Goal: Task Accomplishment & Management: Manage account settings

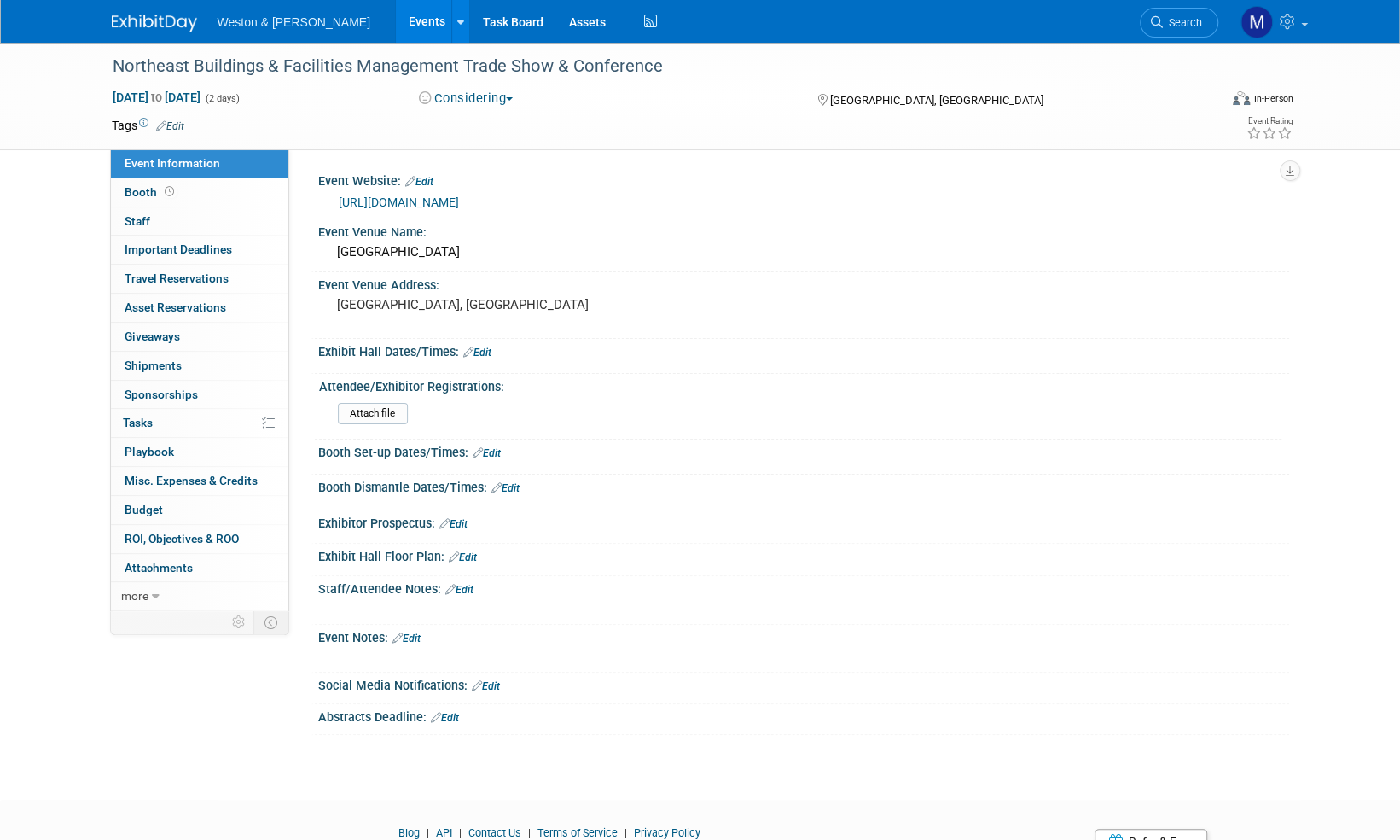
click at [159, 22] on img at bounding box center [154, 23] width 85 height 17
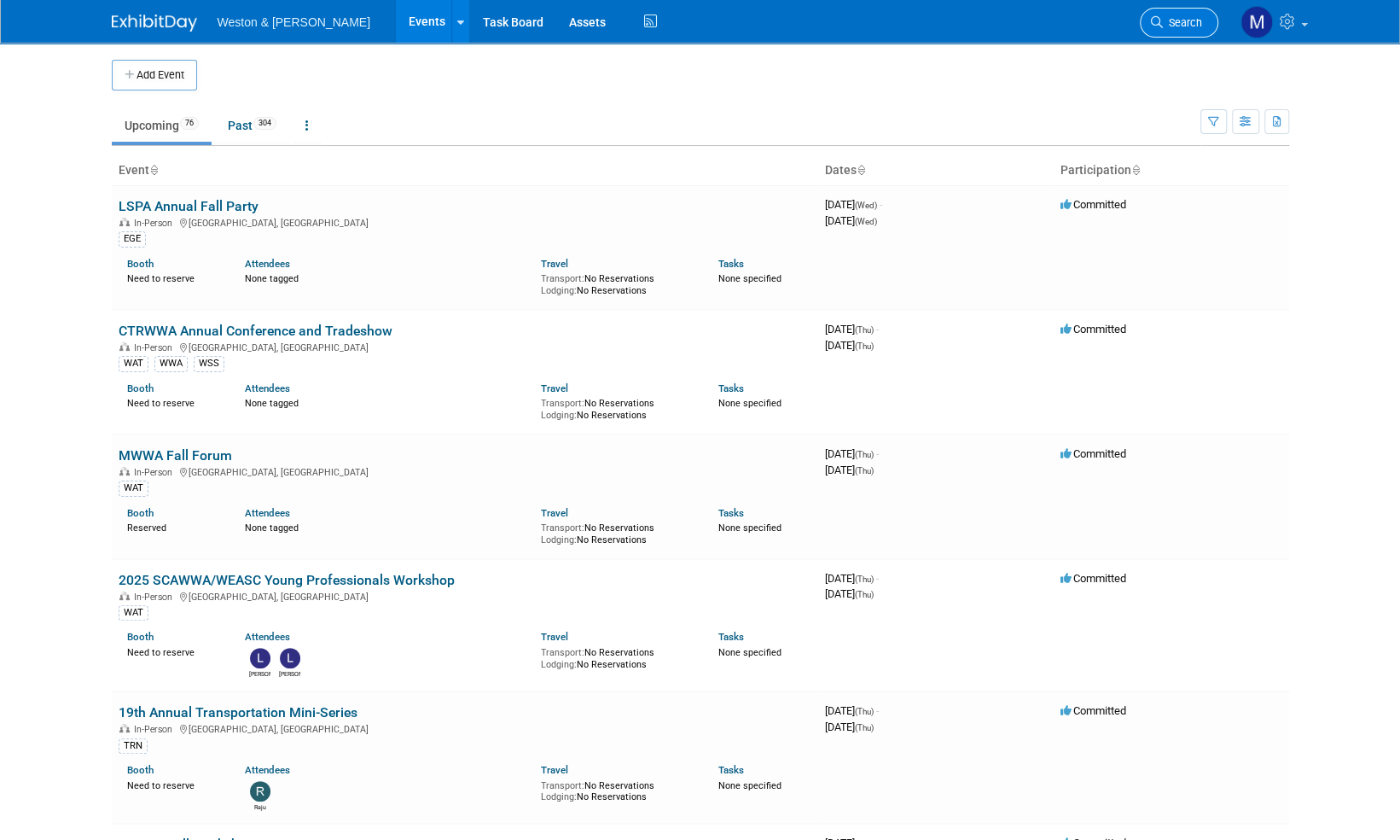
click at [1188, 23] on span "Search" at bounding box center [1182, 22] width 39 height 12
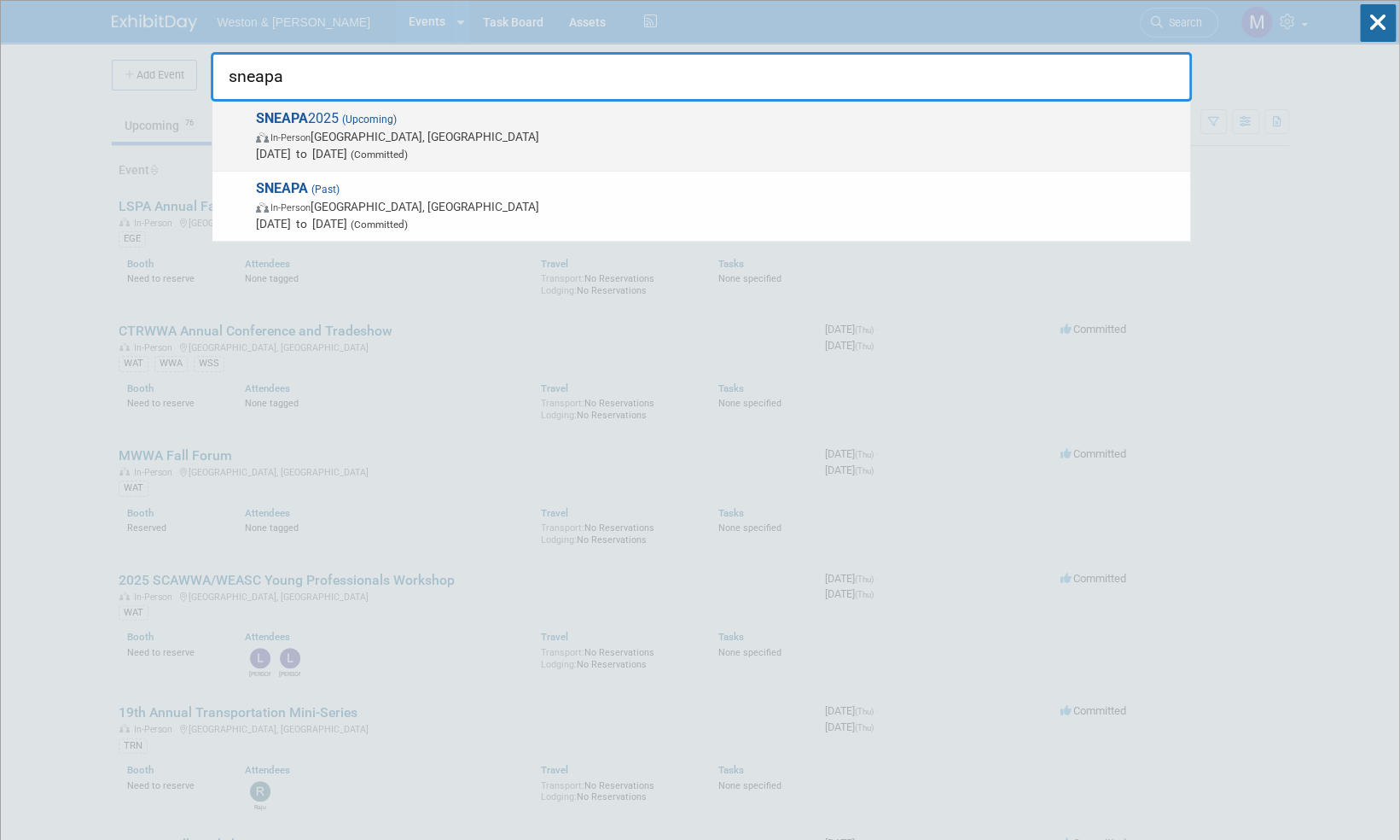
type input "sneapa"
click at [380, 118] on span "(Upcoming)" at bounding box center [368, 119] width 58 height 12
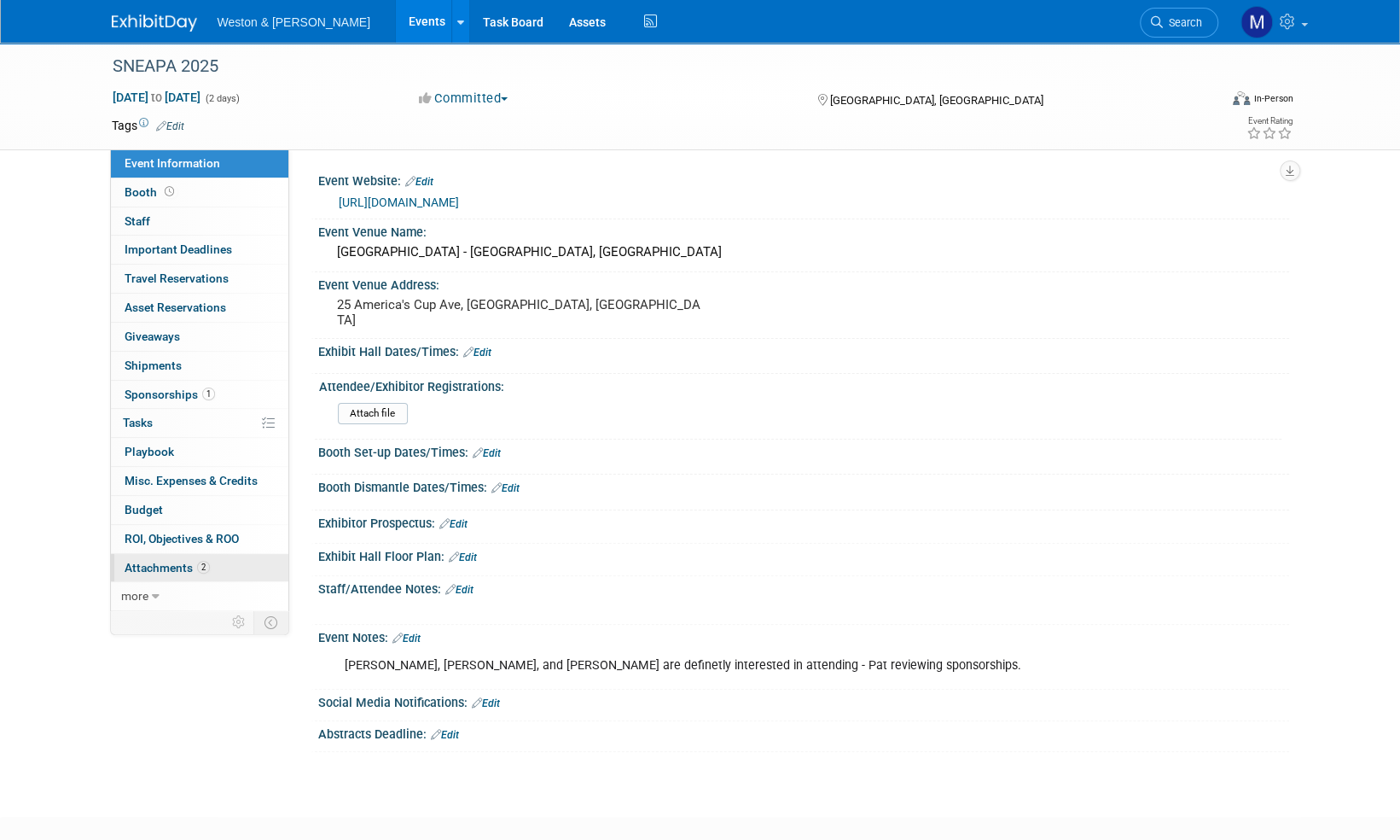
click at [159, 569] on span "Attachments 2" at bounding box center [166, 568] width 85 height 13
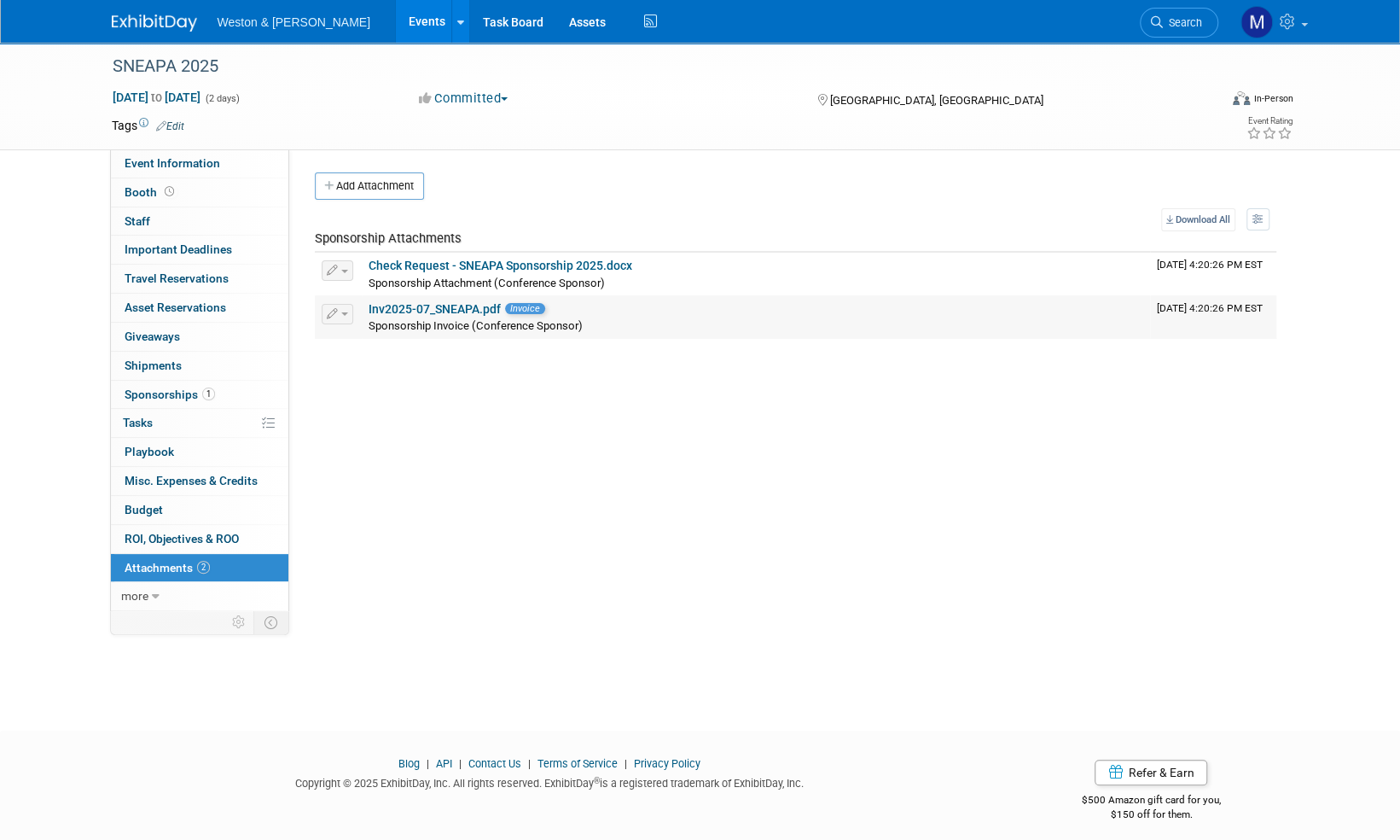
click at [456, 309] on link "Inv2025-07_SNEAPA.pdf" at bounding box center [435, 309] width 132 height 13
click at [149, 160] on span "Event Information" at bounding box center [172, 162] width 96 height 13
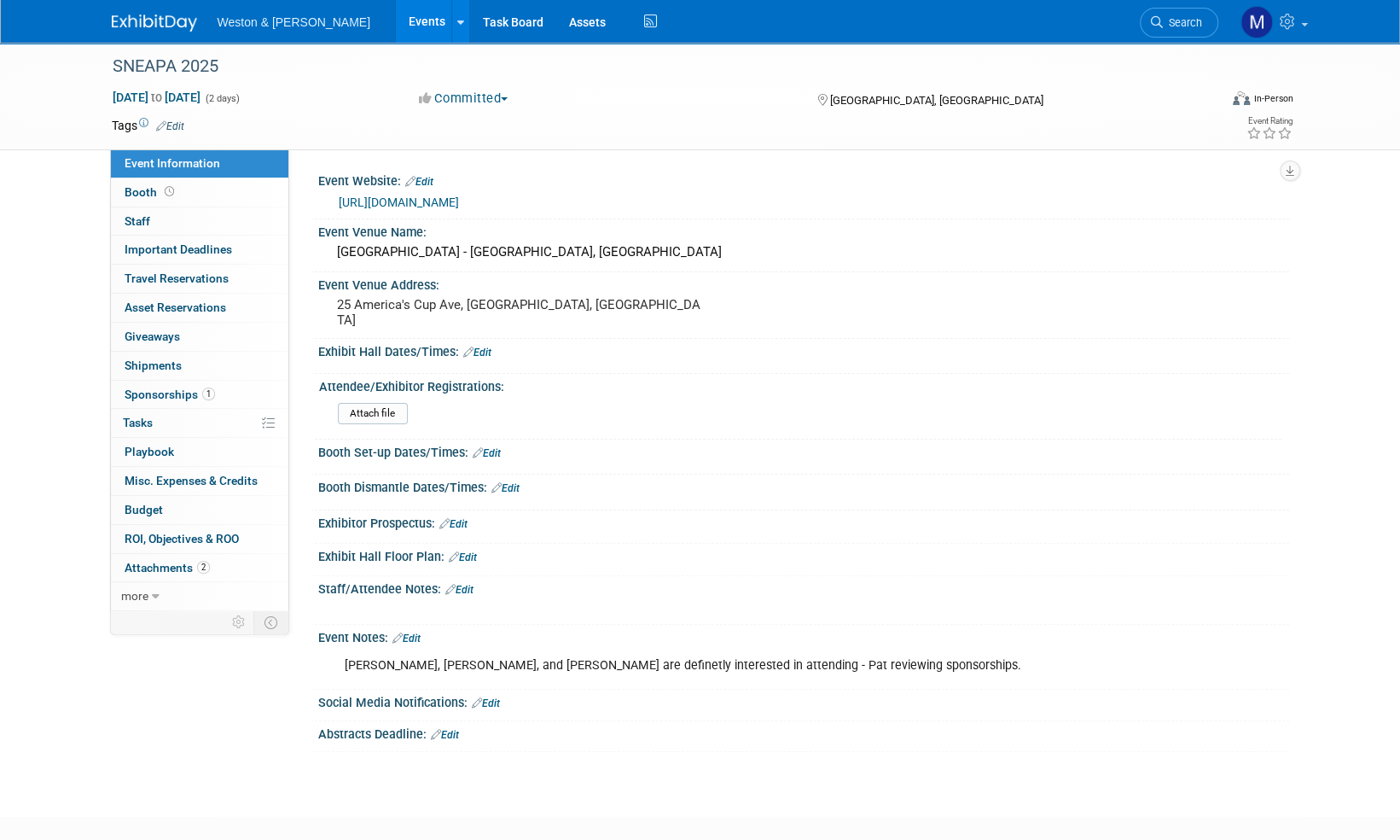
click at [431, 205] on link "https://www.sneapa.org/" at bounding box center [399, 202] width 120 height 13
click at [415, 200] on link "https://www.sneapa.org/" at bounding box center [399, 202] width 120 height 13
click at [183, 123] on link "Edit" at bounding box center [169, 126] width 28 height 12
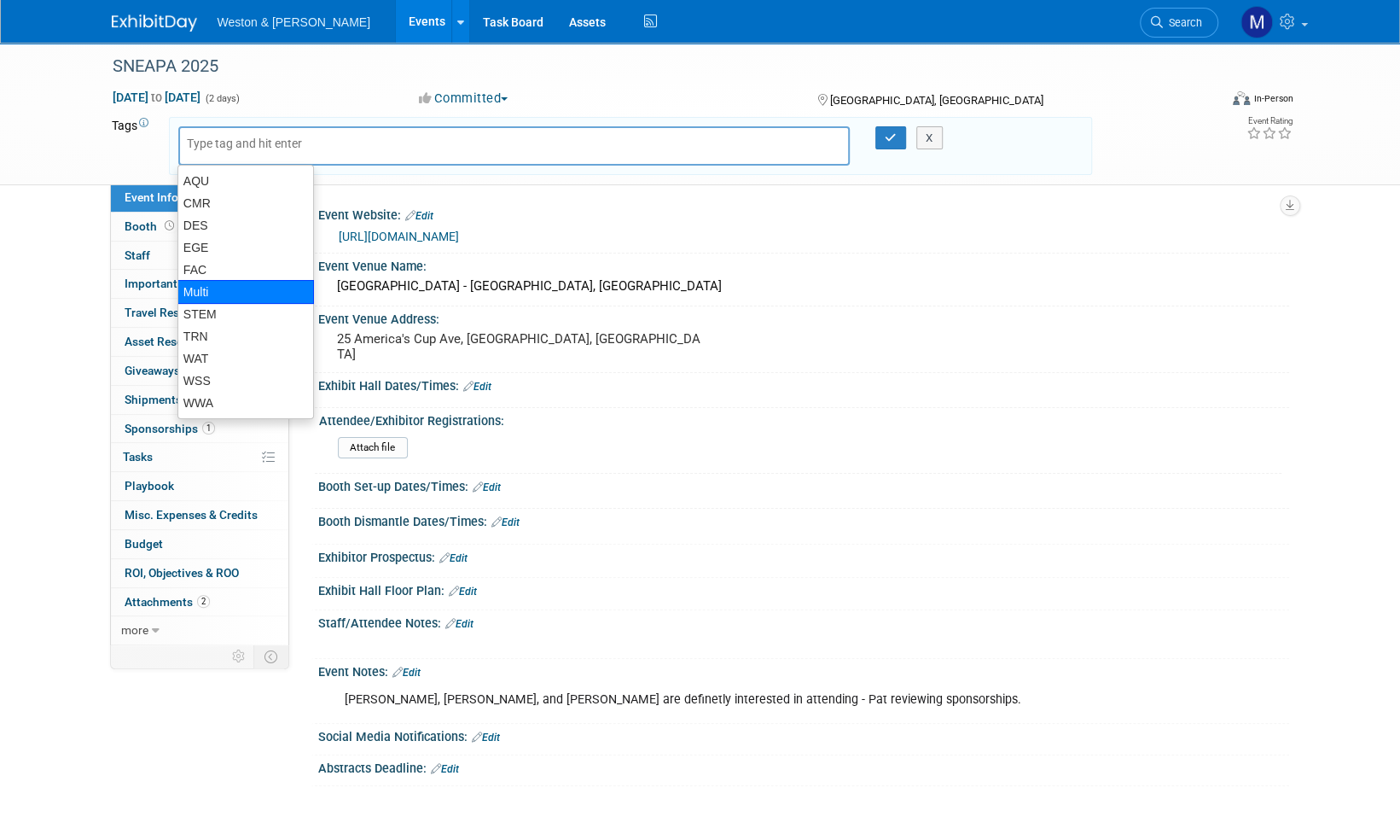
click at [209, 294] on div "Multi" at bounding box center [246, 291] width 137 height 24
type input "Multi"
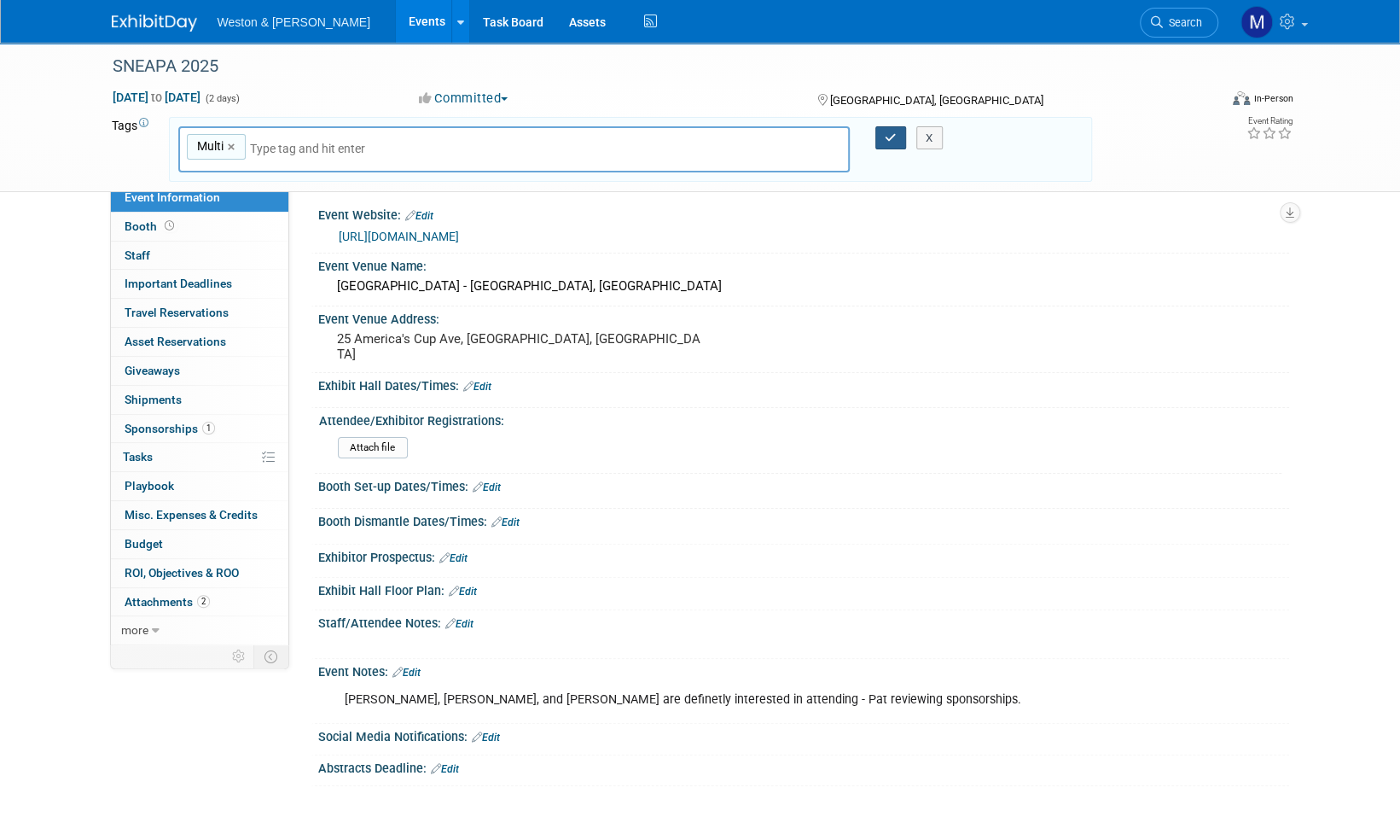
click at [891, 135] on icon "button" at bounding box center [891, 138] width 12 height 11
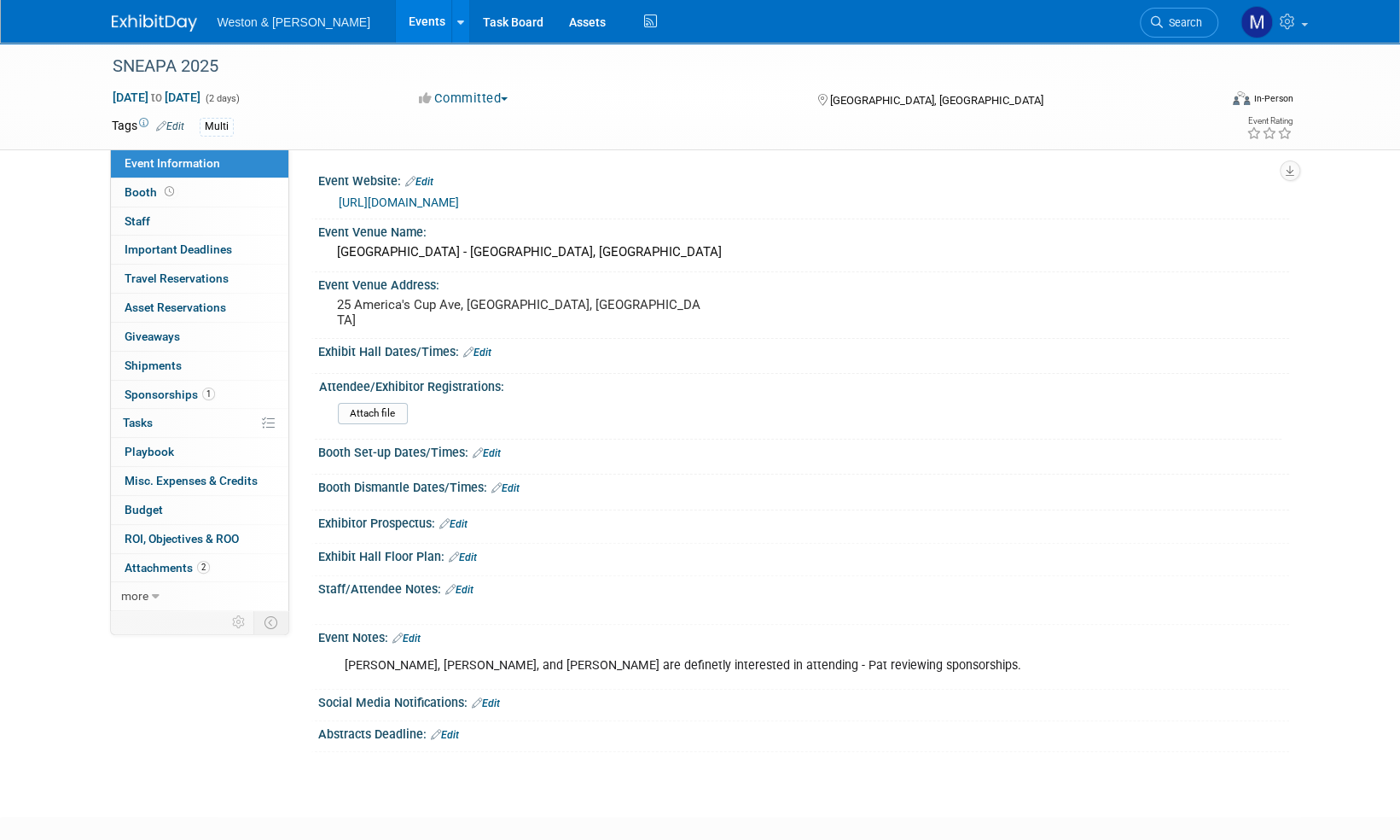
click at [140, 32] on img at bounding box center [154, 23] width 85 height 17
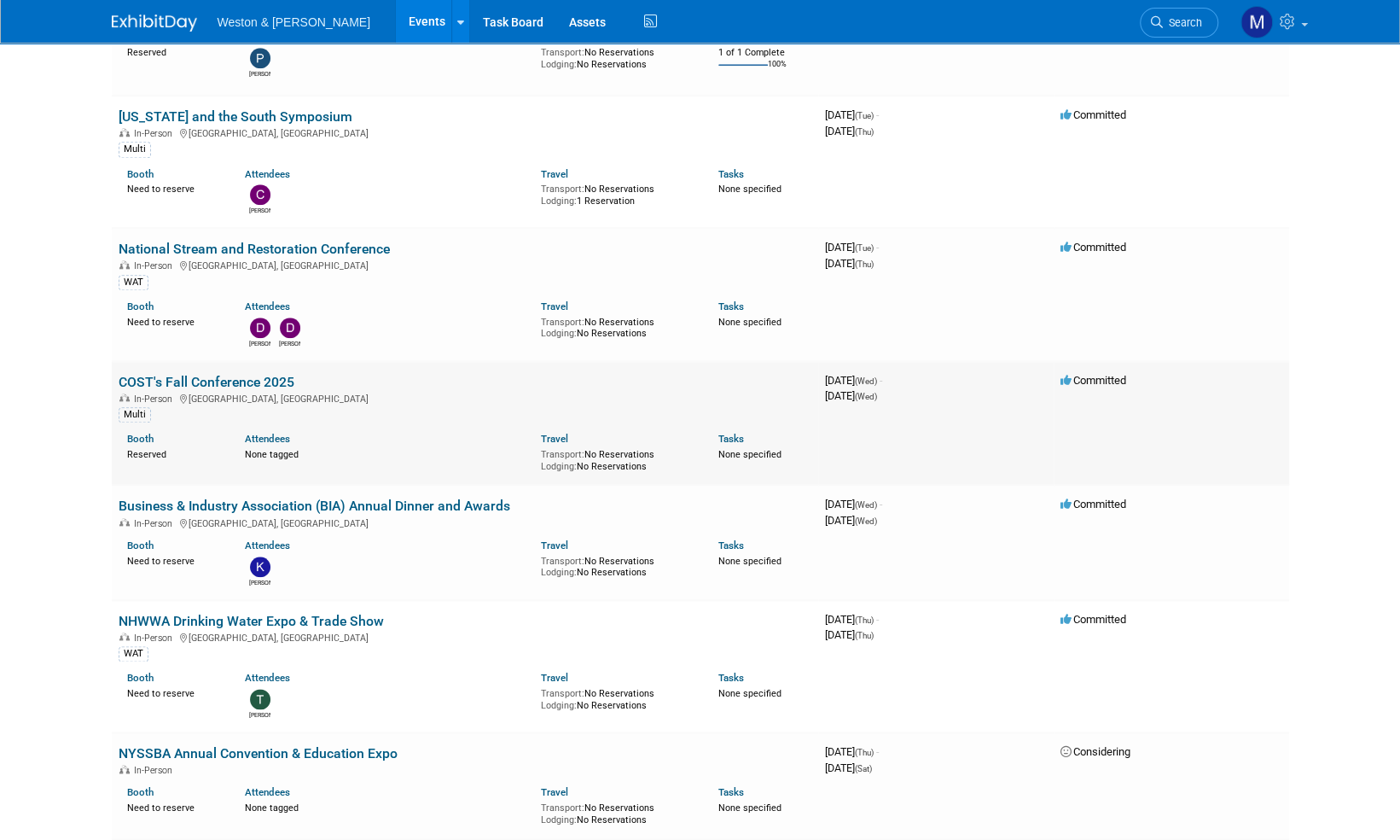
scroll to position [1024, 0]
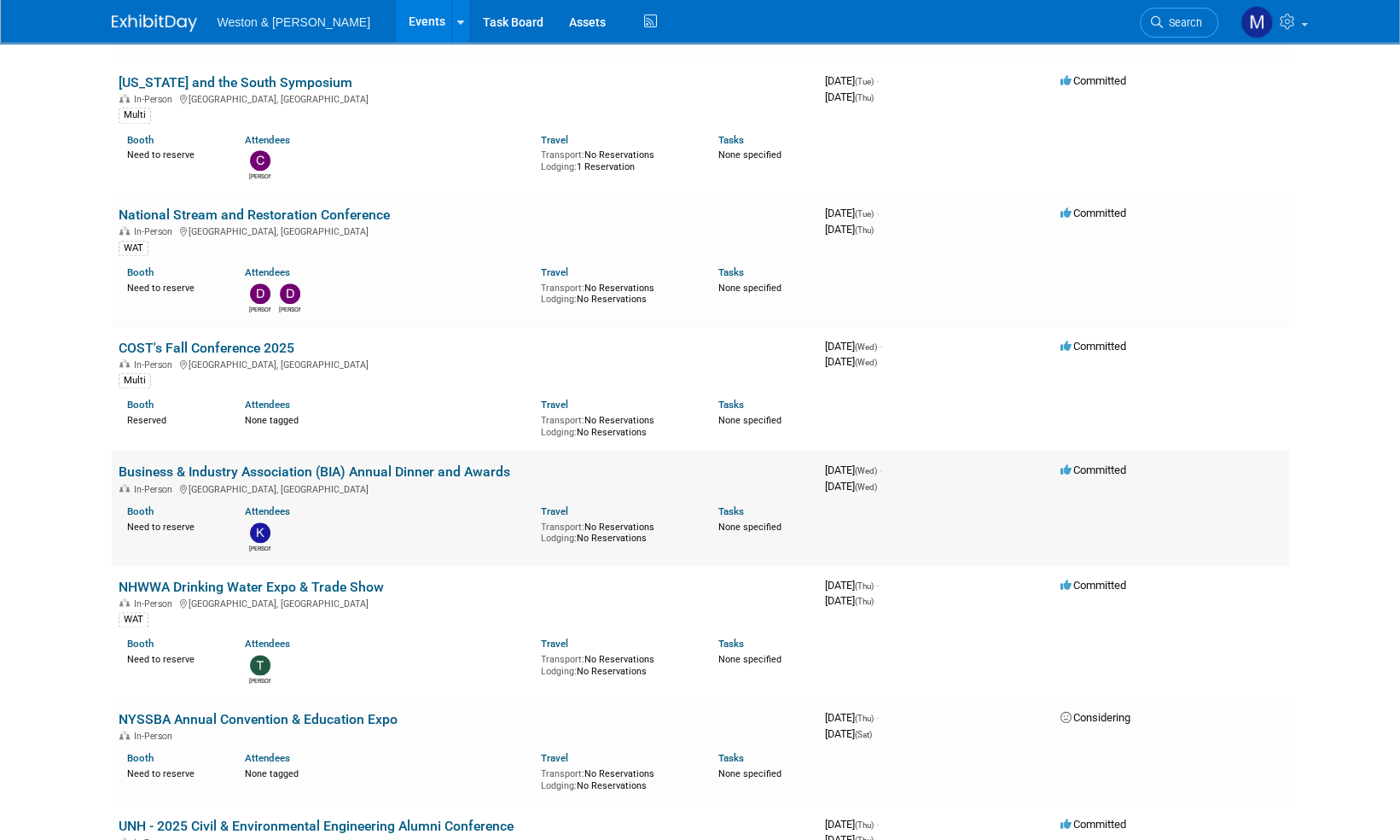
click at [325, 464] on link "Business & Industry Association (BIA) Annual Dinner and Awards" at bounding box center [314, 471] width 392 height 16
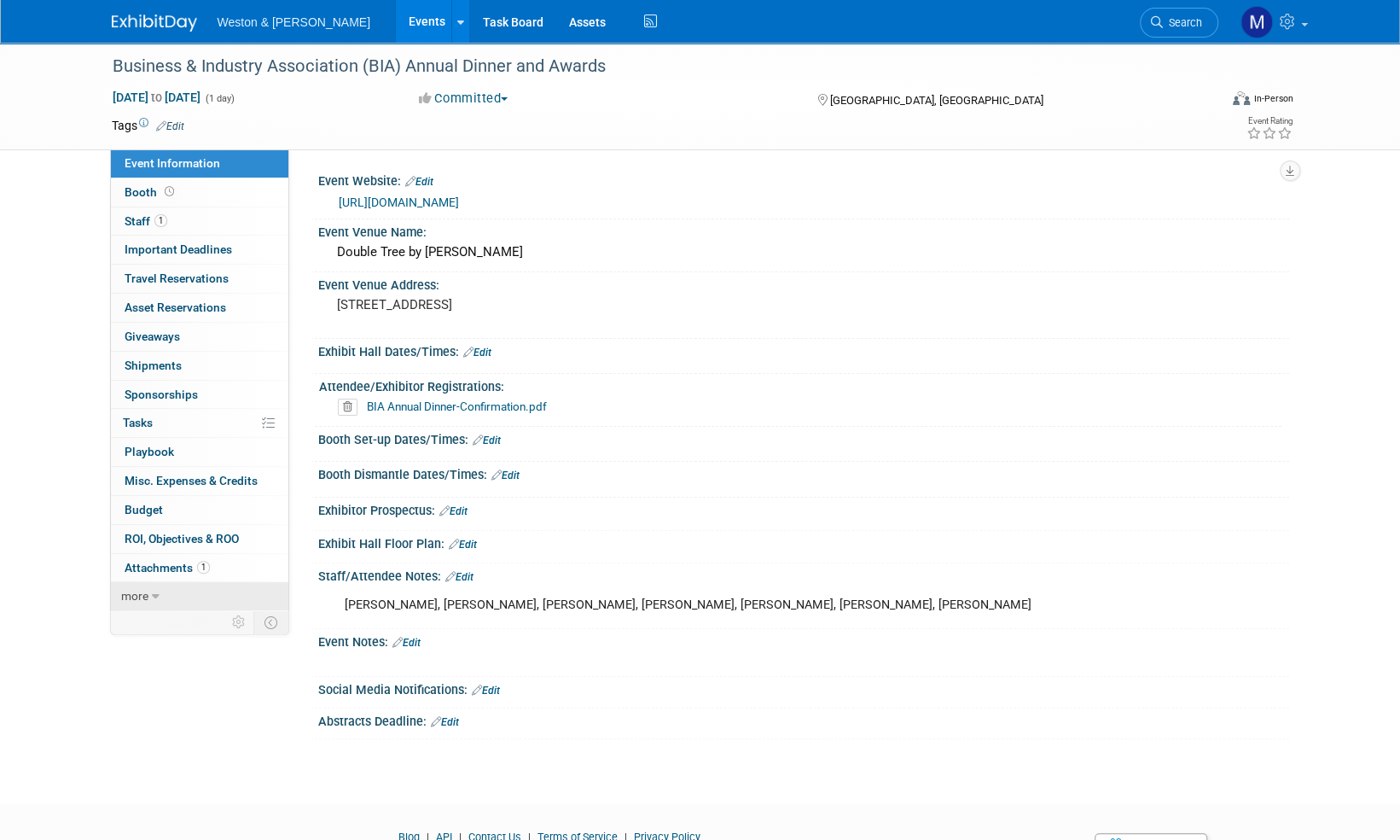
click at [131, 594] on span "more" at bounding box center [135, 595] width 28 height 13
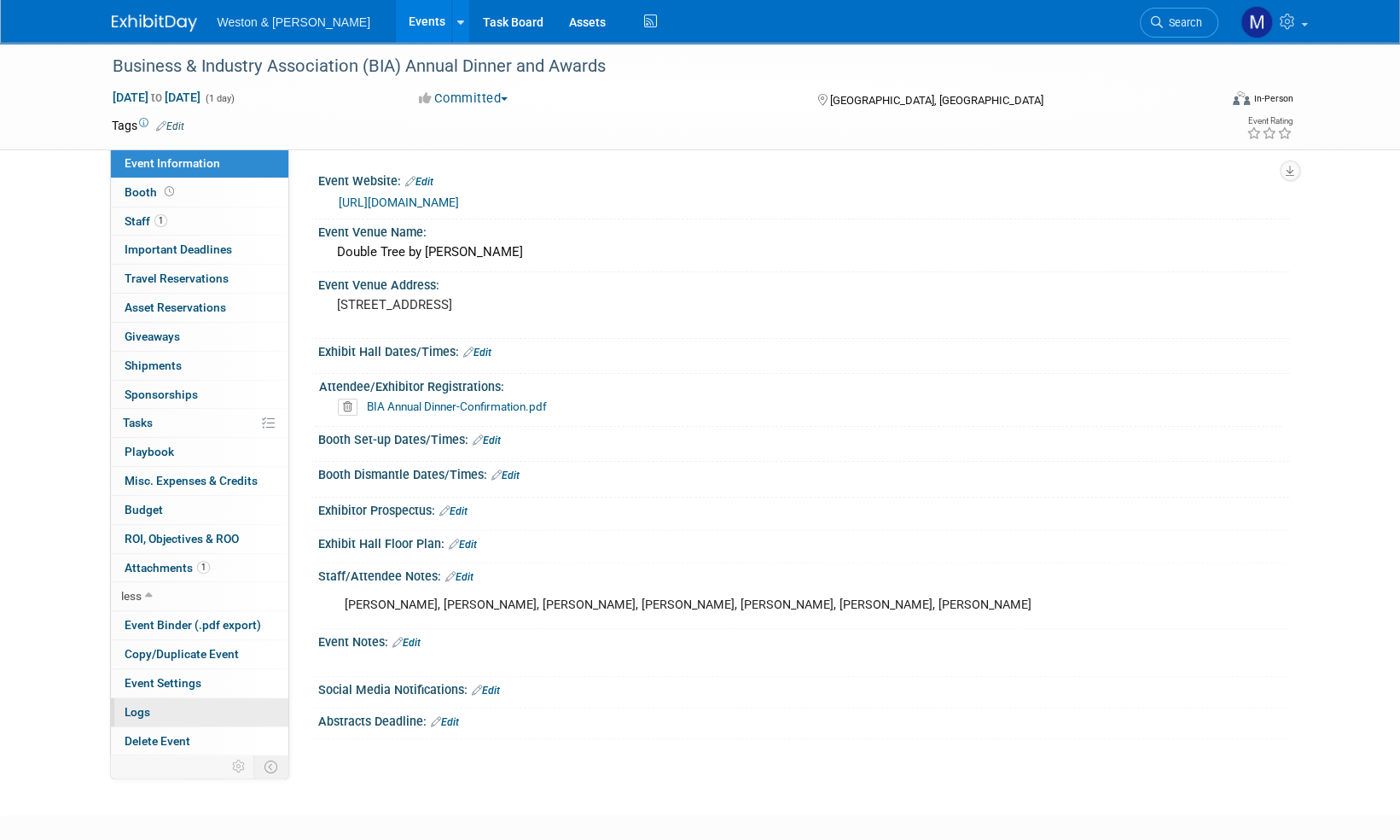
click at [138, 712] on span "Logs" at bounding box center [137, 712] width 26 height 13
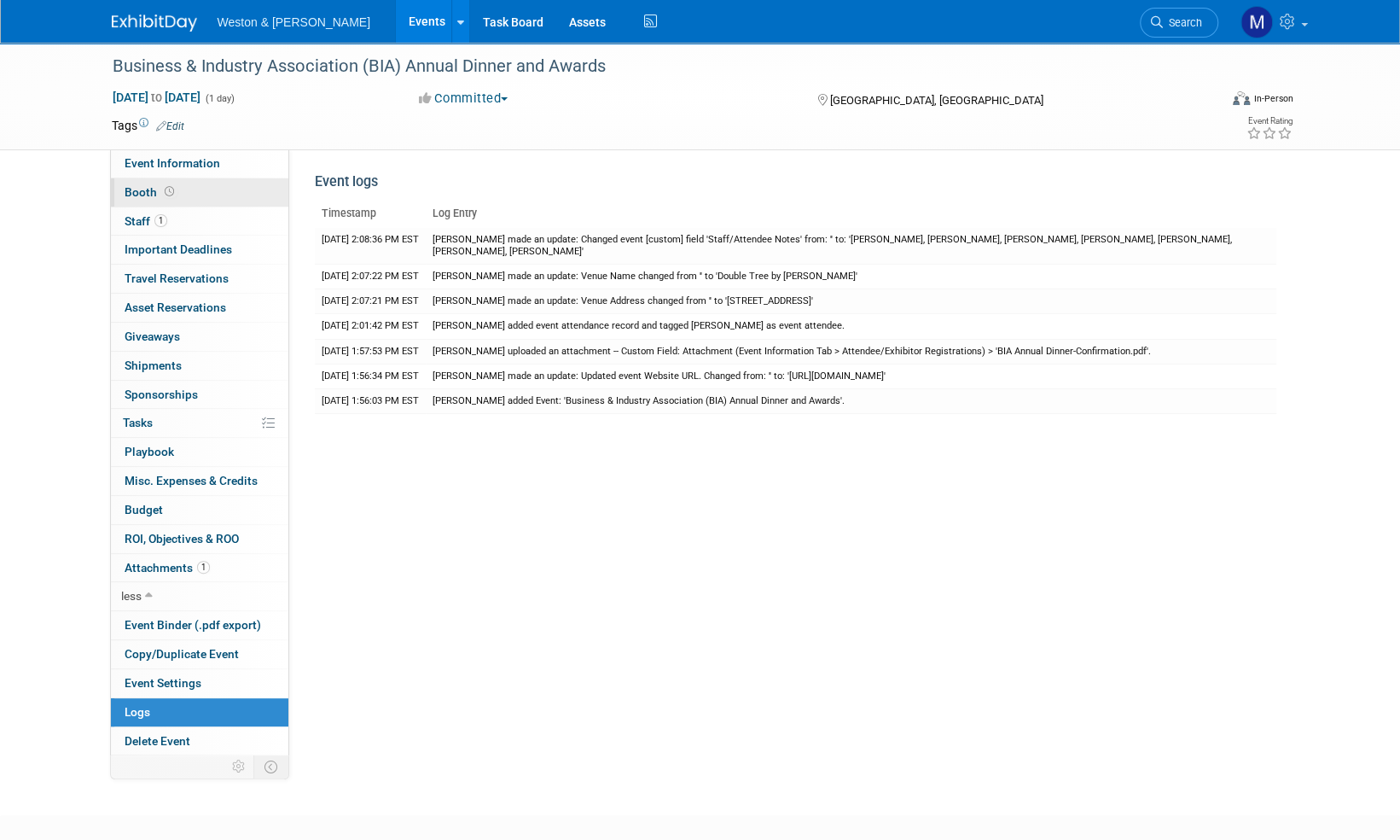
click at [141, 188] on span "Booth" at bounding box center [150, 192] width 53 height 13
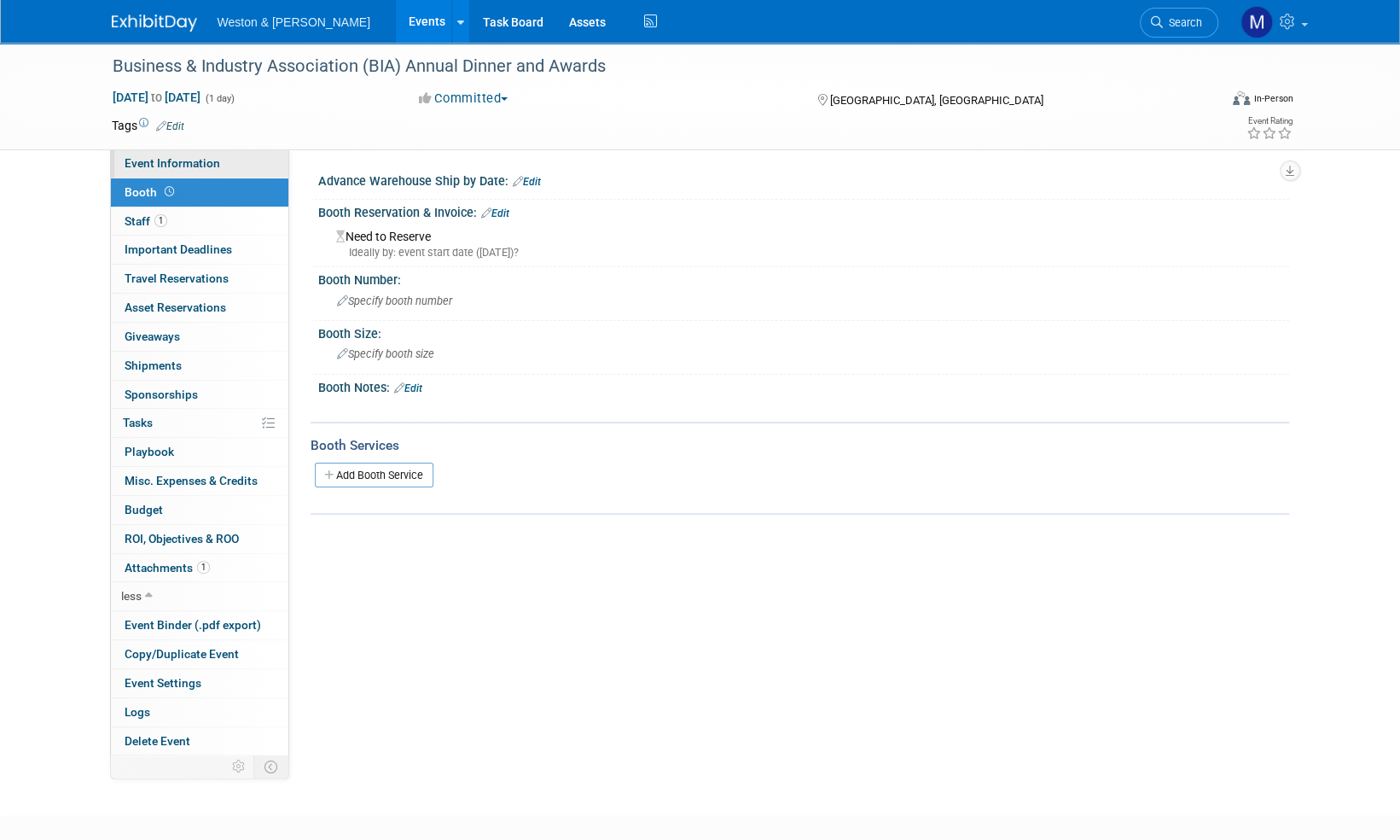
click at [156, 157] on span "Event Information" at bounding box center [172, 162] width 96 height 13
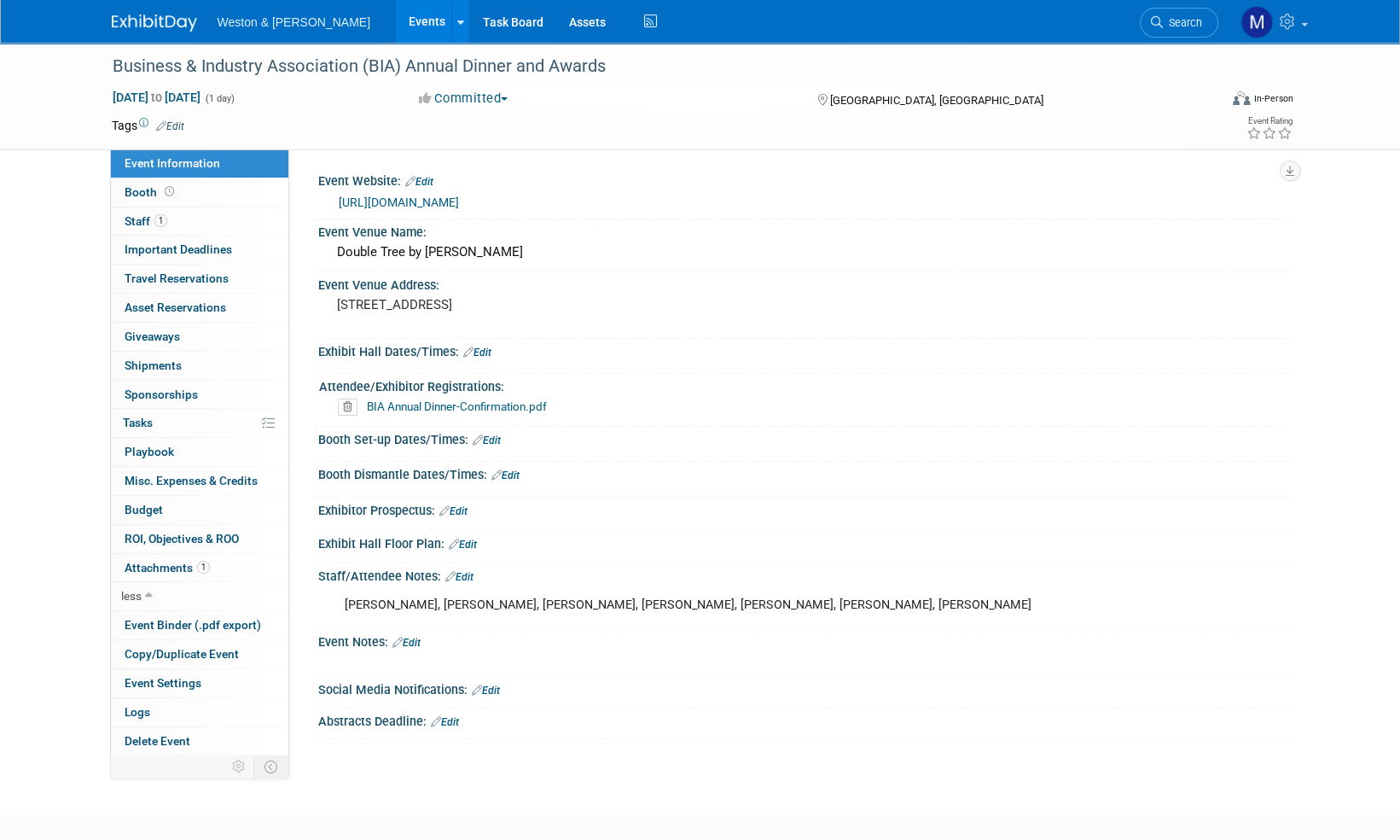
click at [459, 204] on link "https://members.biaofnh.com/events/Details/bia-s-112th-annual-dinner-and-awards…" at bounding box center [399, 202] width 120 height 13
click at [147, 28] on img at bounding box center [154, 23] width 85 height 17
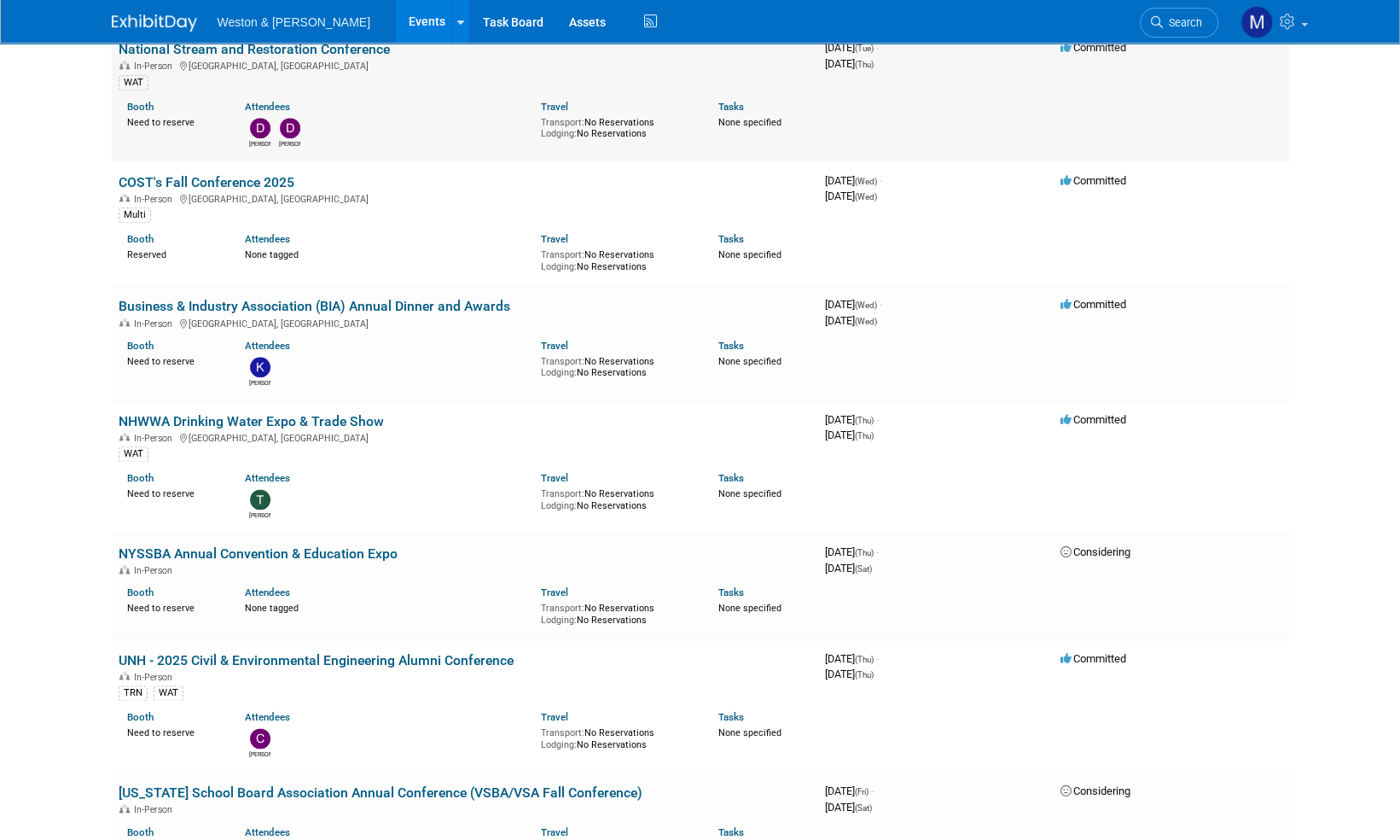
scroll to position [1195, 0]
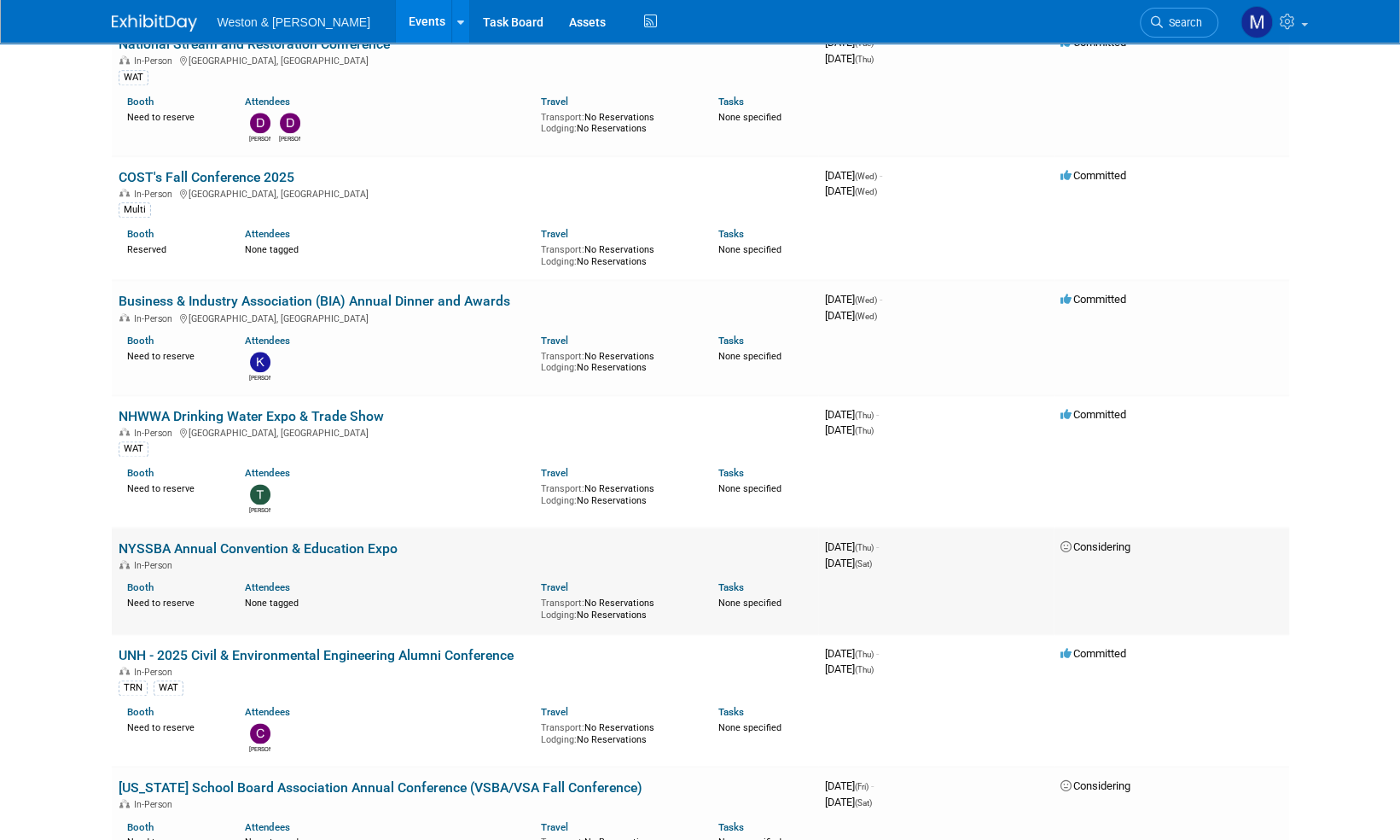
click at [232, 543] on link "NYSSBA Annual Convention & Education Expo" at bounding box center [258, 548] width 279 height 16
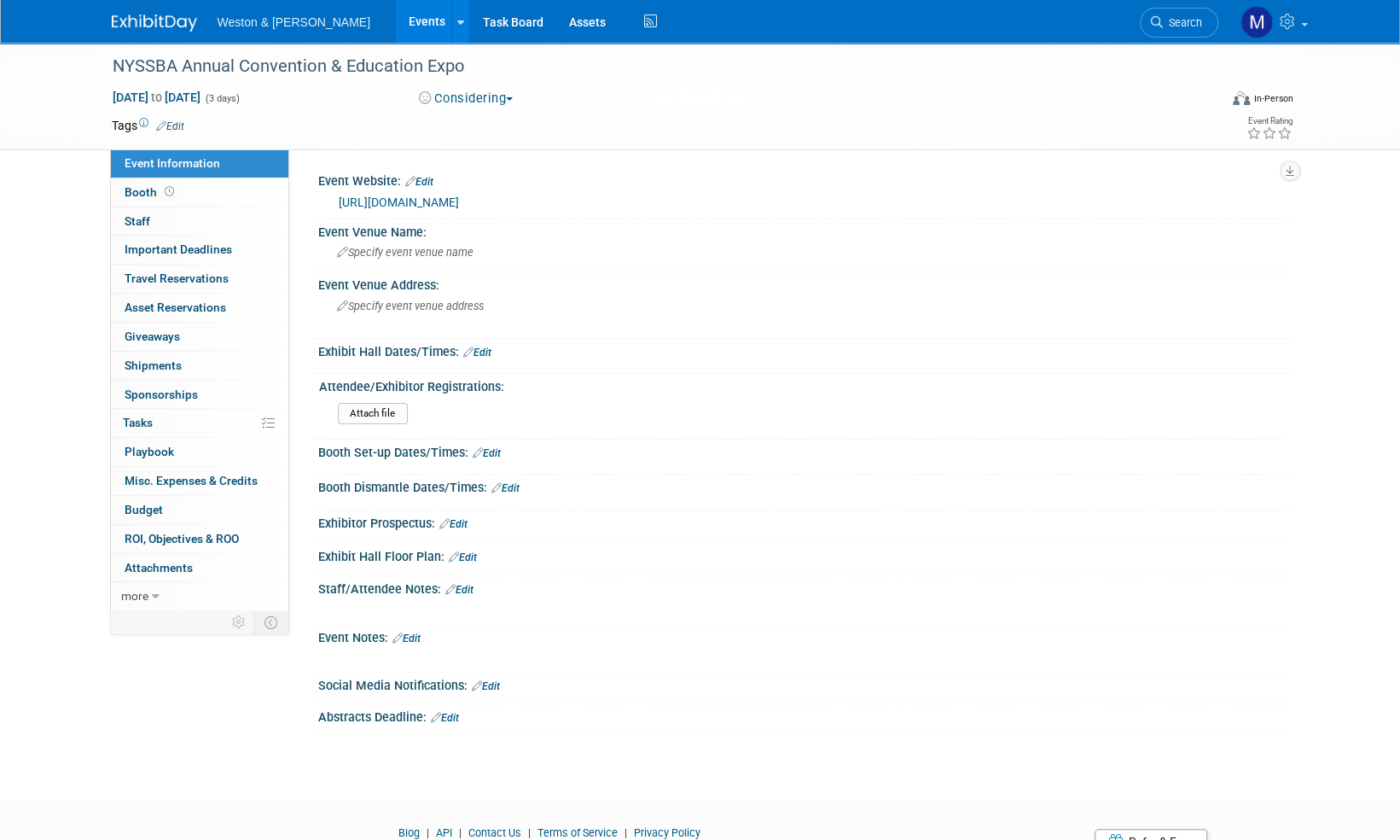
click at [459, 204] on link "[URL][DOMAIN_NAME]" at bounding box center [399, 202] width 120 height 13
click at [181, 124] on link "Edit" at bounding box center [169, 126] width 28 height 12
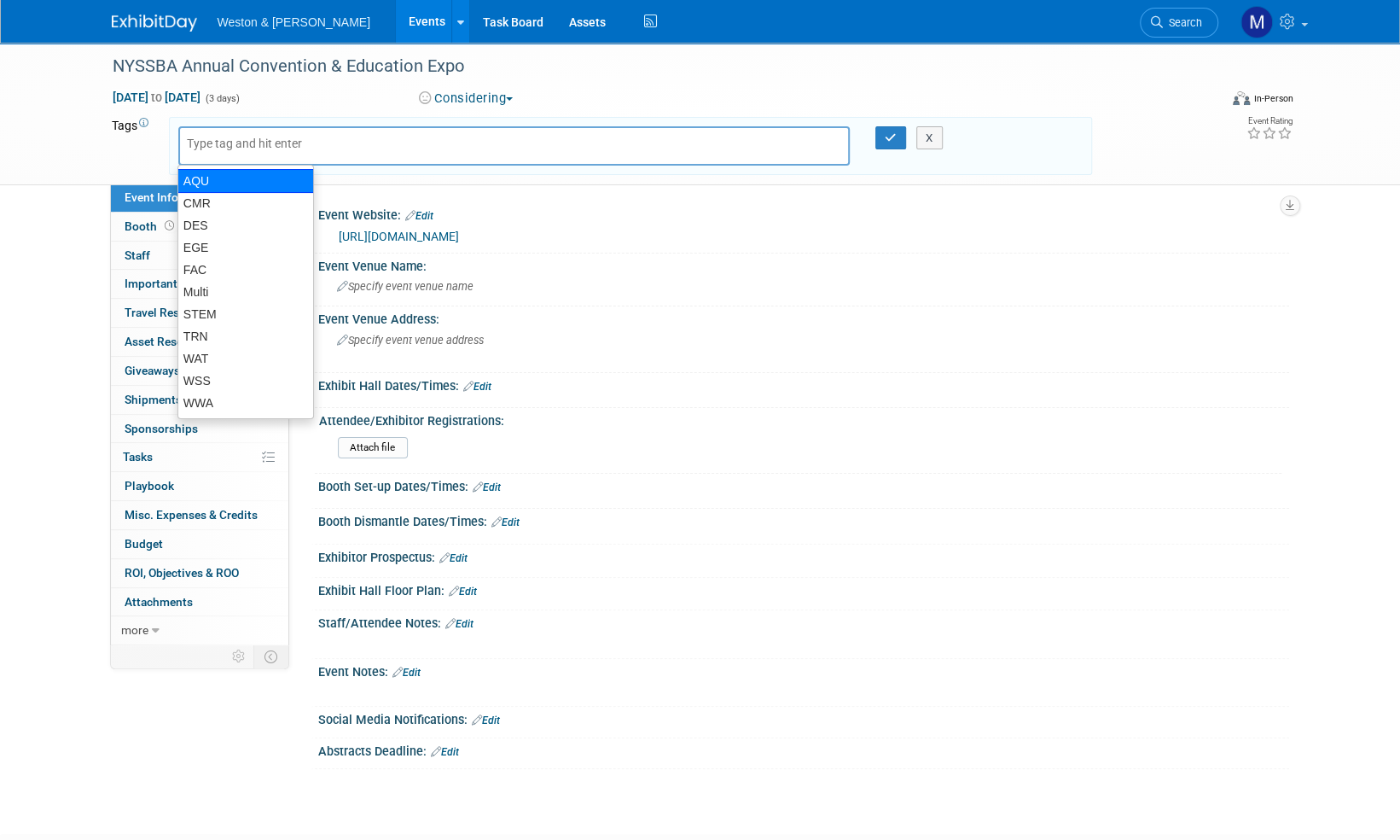
click at [204, 180] on div "AQU" at bounding box center [246, 181] width 137 height 24
type input "AQU"
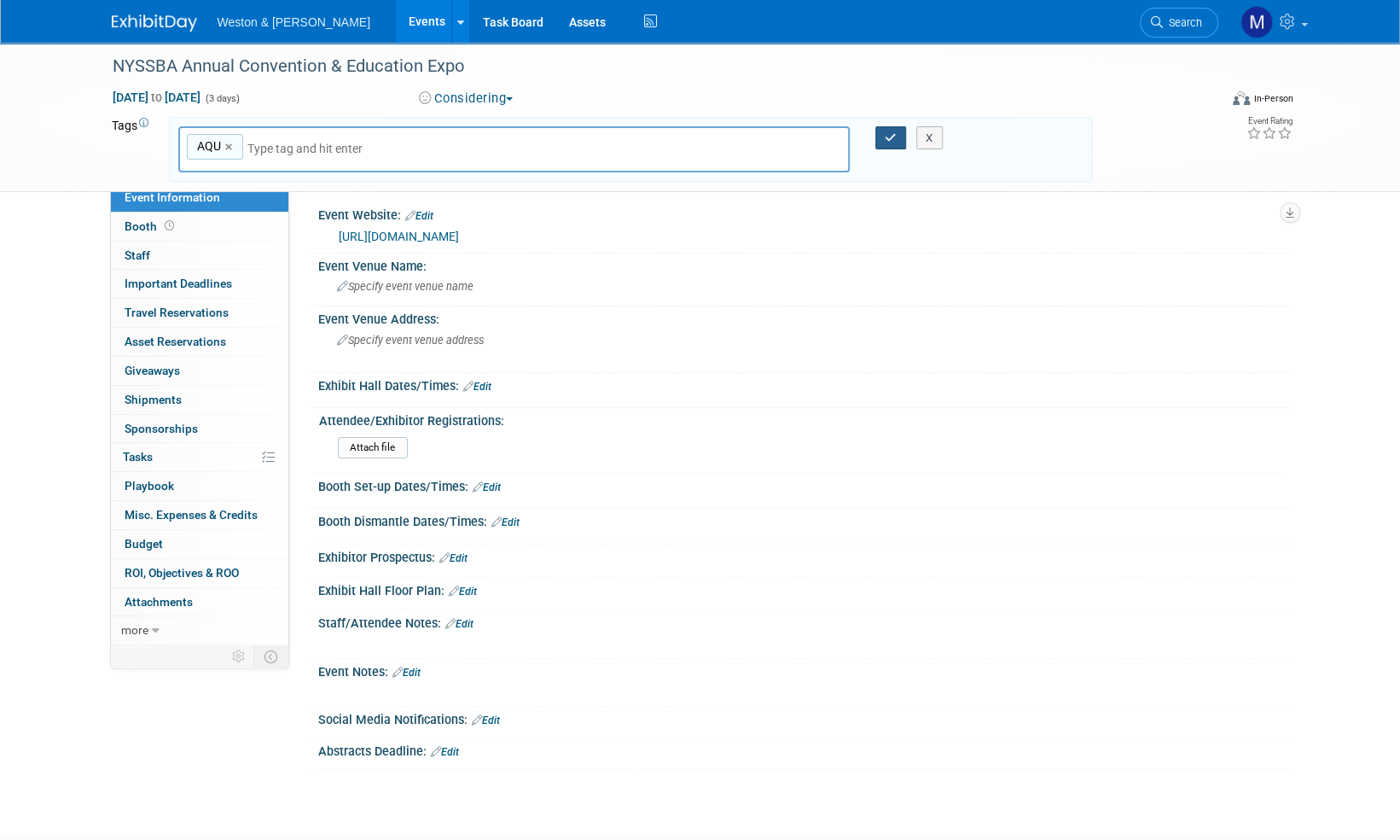
click at [893, 133] on icon "button" at bounding box center [891, 138] width 12 height 11
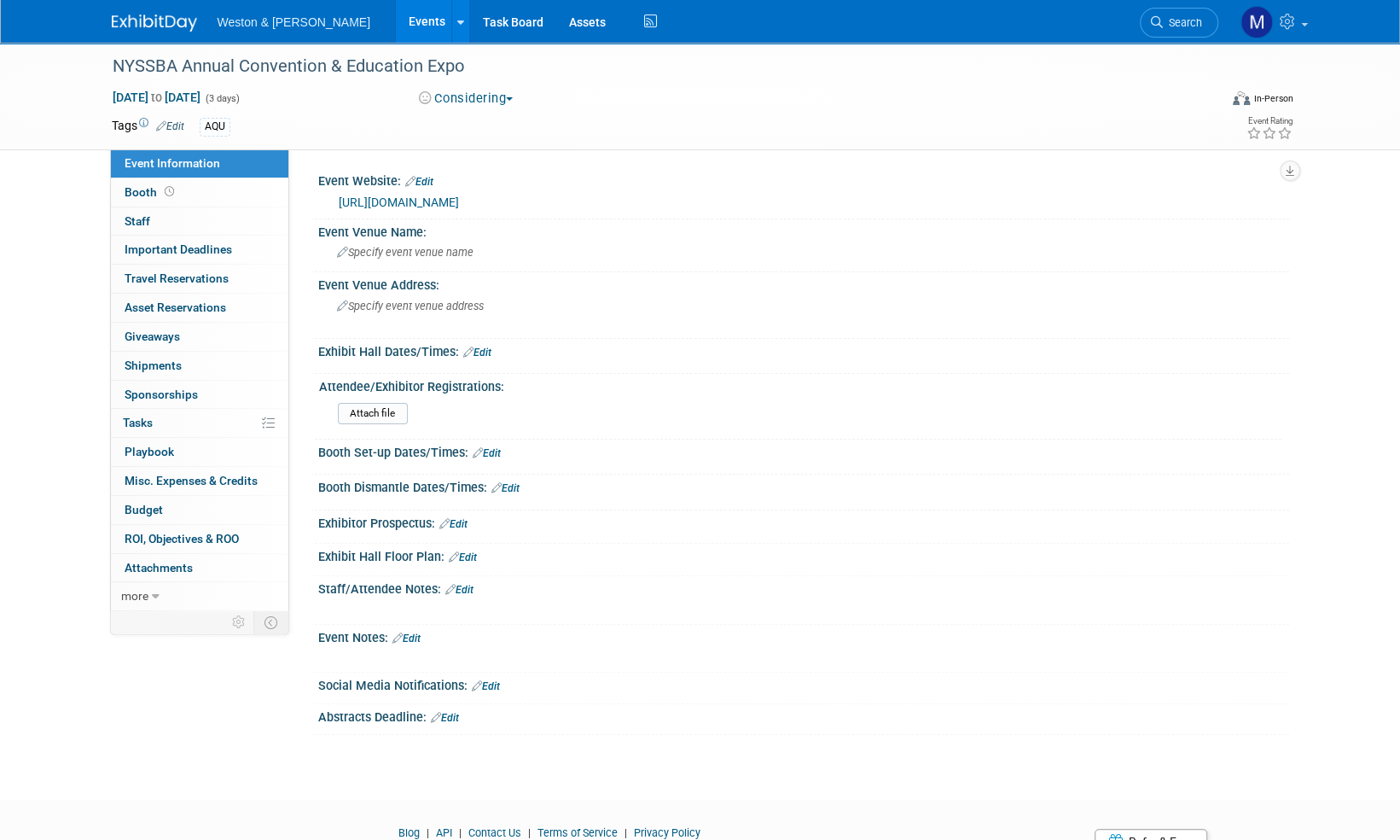
click at [140, 21] on img at bounding box center [154, 23] width 85 height 17
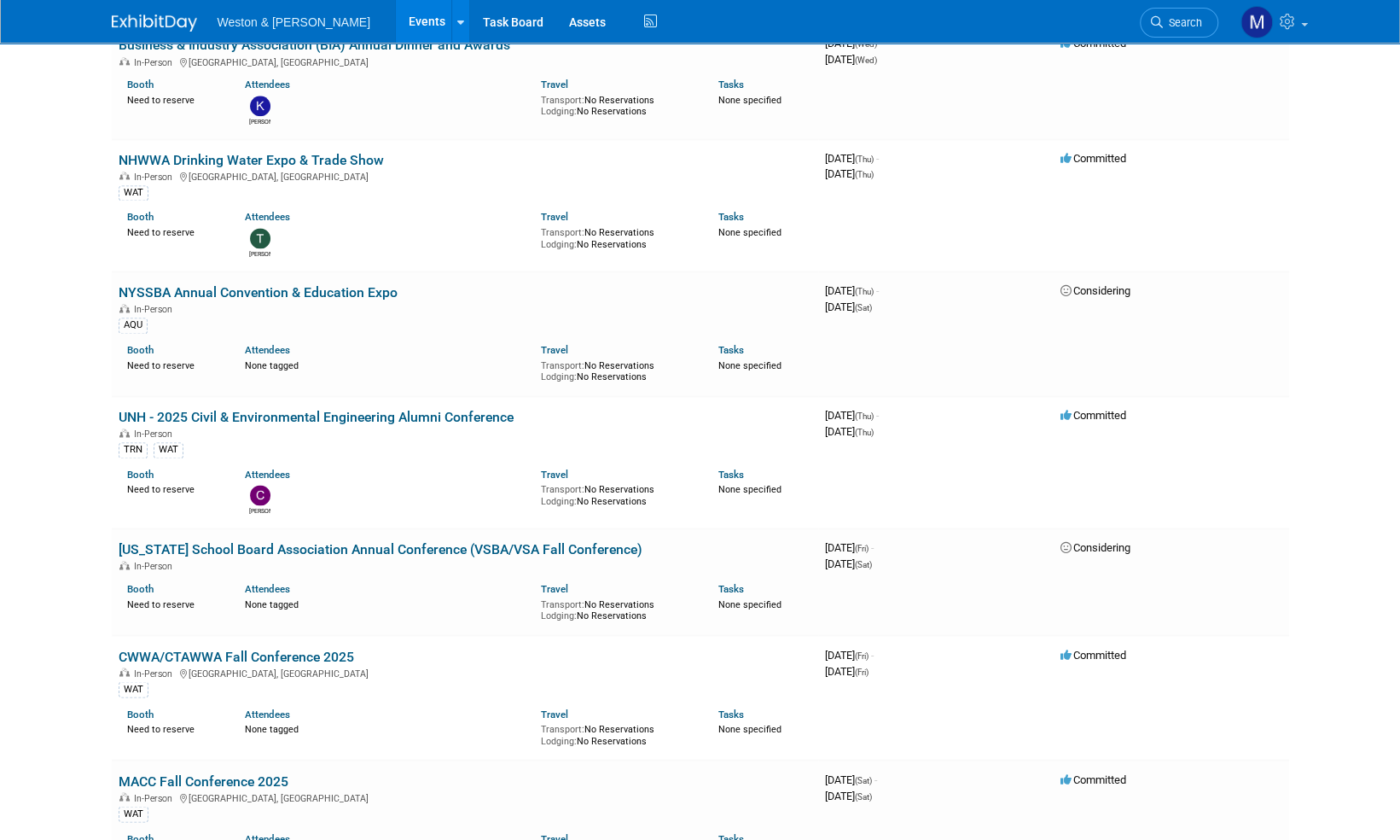
scroll to position [1536, 0]
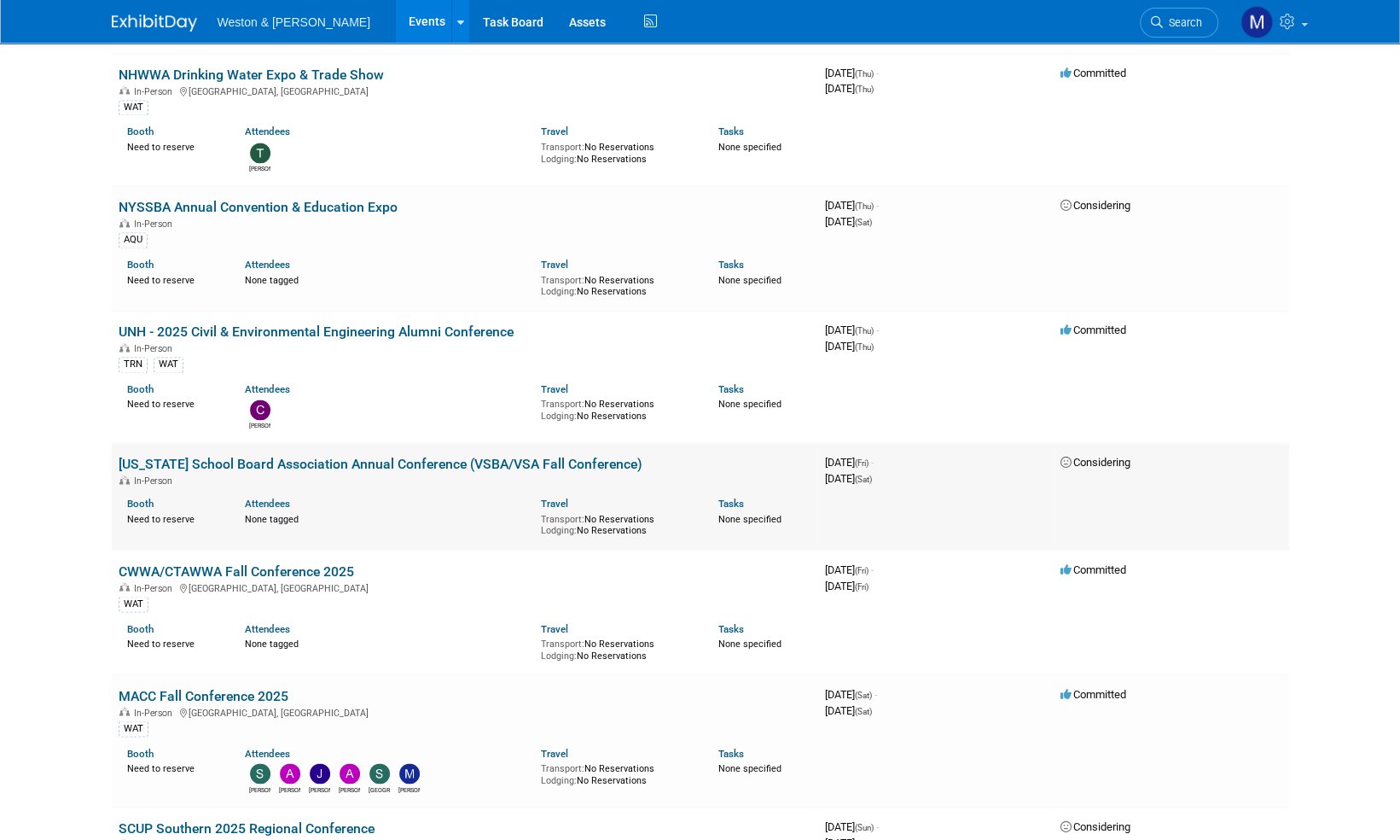
click at [290, 459] on link "[US_STATE] School Board Association Annual Conference (VSBA/VSA Fall Conference)" at bounding box center [380, 463] width 524 height 16
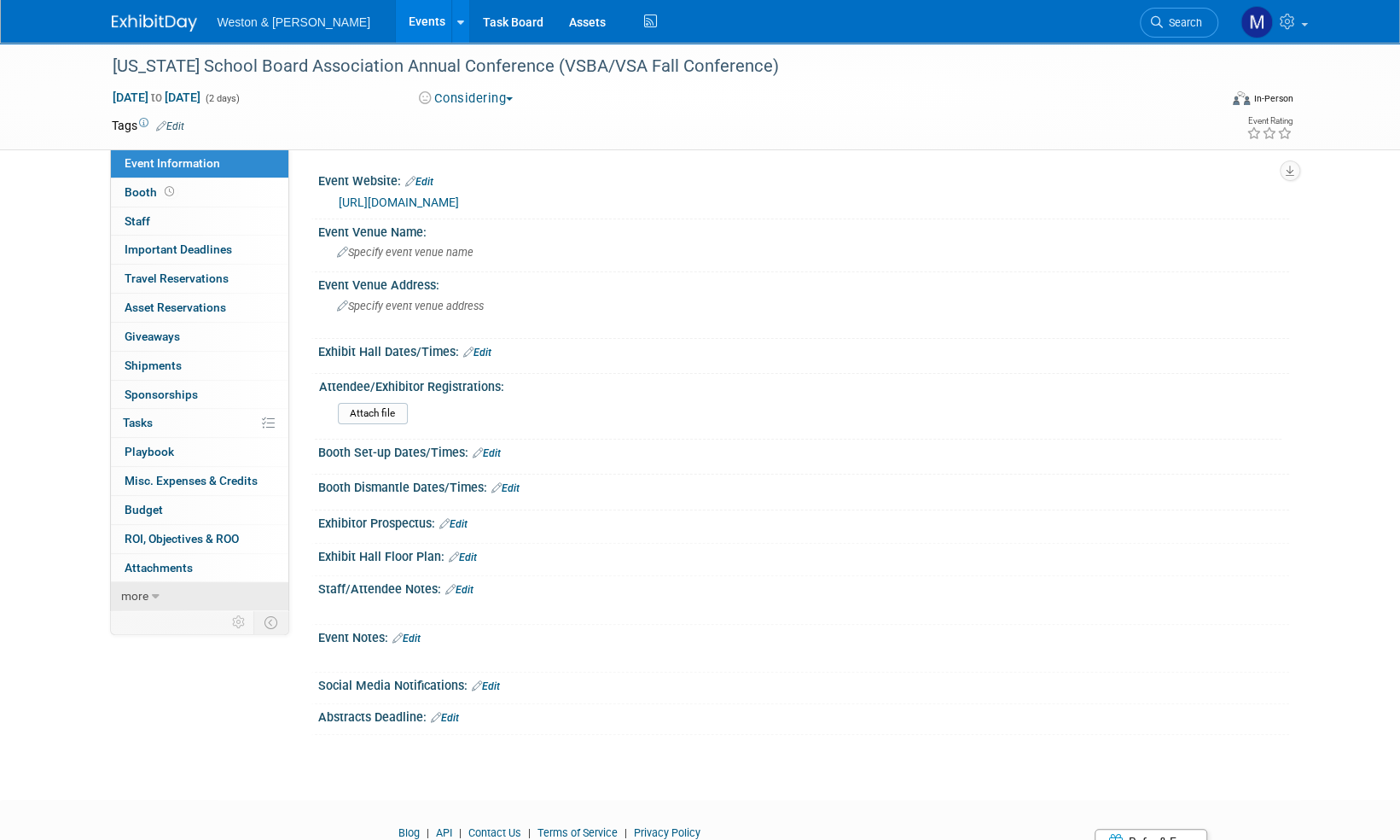
click at [132, 591] on span "more" at bounding box center [135, 595] width 28 height 13
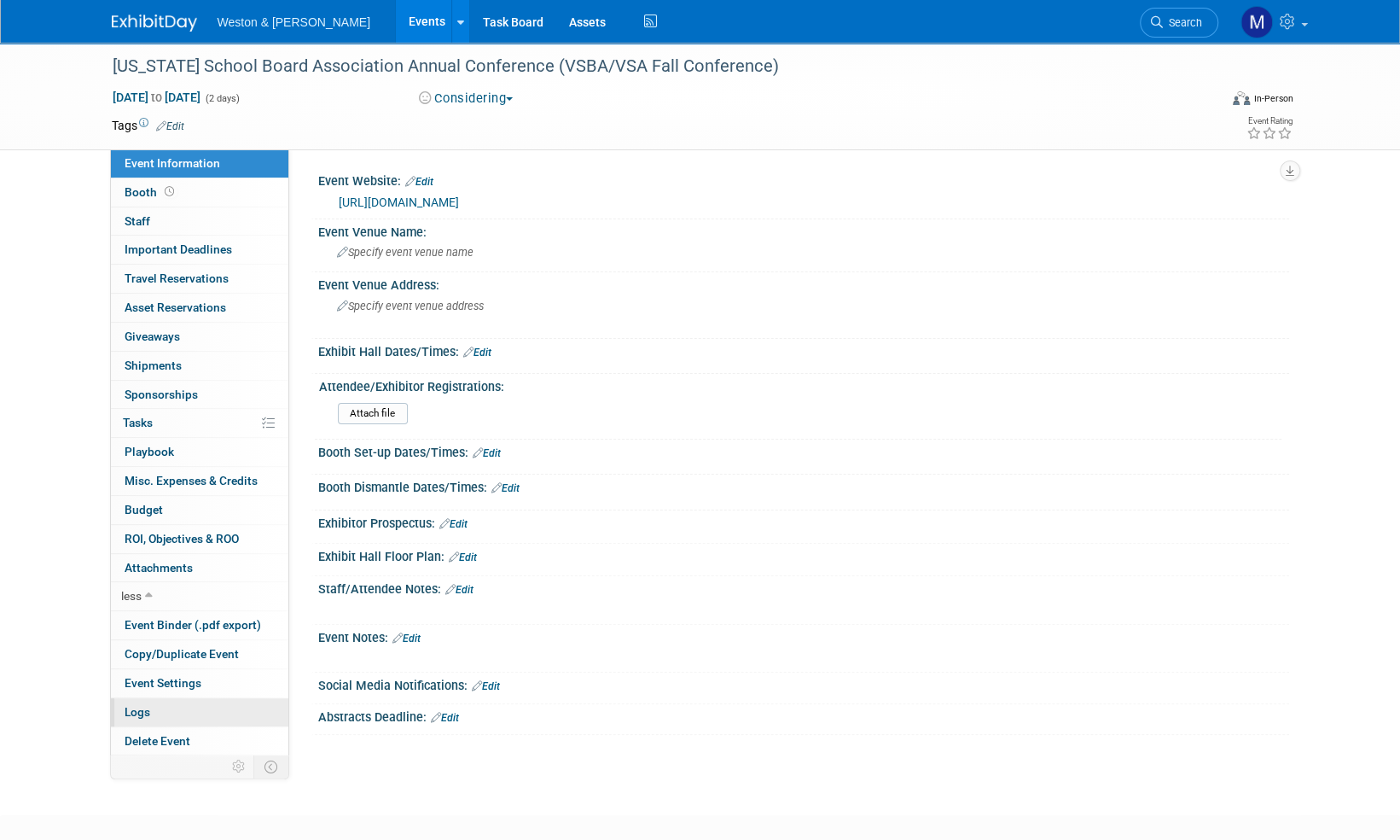
click at [141, 705] on span "Logs" at bounding box center [137, 712] width 26 height 13
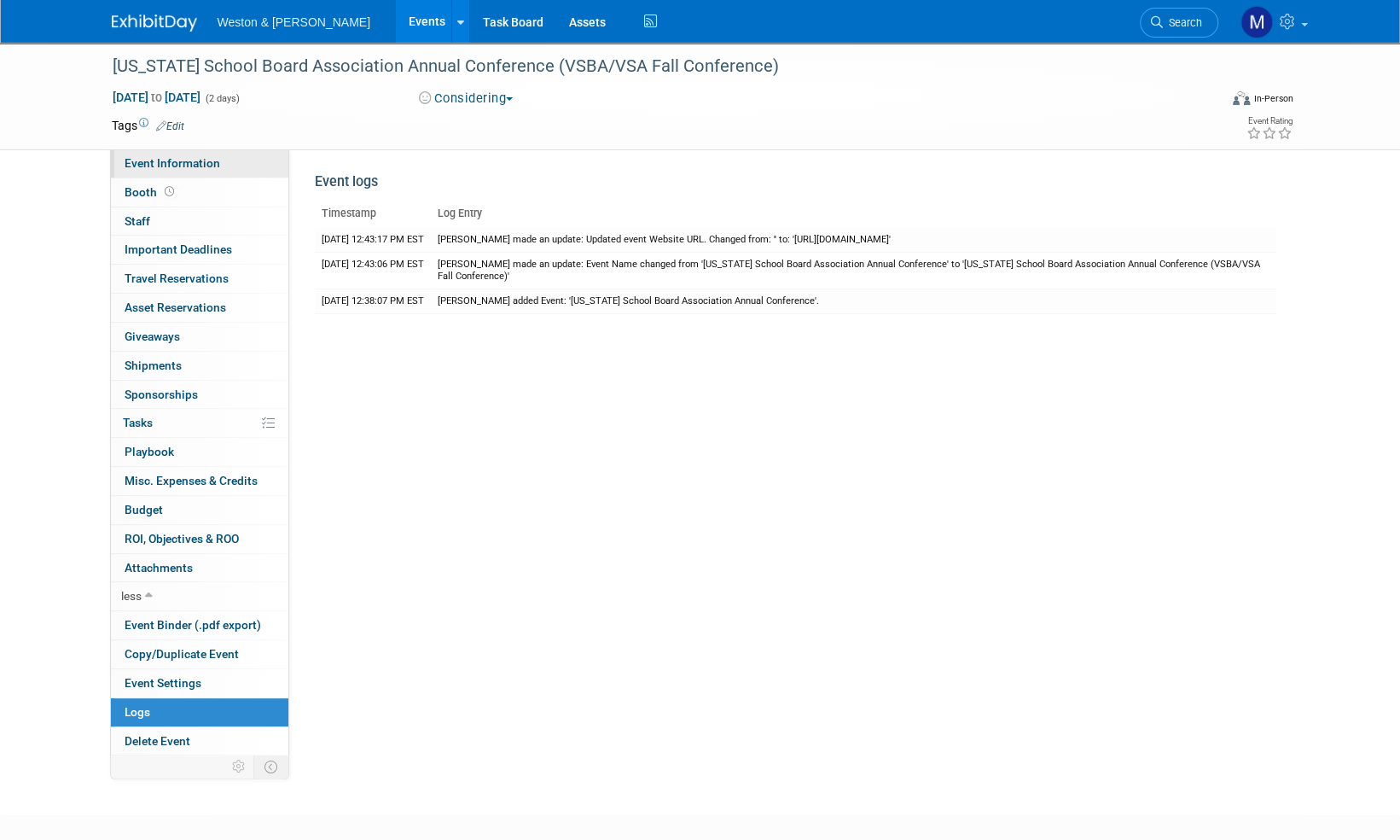
click at [181, 155] on link "Event Information" at bounding box center [200, 162] width 178 height 28
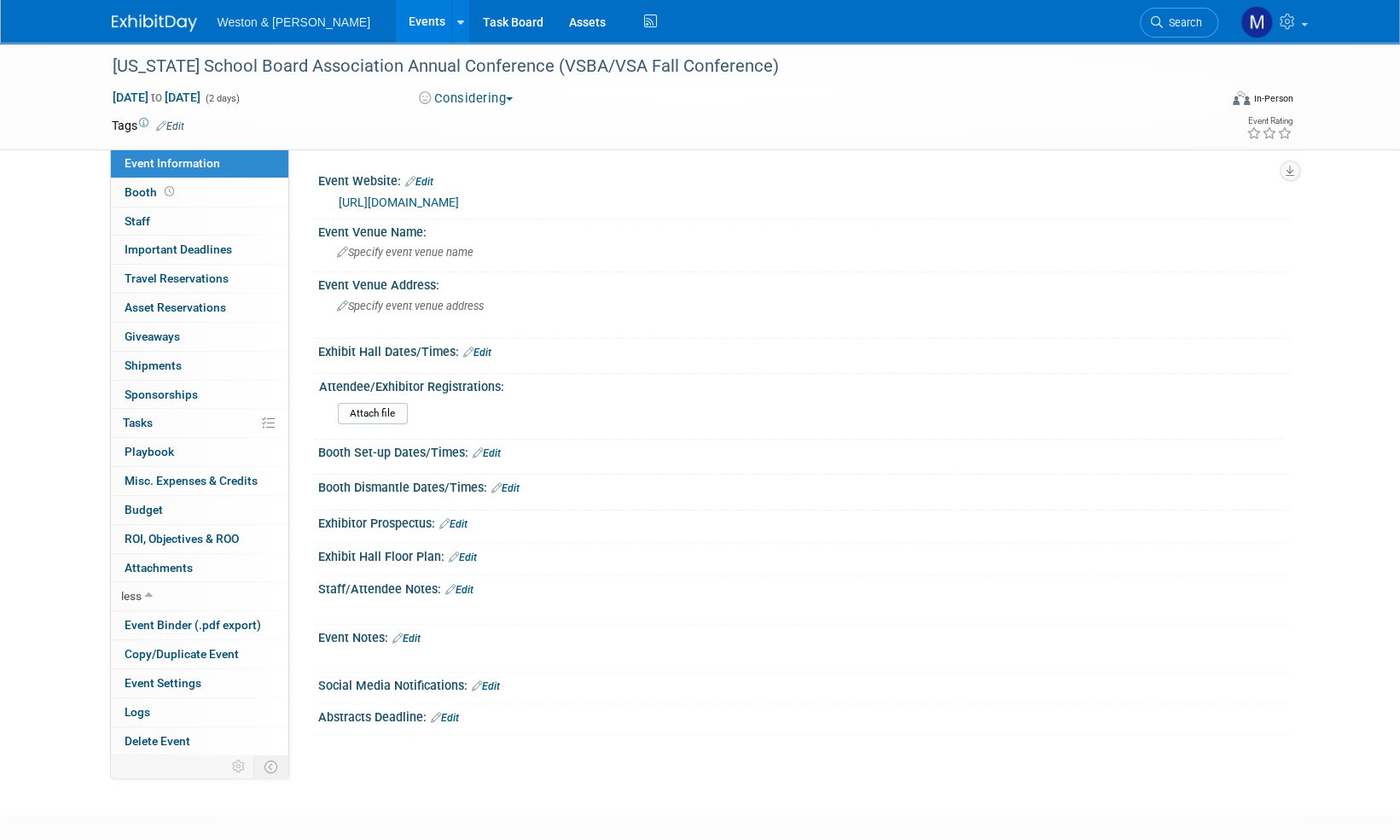
click at [459, 202] on link "https://www.vtvsba.org/annual-conference" at bounding box center [399, 202] width 120 height 13
click at [176, 123] on link "Edit" at bounding box center [169, 126] width 28 height 12
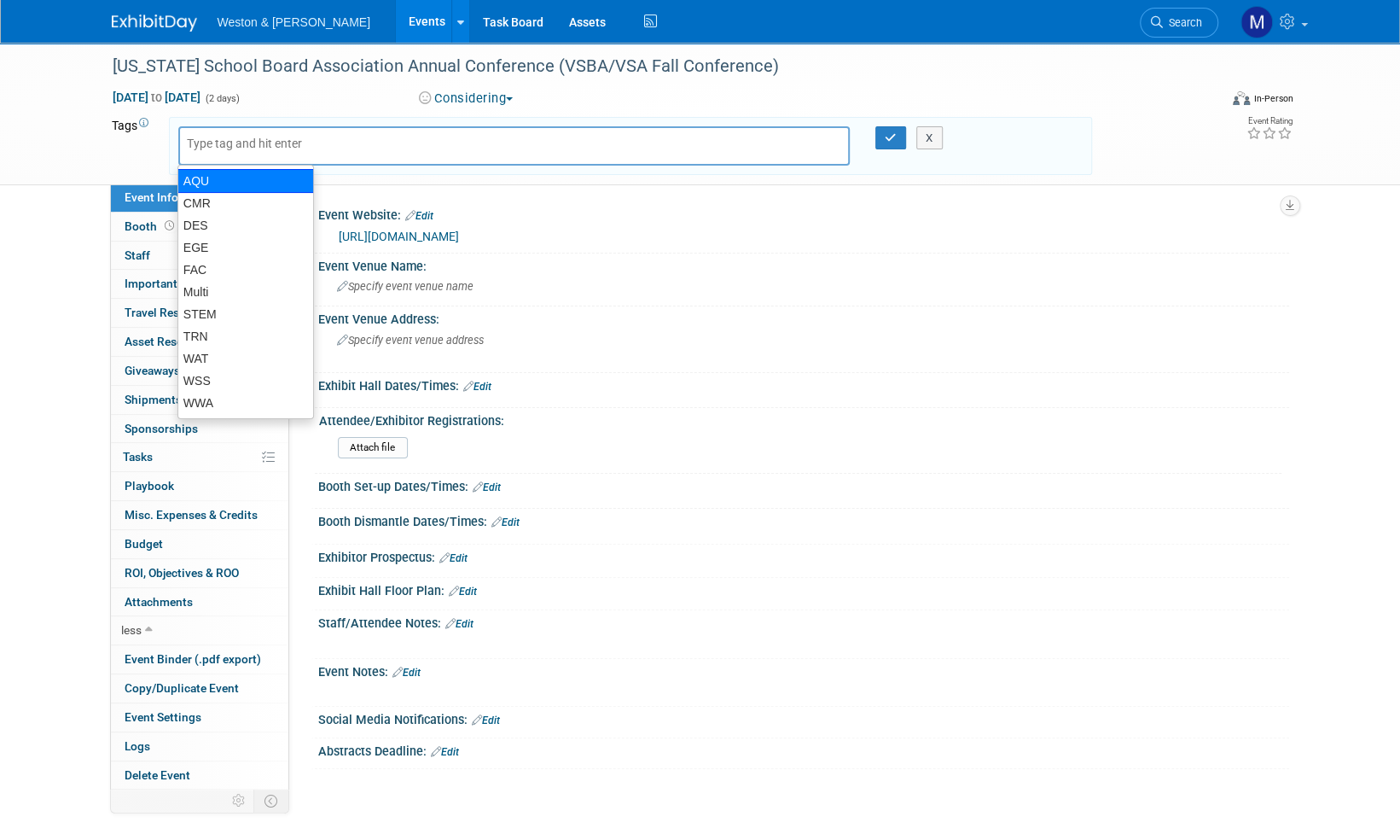
click at [202, 184] on div "AQU" at bounding box center [246, 181] width 137 height 24
type input "AQU"
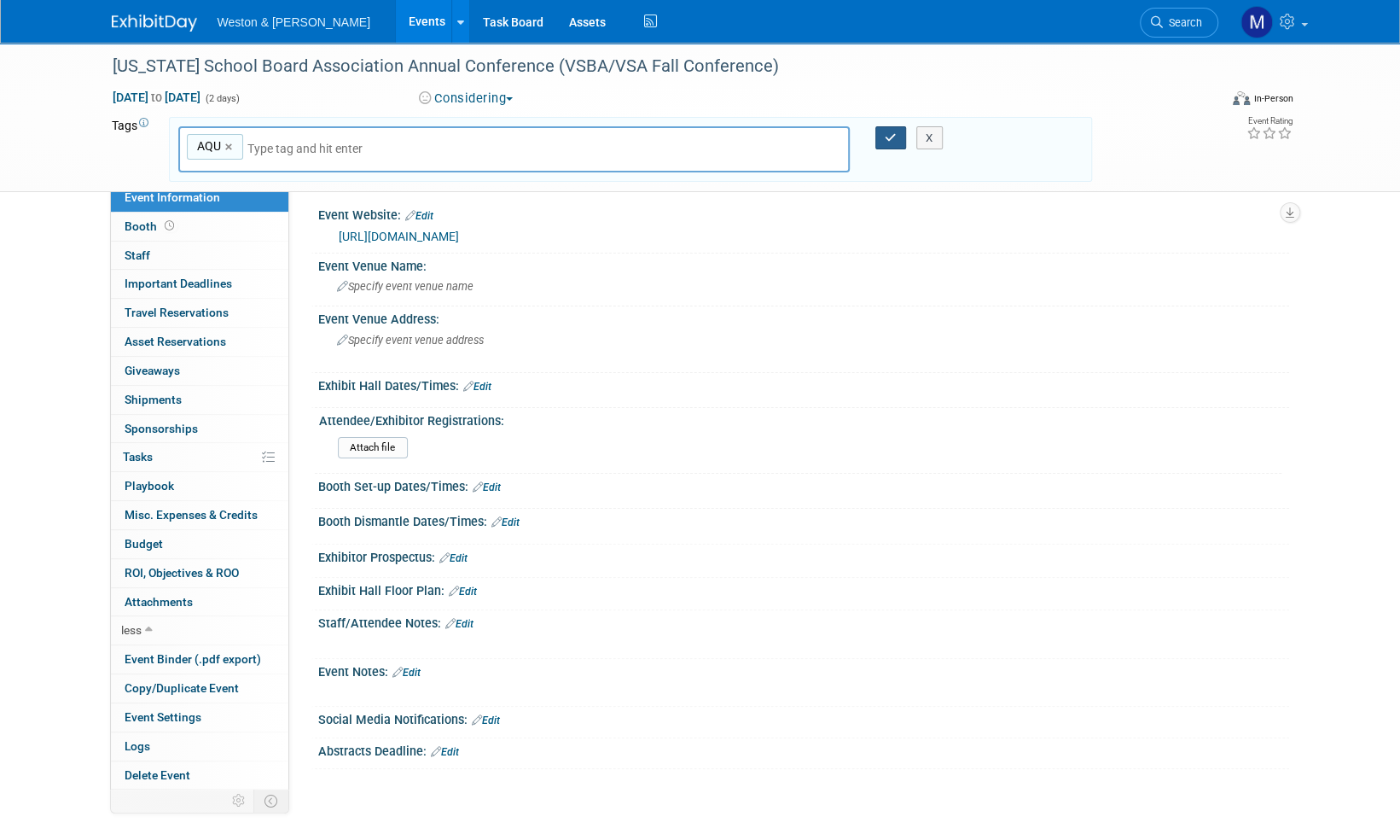
click at [893, 140] on icon "button" at bounding box center [891, 138] width 12 height 11
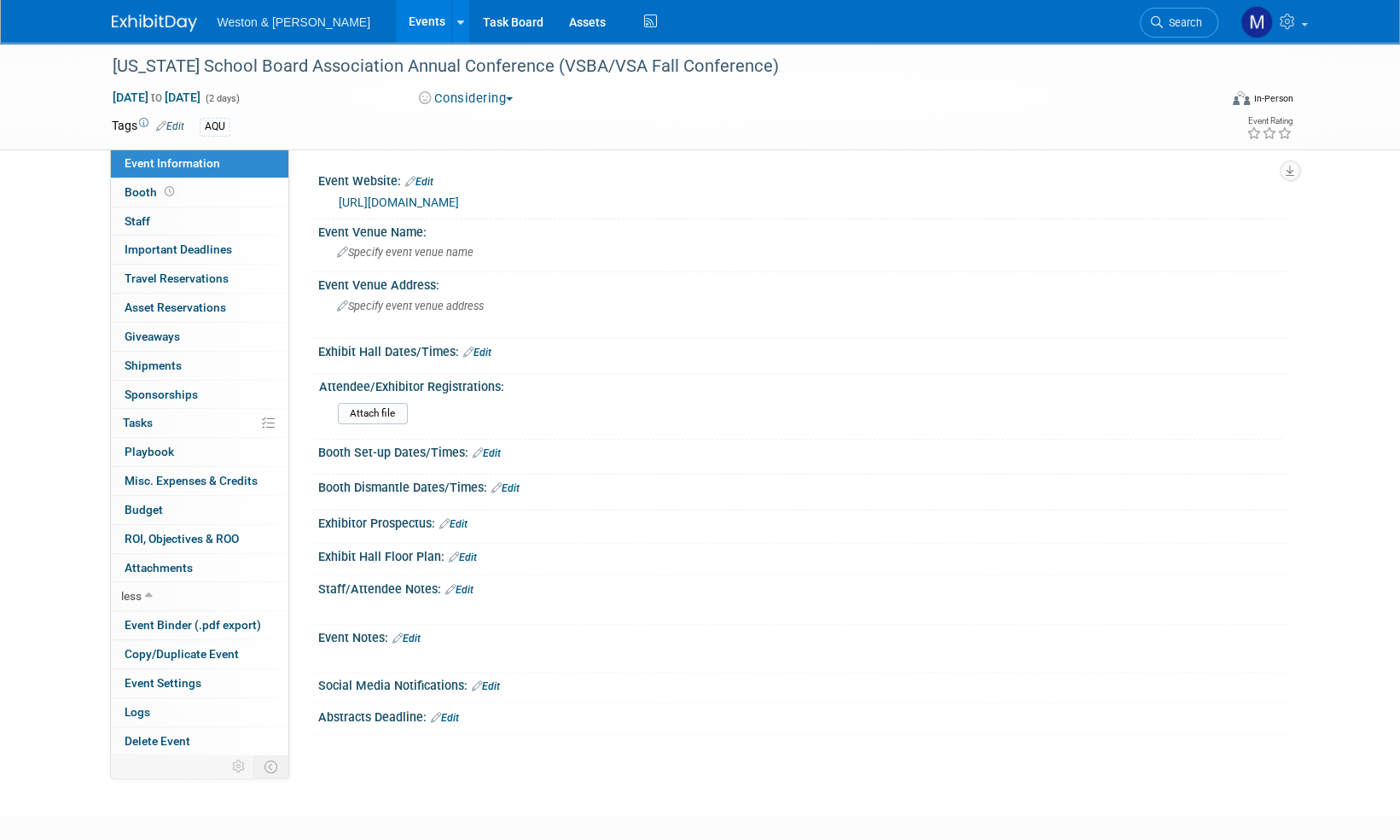
click at [153, 20] on img at bounding box center [154, 23] width 85 height 17
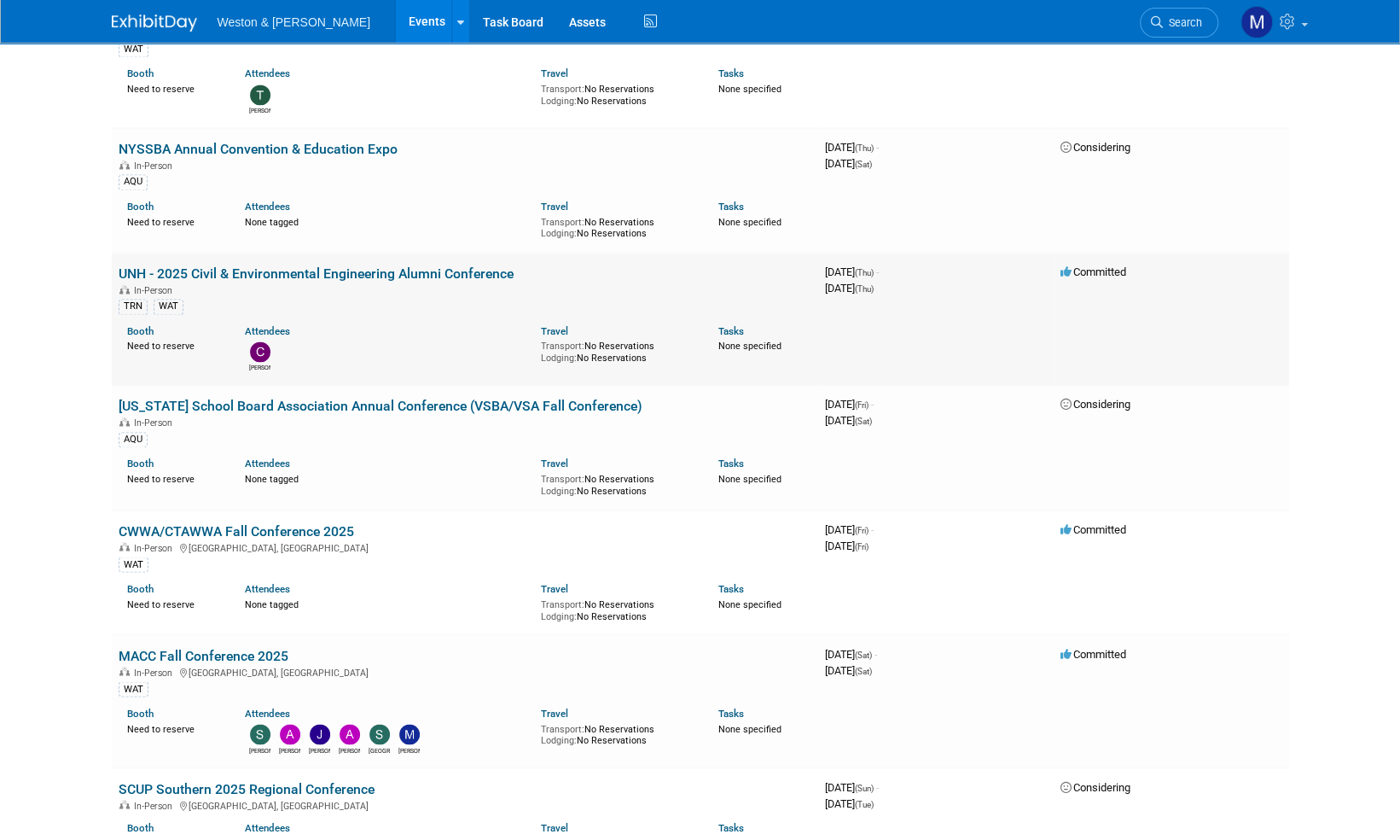
scroll to position [1622, 0]
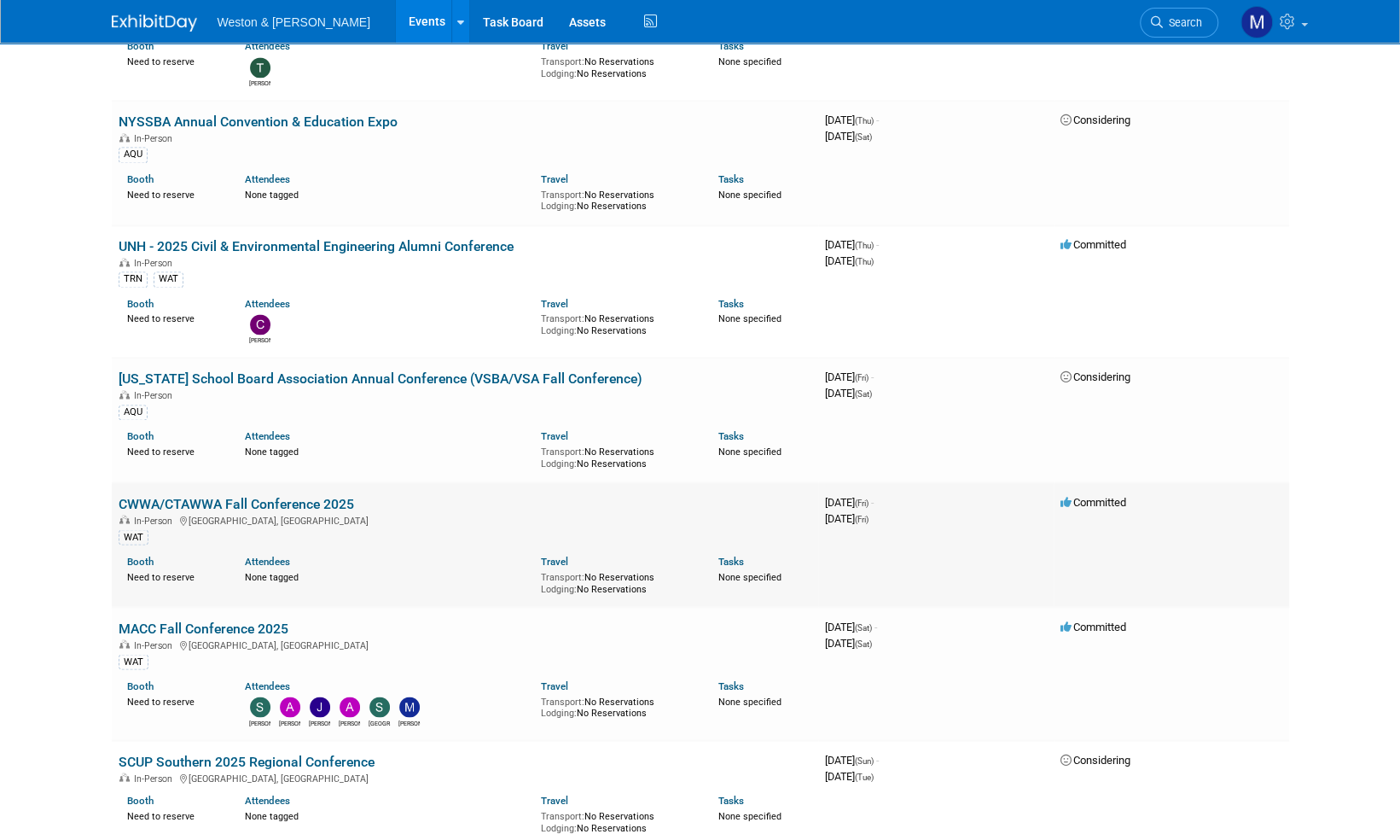
click at [263, 495] on link "CWWA/CTAWWA Fall Conference 2025" at bounding box center [236, 503] width 235 height 16
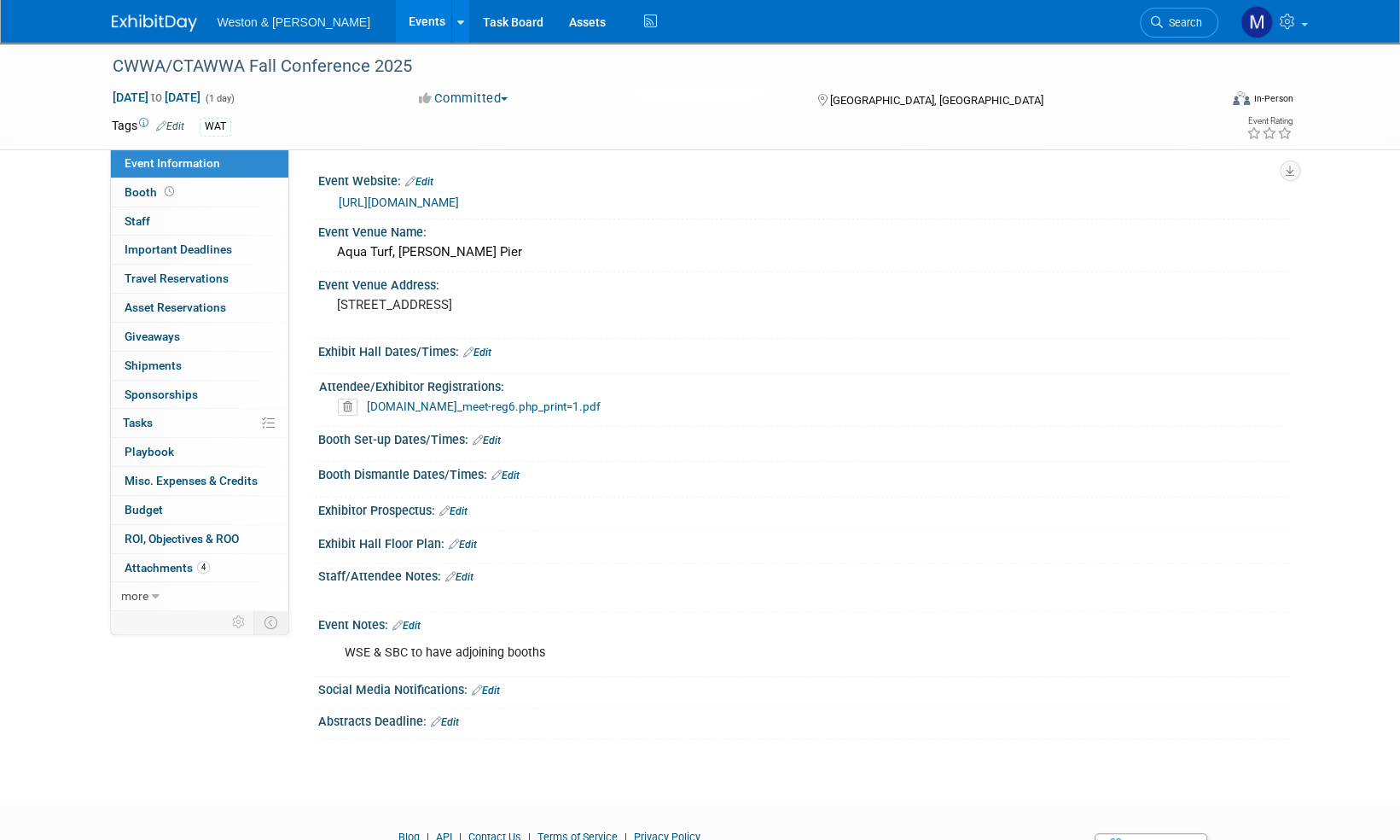
click at [459, 203] on link "[URL][DOMAIN_NAME]" at bounding box center [399, 202] width 120 height 13
click at [157, 565] on span "Attachments 4" at bounding box center [166, 568] width 85 height 13
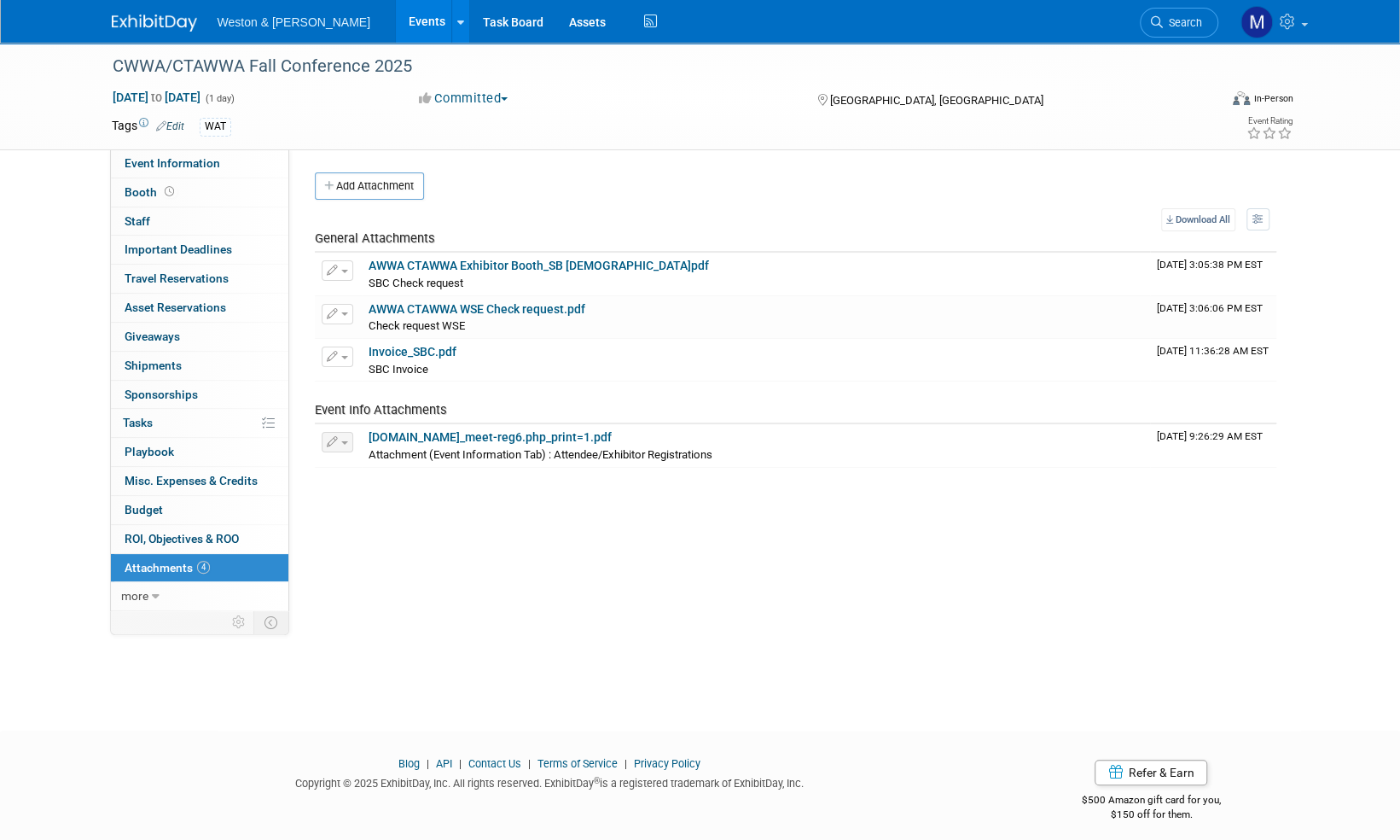
click at [151, 28] on img at bounding box center [154, 23] width 85 height 17
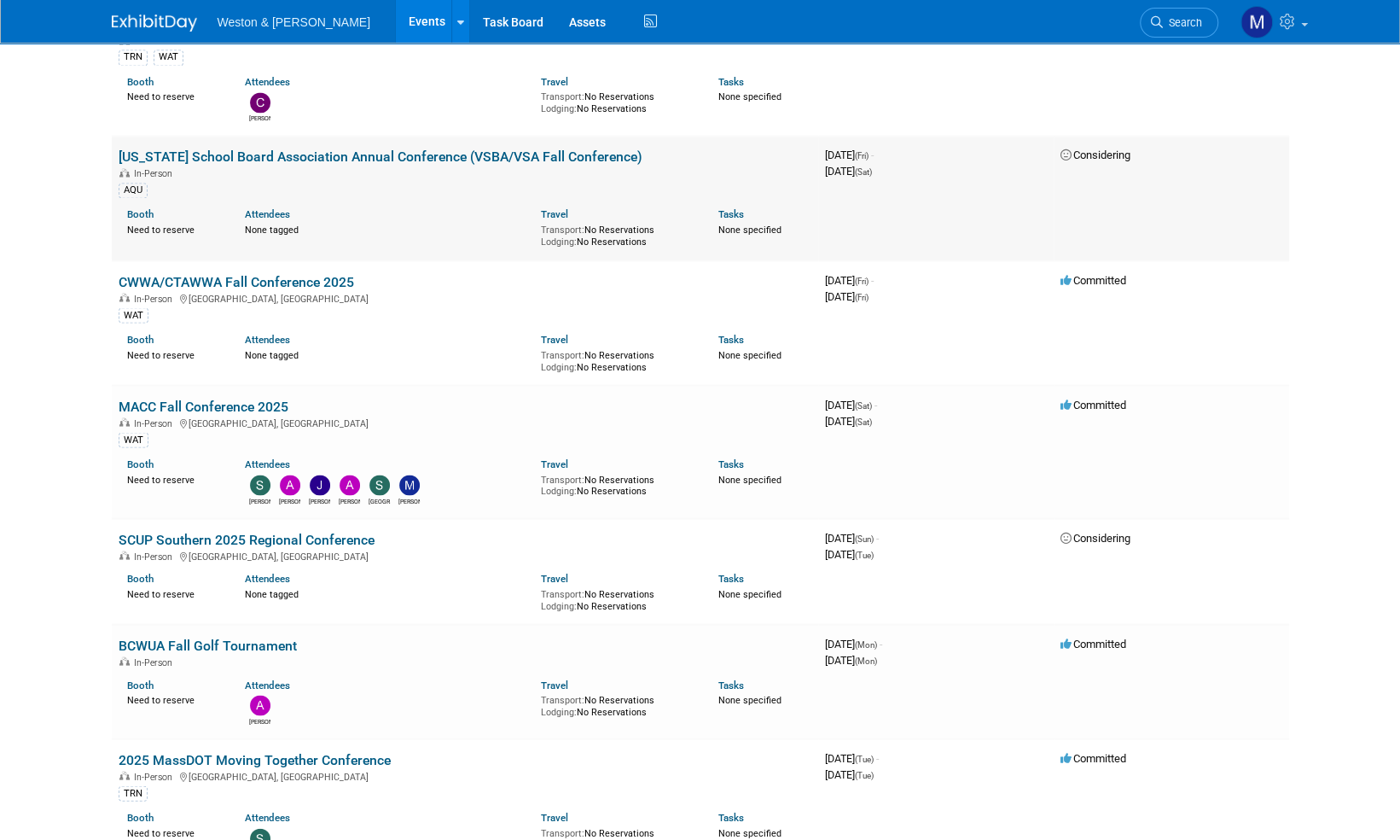
scroll to position [1878, 0]
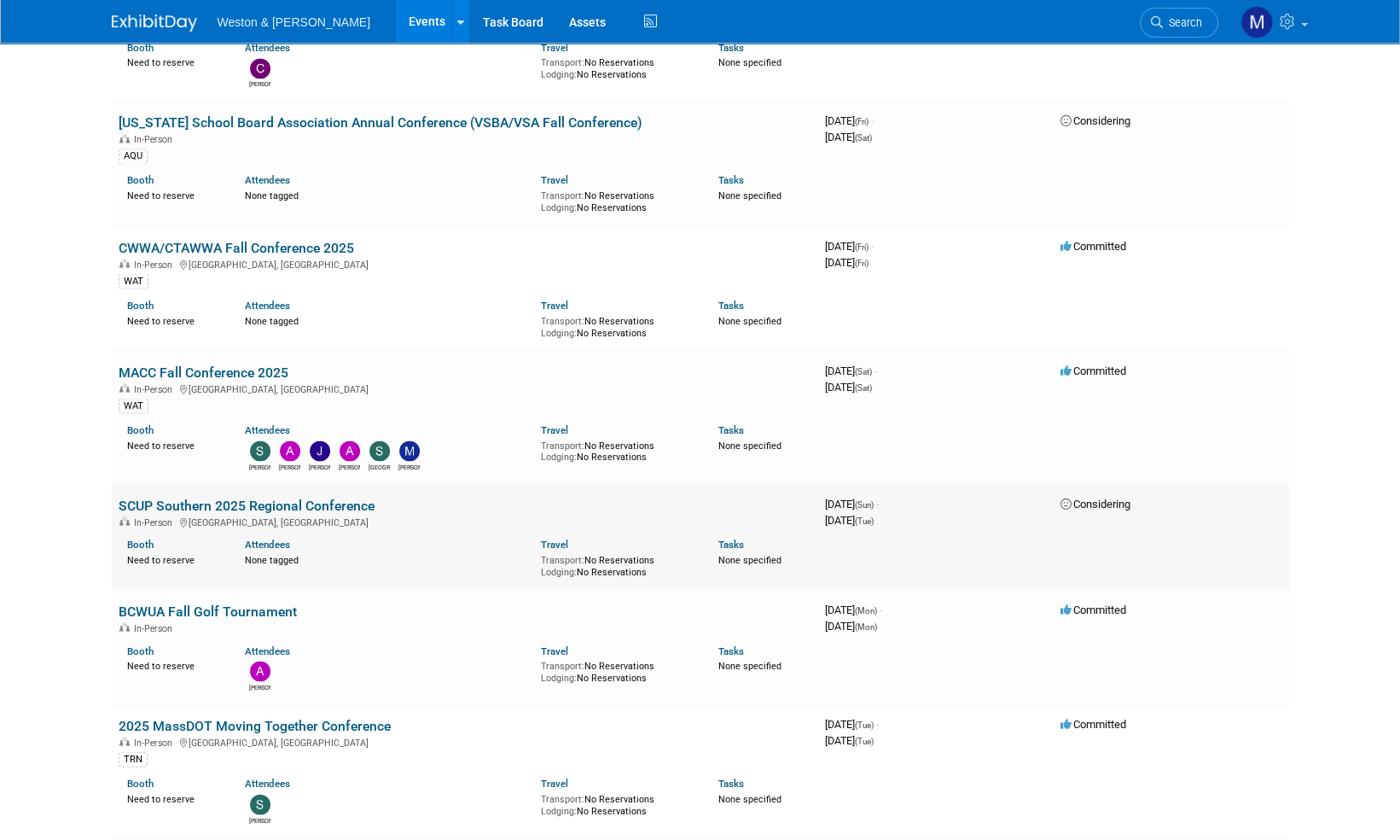
click at [235, 497] on link "SCUP Southern 2025 Regional Conference" at bounding box center [247, 505] width 256 height 16
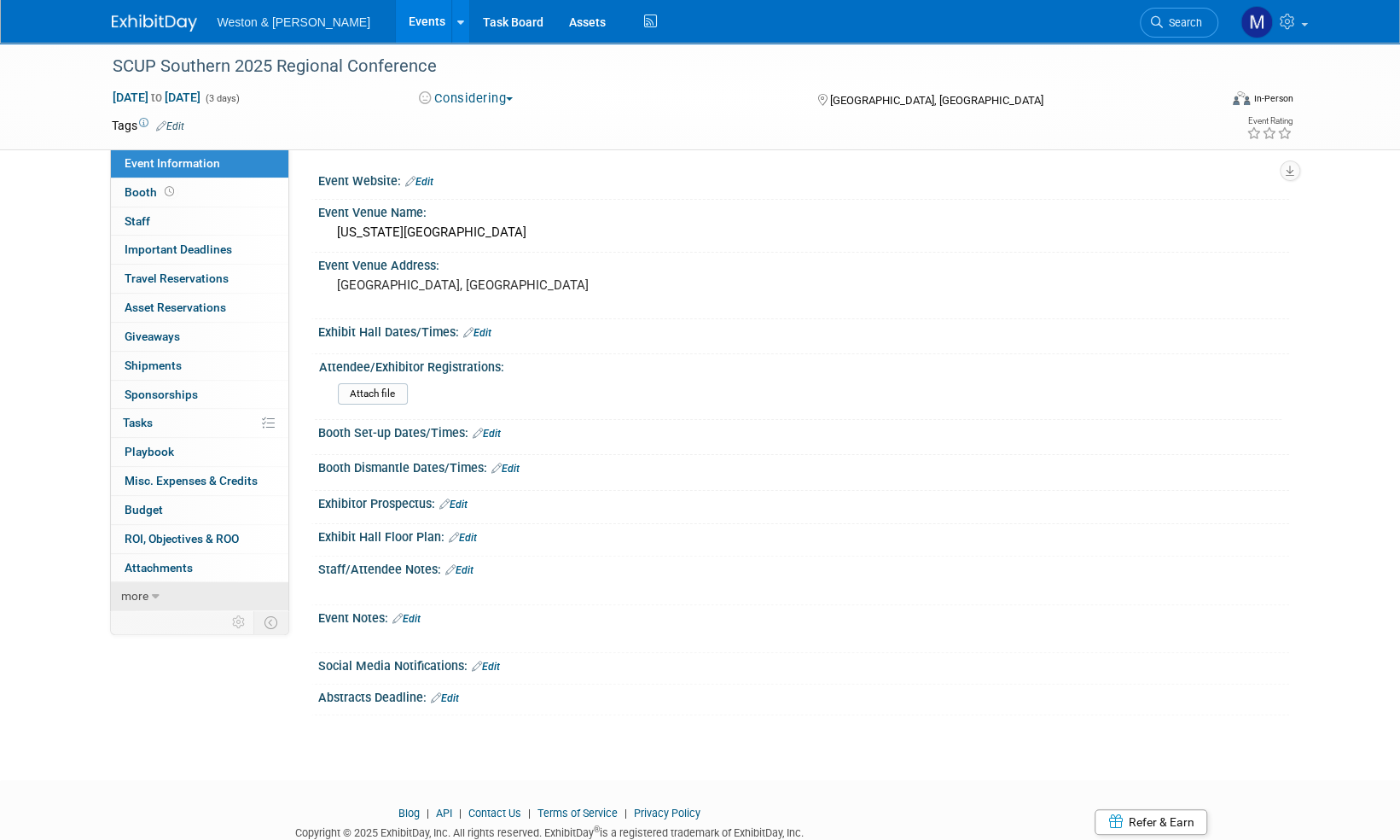
click at [130, 592] on span "more" at bounding box center [135, 595] width 28 height 13
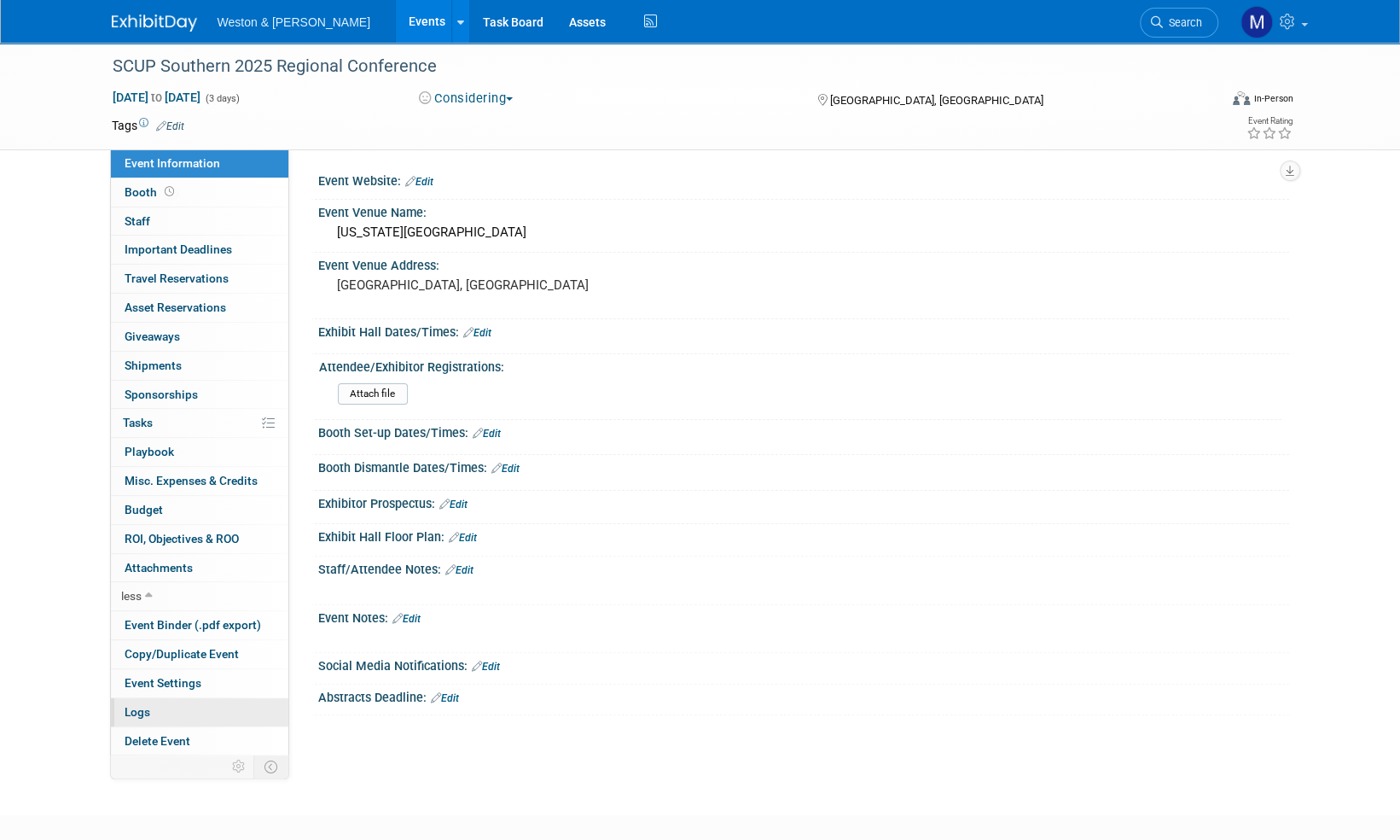
click at [132, 707] on span "Logs" at bounding box center [137, 712] width 26 height 13
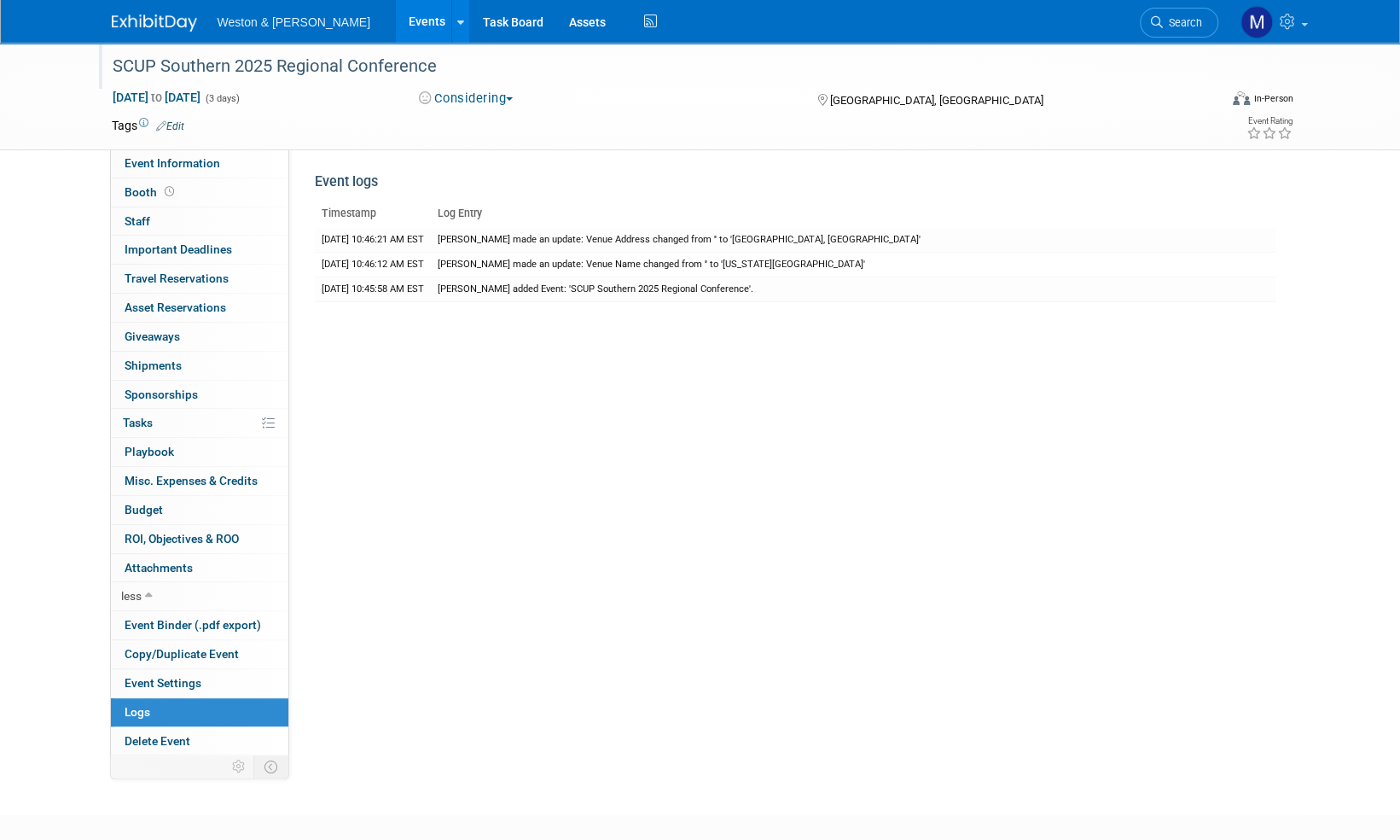
click at [449, 67] on div "SCUP Southern 2025 Regional Conference" at bounding box center [650, 67] width 1087 height 31
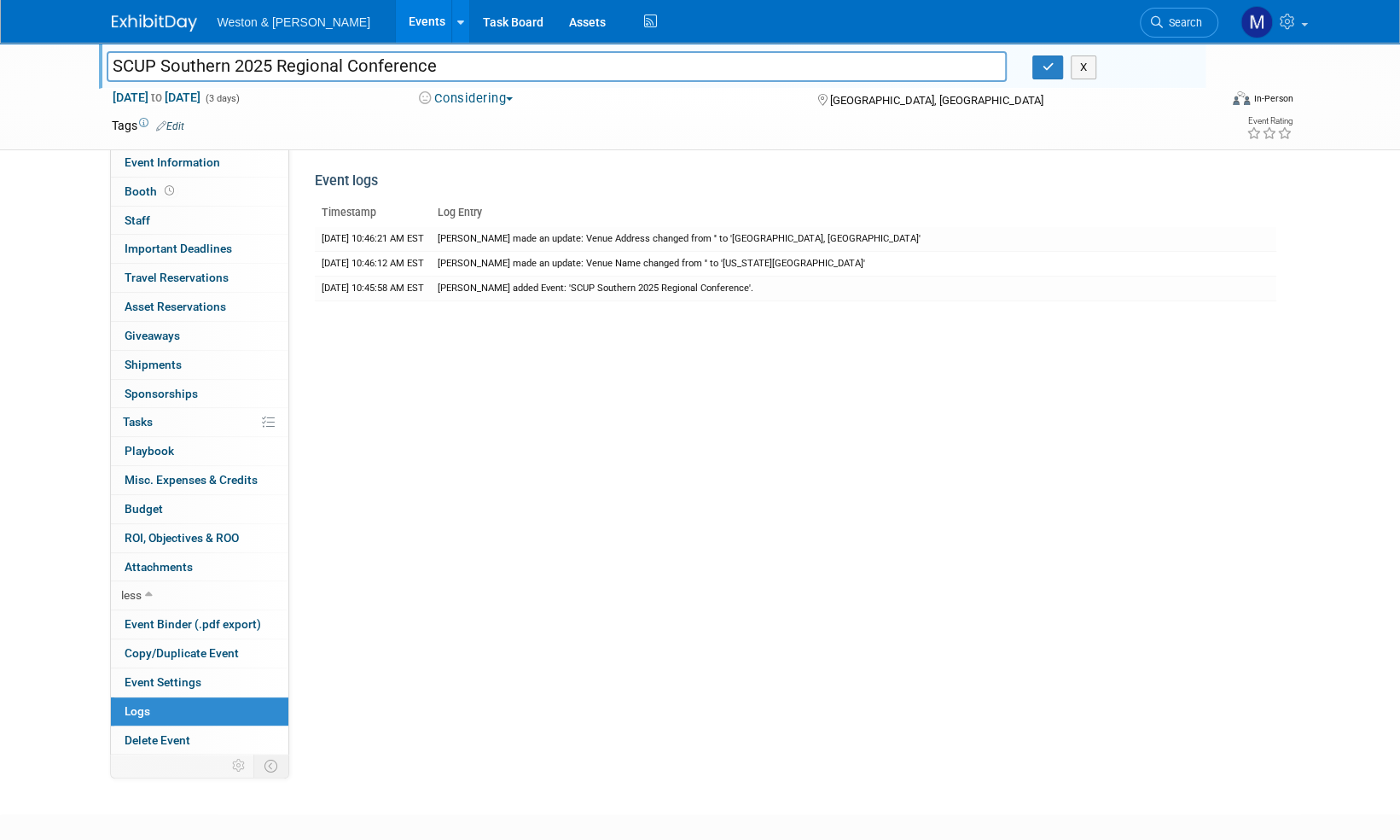
drag, startPoint x: 461, startPoint y: 69, endPoint x: 99, endPoint y: 79, distance: 362.1
click at [99, 79] on div "SCUP Southern 2025 Regional Conference" at bounding box center [557, 68] width 927 height 26
click at [158, 163] on span "Event Information" at bounding box center [172, 162] width 96 height 13
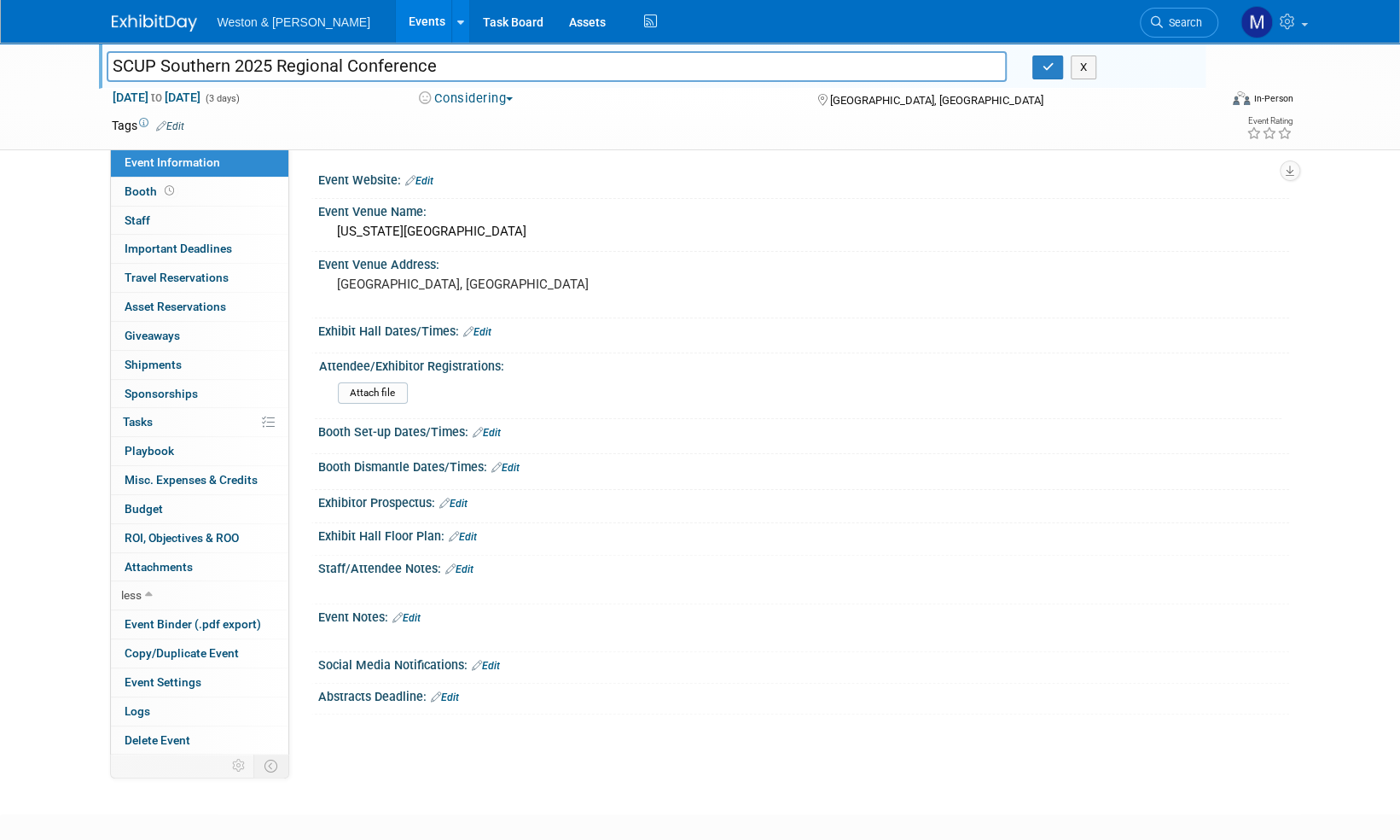
click at [430, 178] on link "Edit" at bounding box center [419, 181] width 28 height 12
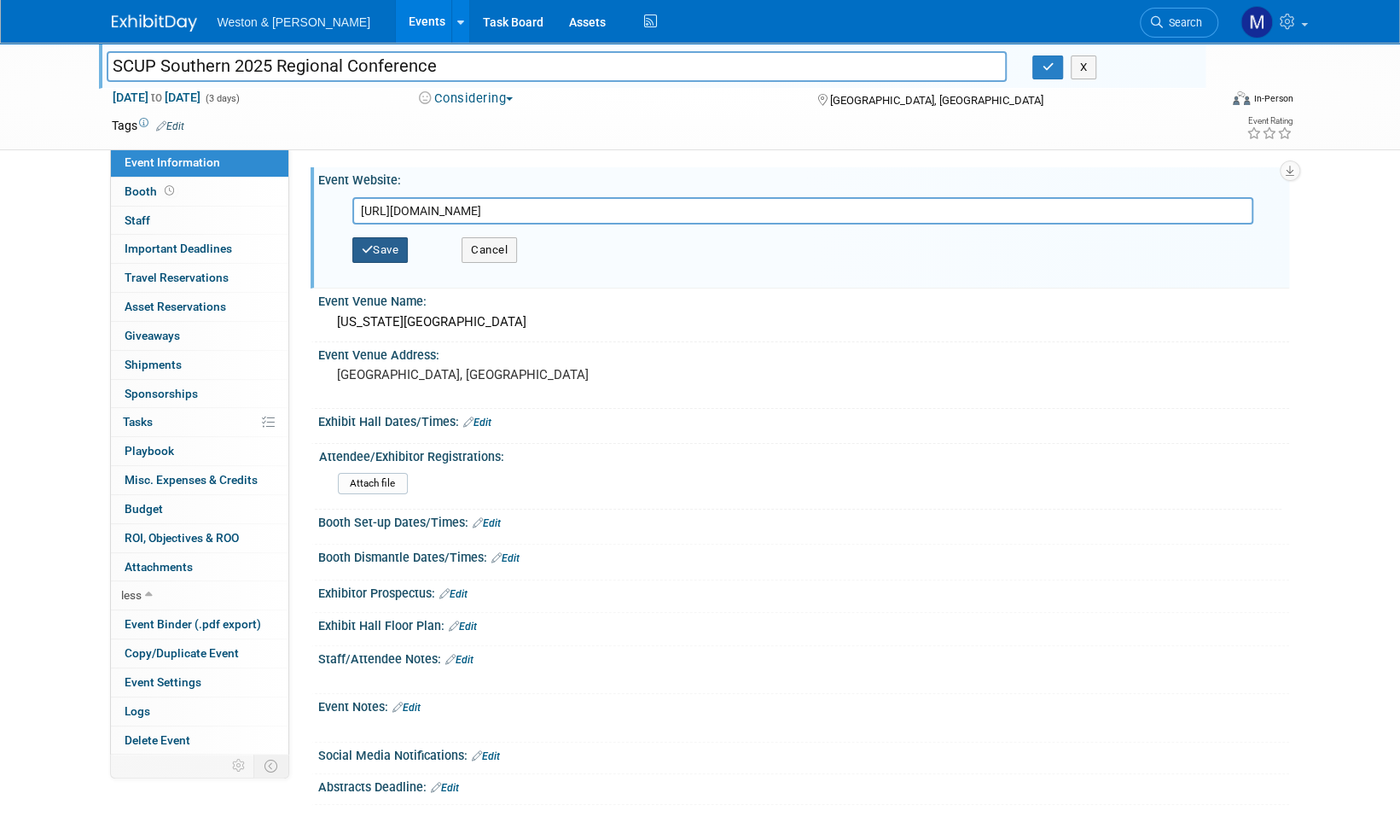
type input "https://www.scup.org/conferences-programs/southern-2025-regional-conference/"
click at [398, 245] on button "Save" at bounding box center [380, 249] width 56 height 26
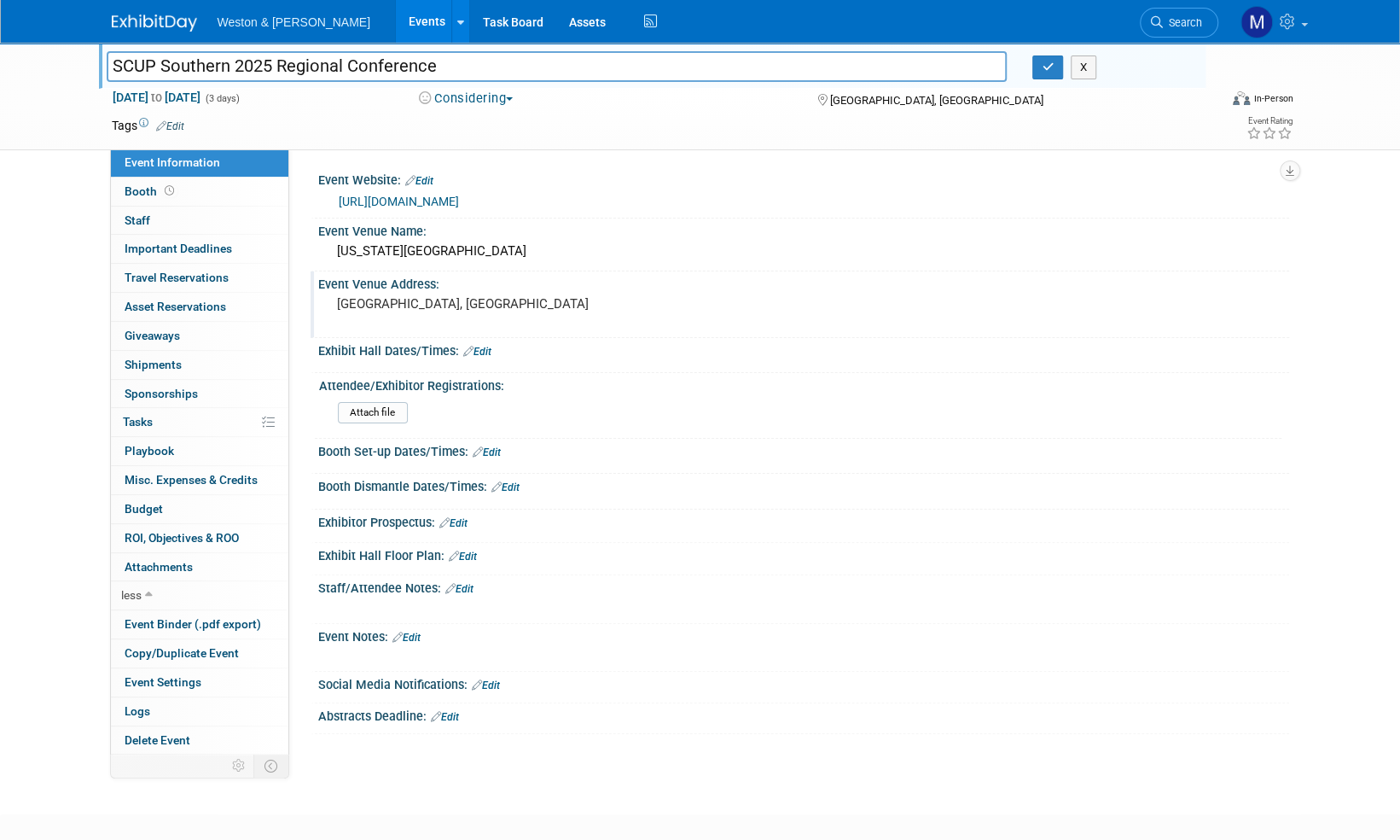
click at [940, 300] on div "Event Venue Address: Atlanta, GA" at bounding box center [800, 304] width 979 height 66
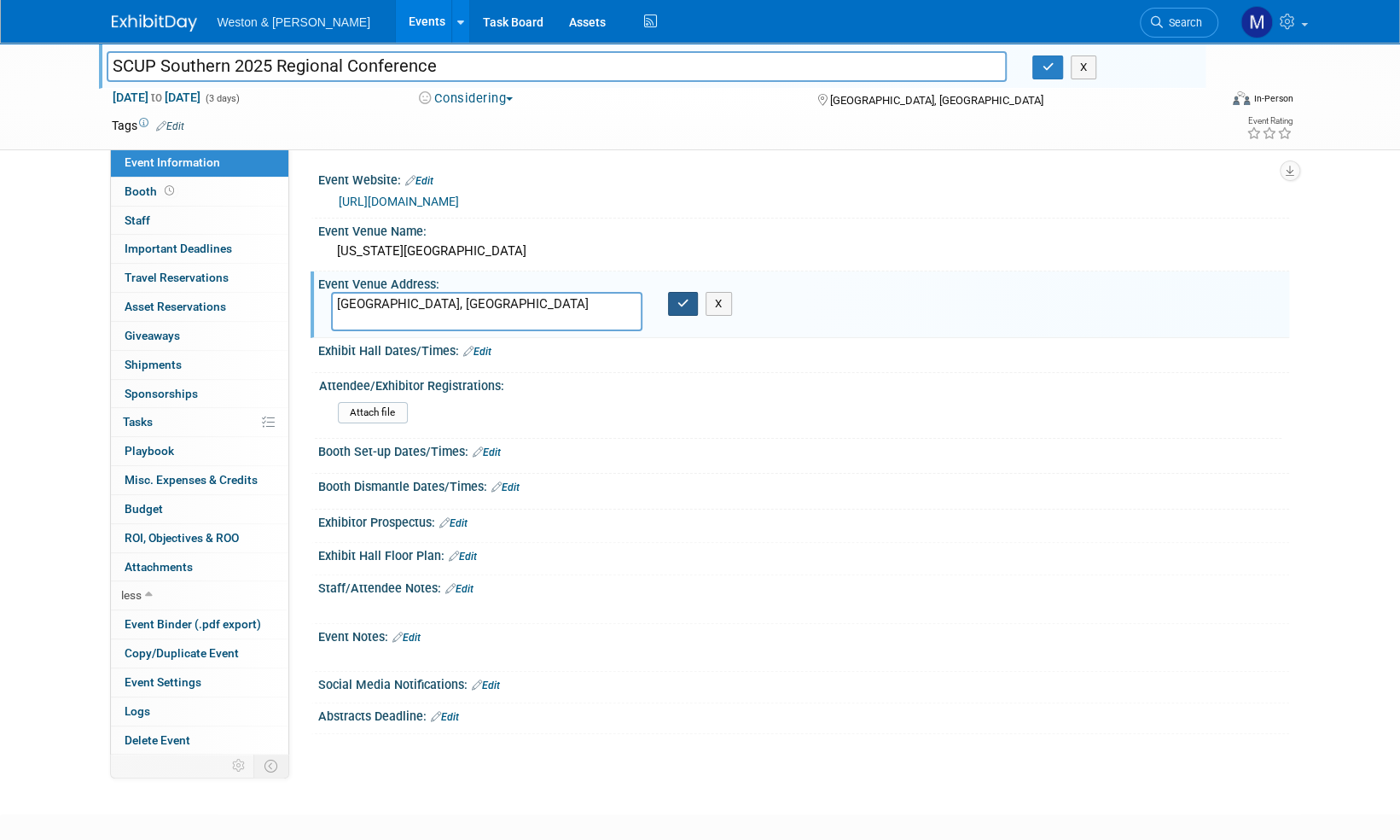
click at [688, 306] on icon "button" at bounding box center [683, 304] width 12 height 11
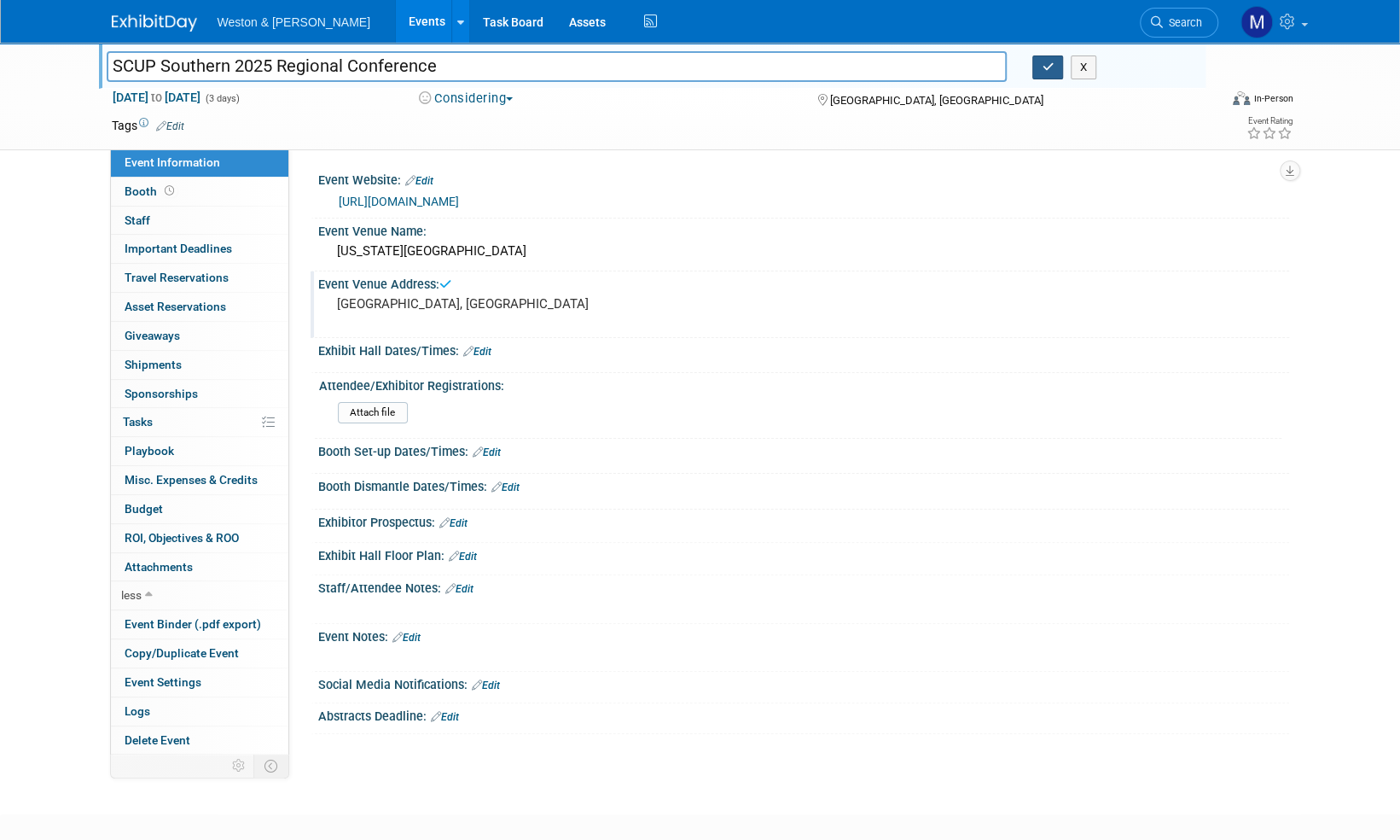
click at [1051, 72] on icon "button" at bounding box center [1047, 67] width 12 height 11
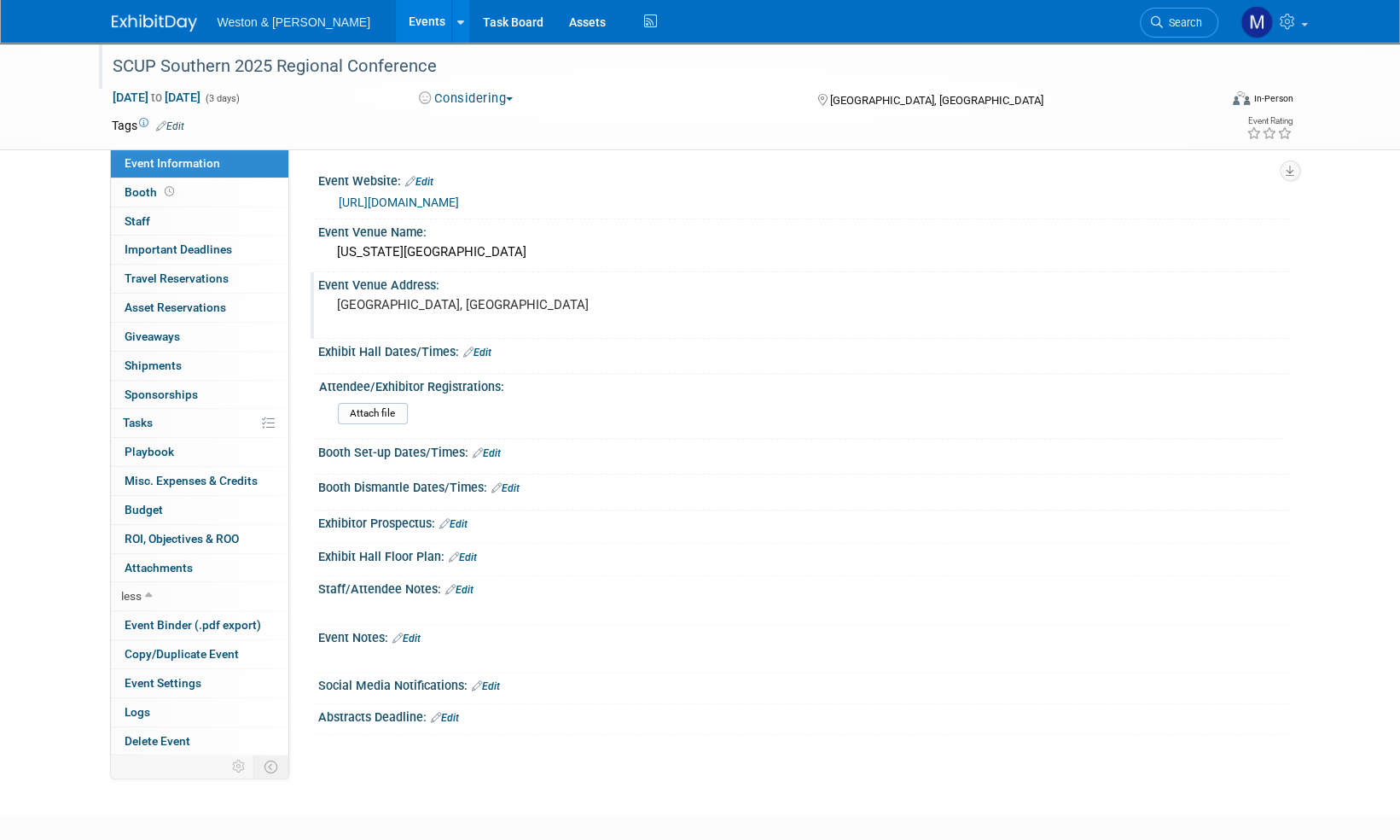
click at [513, 100] on span "button" at bounding box center [509, 99] width 7 height 4
click at [482, 169] on link "Not Going" at bounding box center [481, 174] width 135 height 24
click at [153, 25] on img at bounding box center [154, 23] width 85 height 17
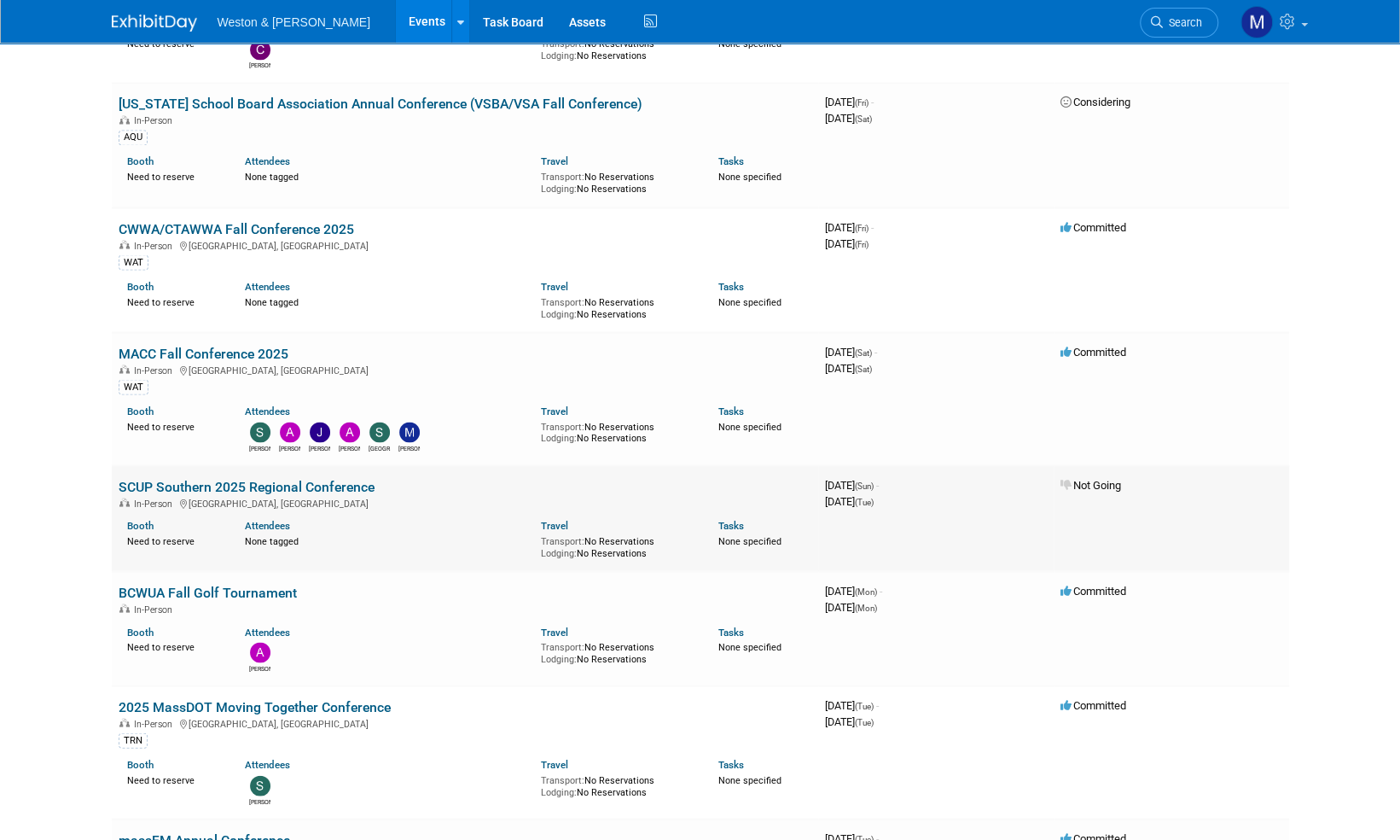
scroll to position [1963, 0]
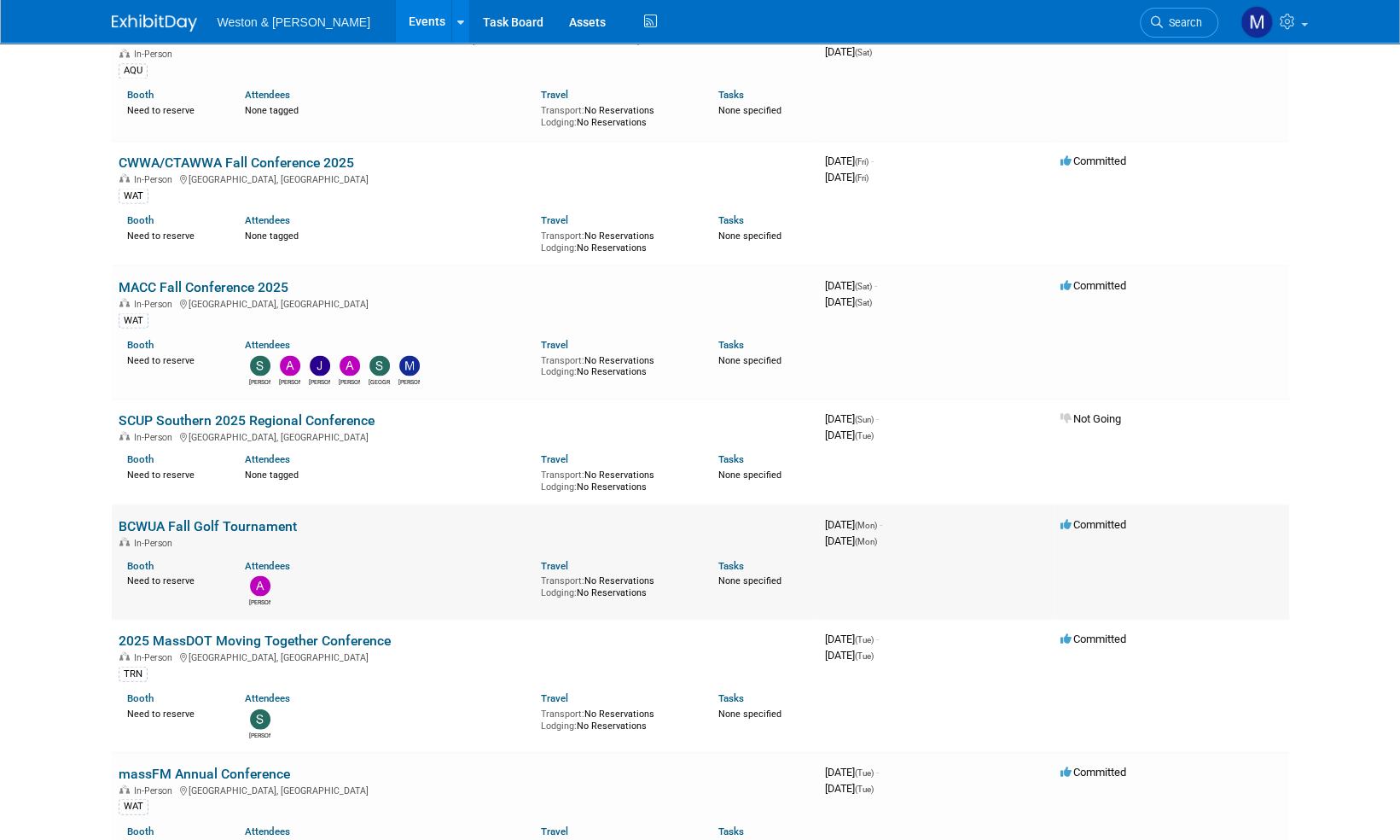
click at [134, 517] on link "BCWUA Fall Golf Tournament" at bounding box center [207, 525] width 179 height 16
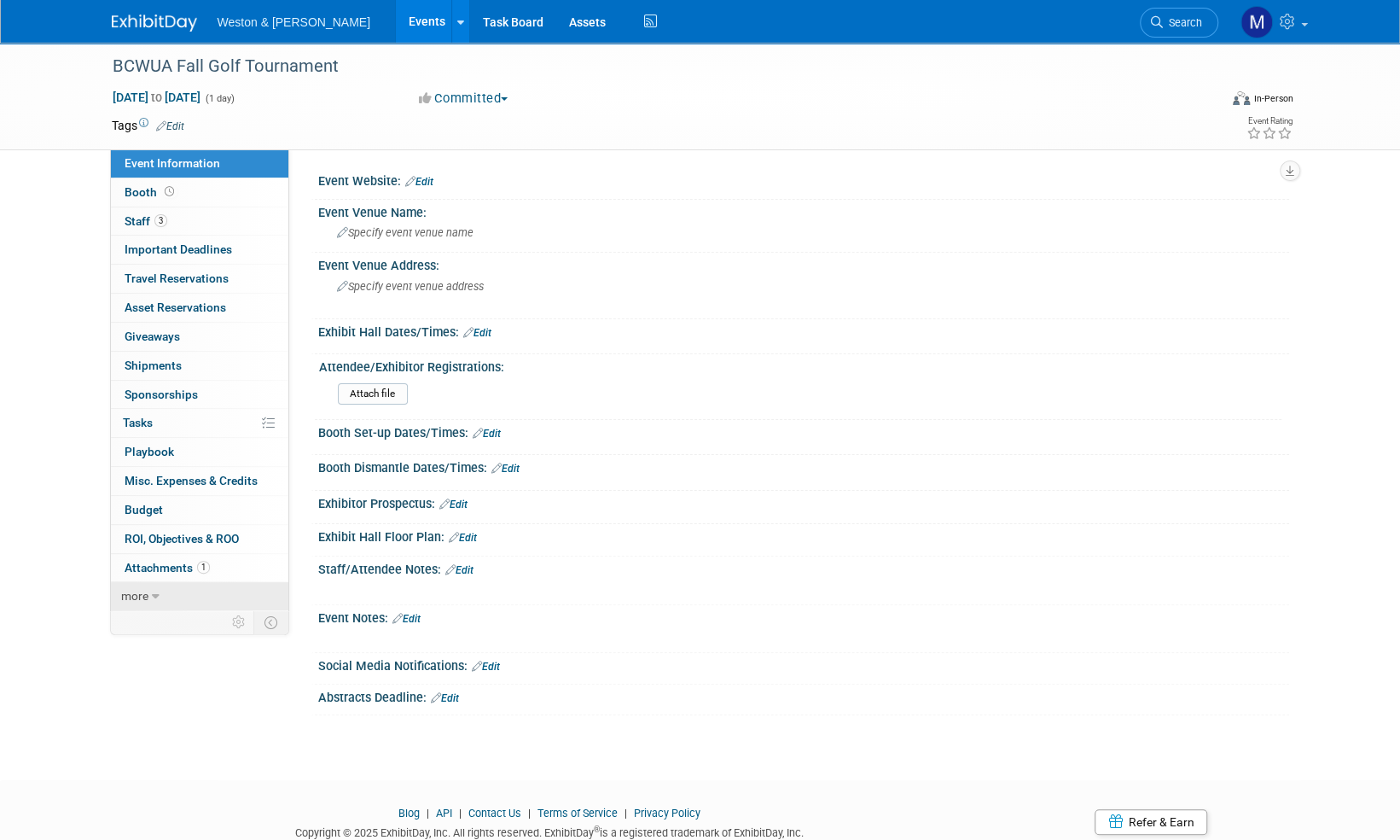
click at [141, 602] on link "more" at bounding box center [200, 595] width 178 height 28
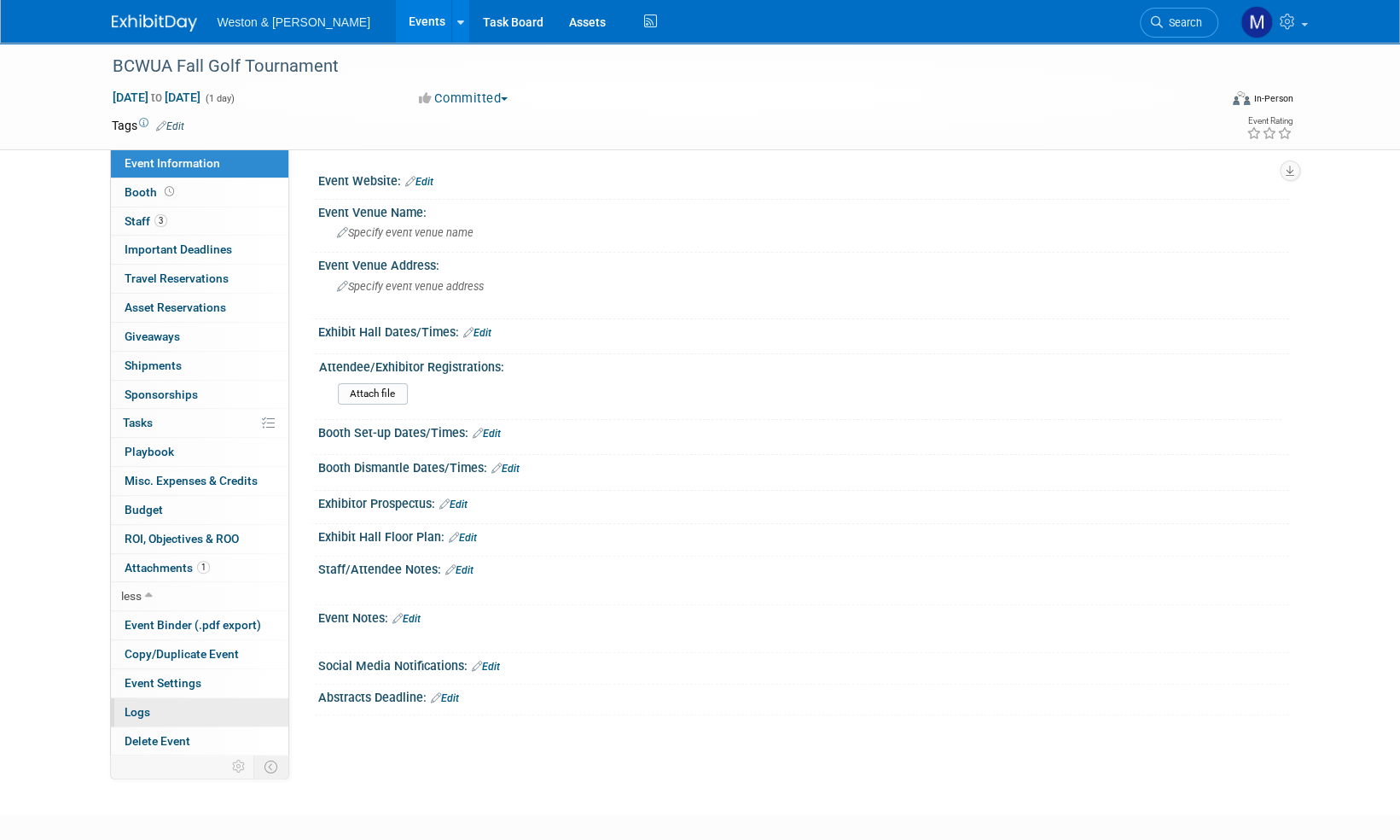
click at [133, 710] on span "Logs" at bounding box center [137, 712] width 26 height 13
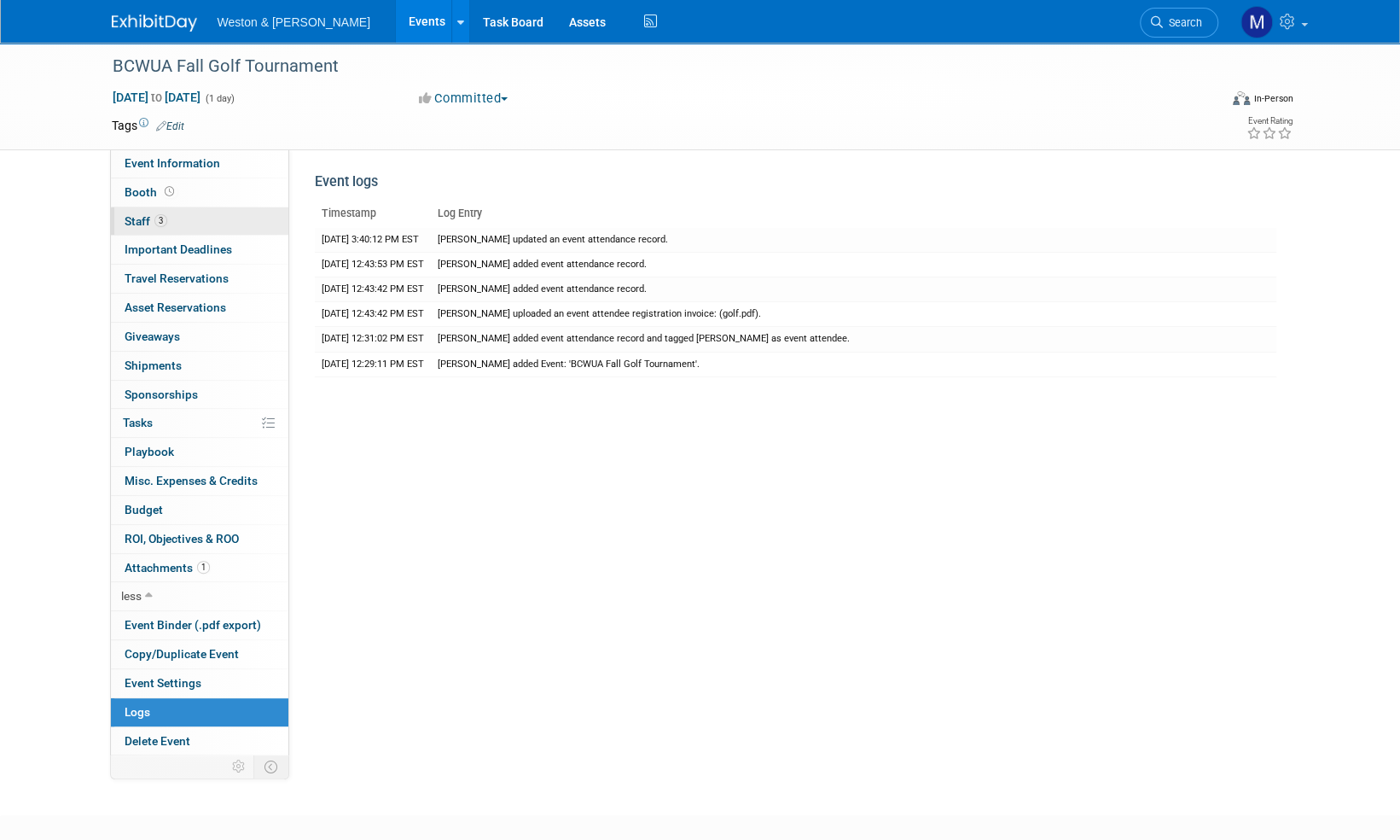
click at [133, 223] on span "Staff 3" at bounding box center [145, 221] width 43 height 13
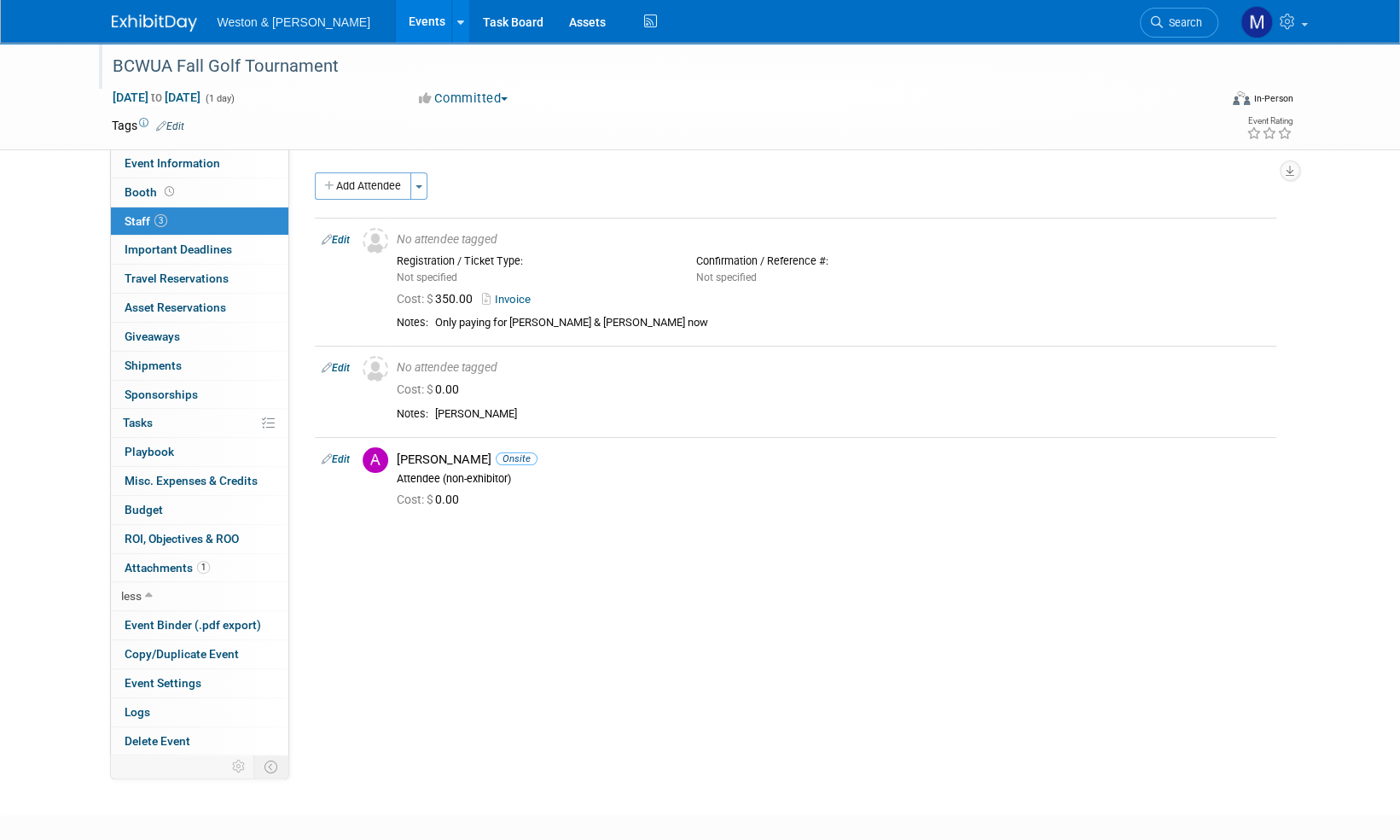
click at [227, 66] on div "BCWUA Fall Golf Tournament" at bounding box center [650, 67] width 1087 height 31
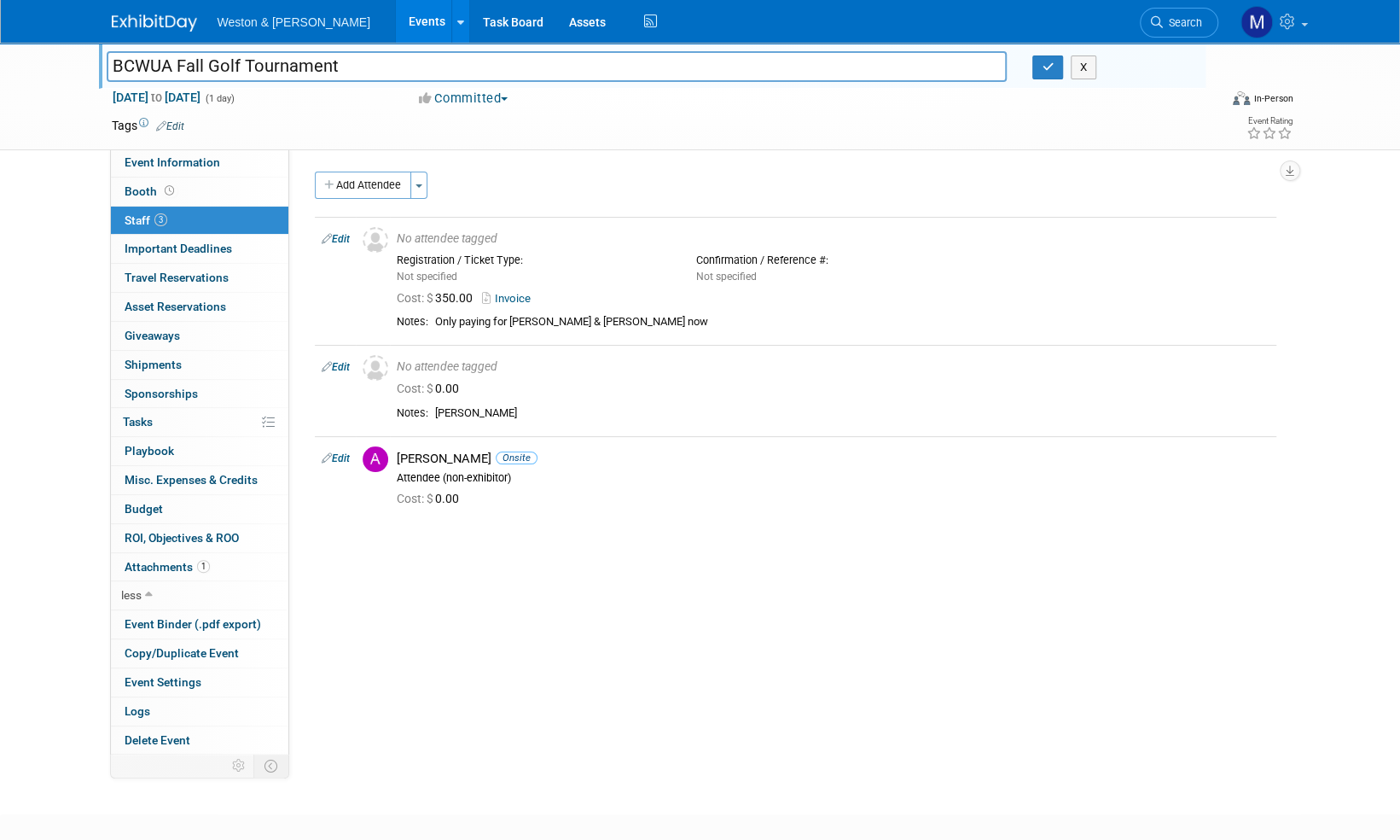
click at [163, 14] on img at bounding box center [154, 23] width 85 height 17
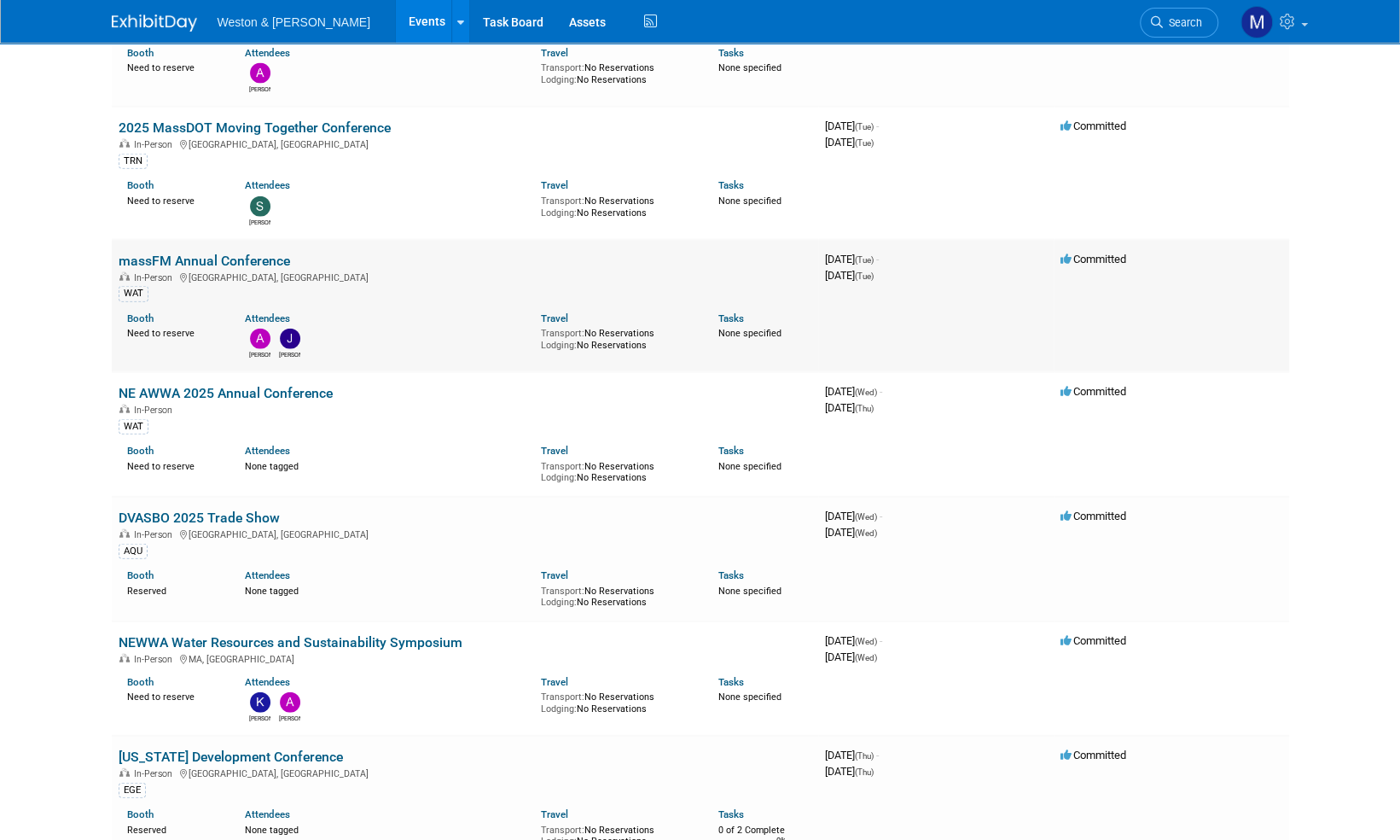
scroll to position [2560, 0]
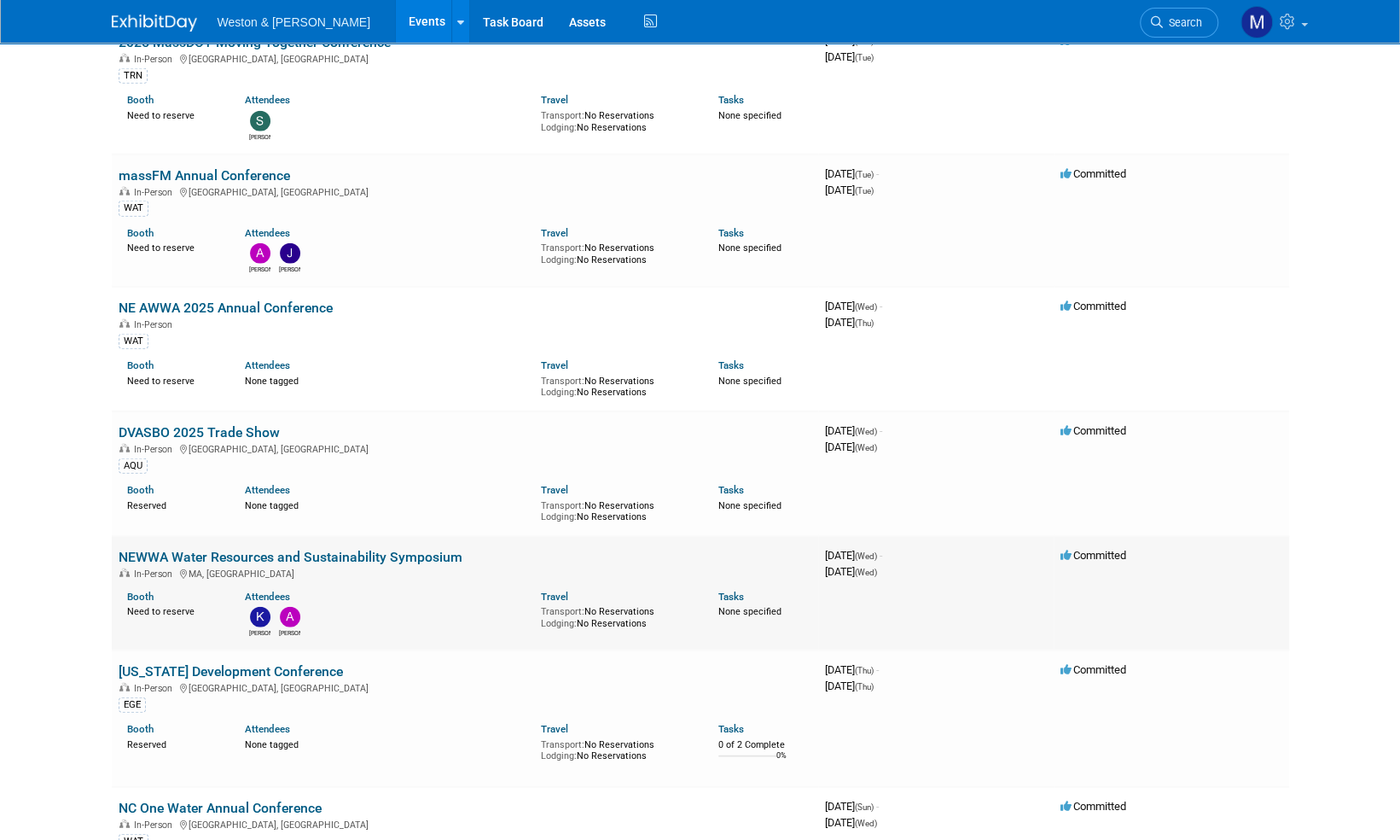
click at [282, 549] on link "NEWWA Water Resources and Sustainability Symposium" at bounding box center [291, 556] width 344 height 16
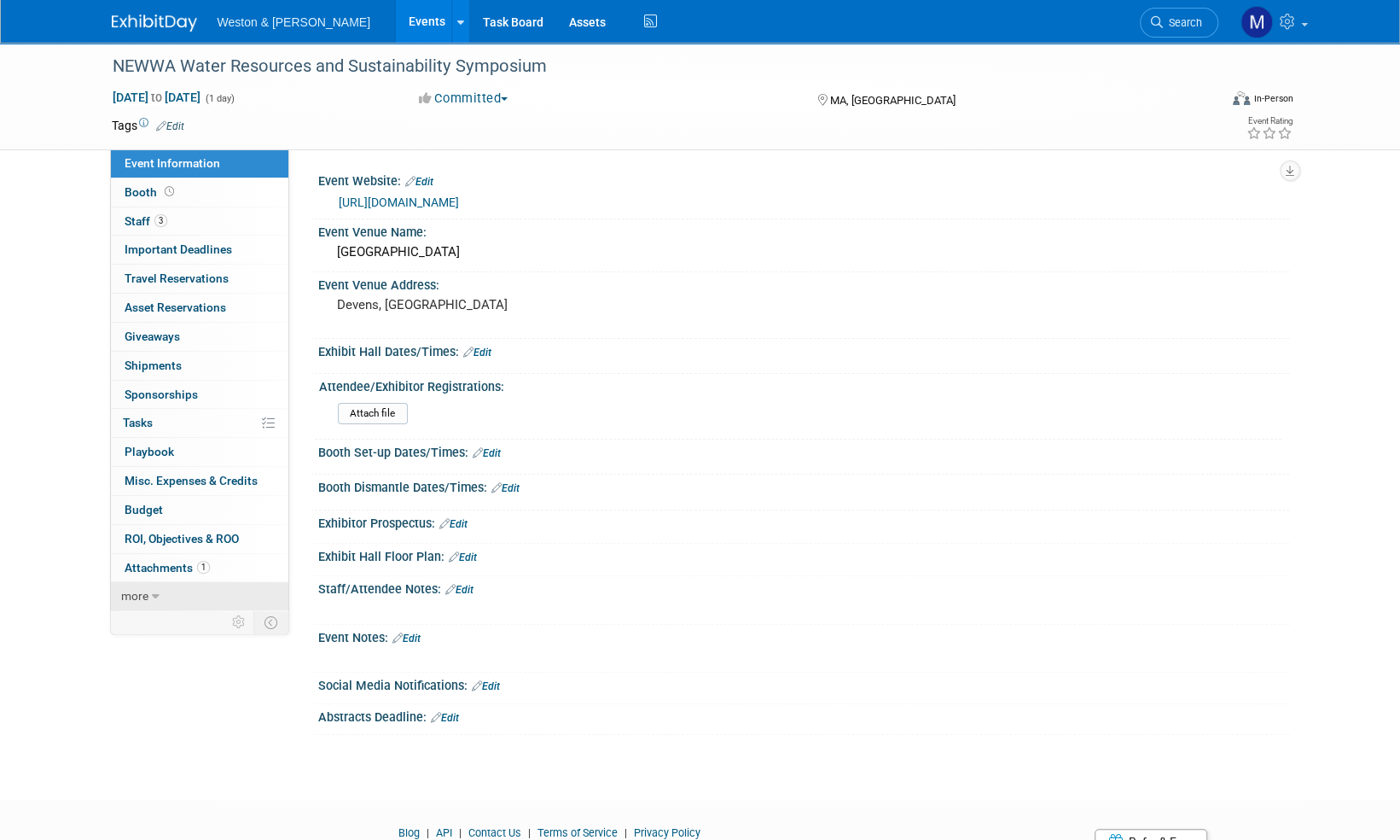
click at [138, 594] on span "more" at bounding box center [135, 595] width 28 height 13
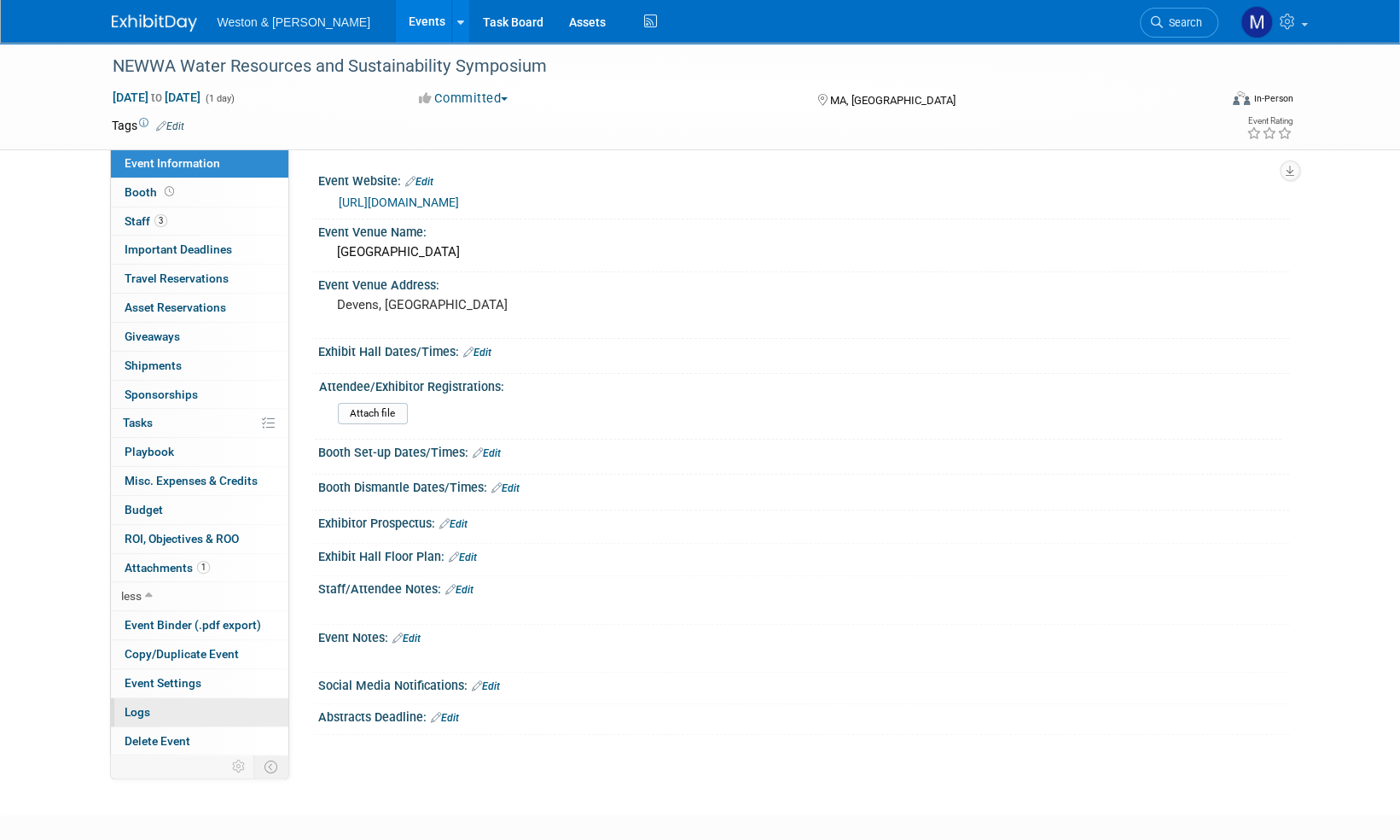
click at [134, 709] on span "Logs" at bounding box center [137, 712] width 26 height 13
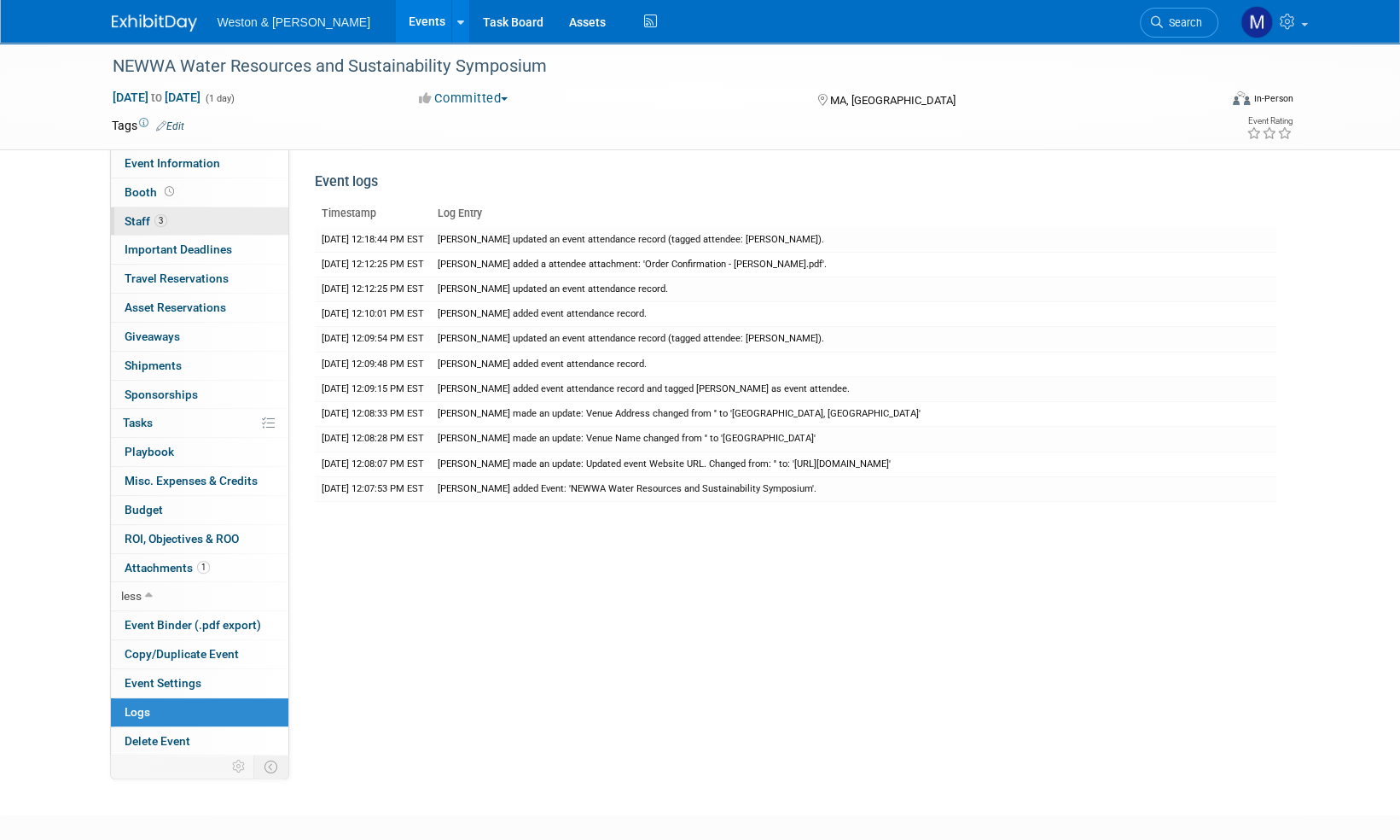
click at [145, 220] on span "Staff 3" at bounding box center [145, 221] width 43 height 13
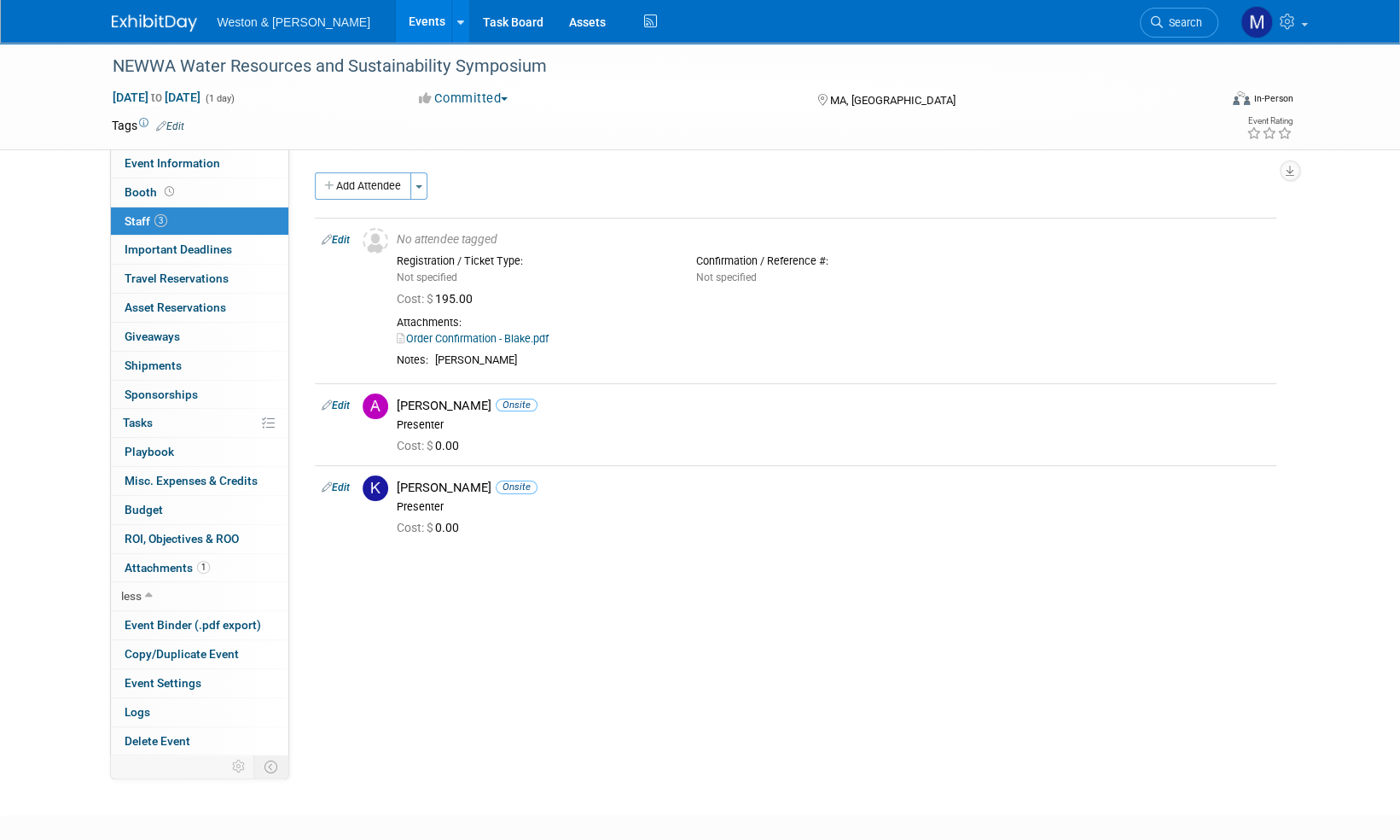
click at [178, 126] on link "Edit" at bounding box center [169, 126] width 28 height 12
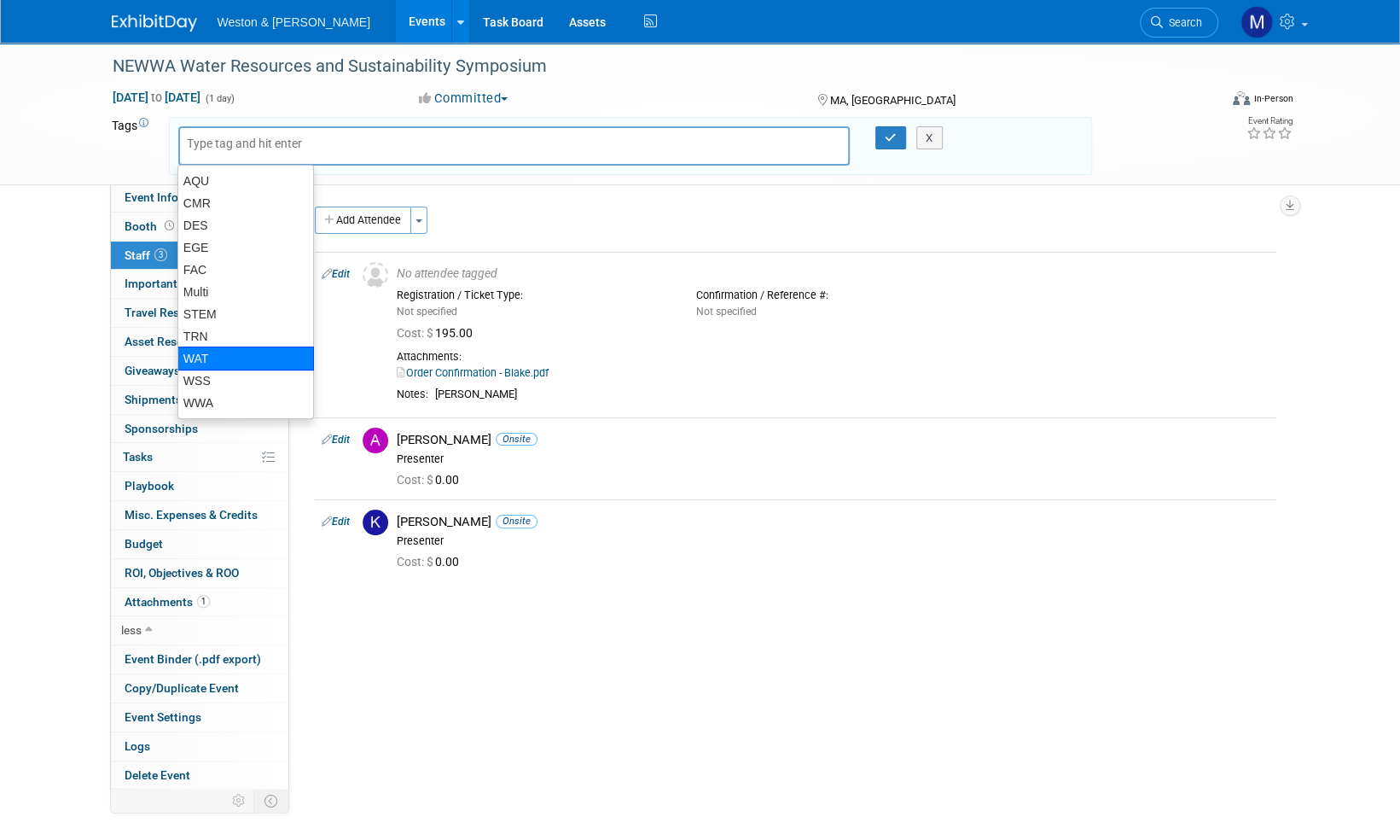
click at [189, 354] on div "WAT" at bounding box center [246, 358] width 137 height 24
type input "WAT"
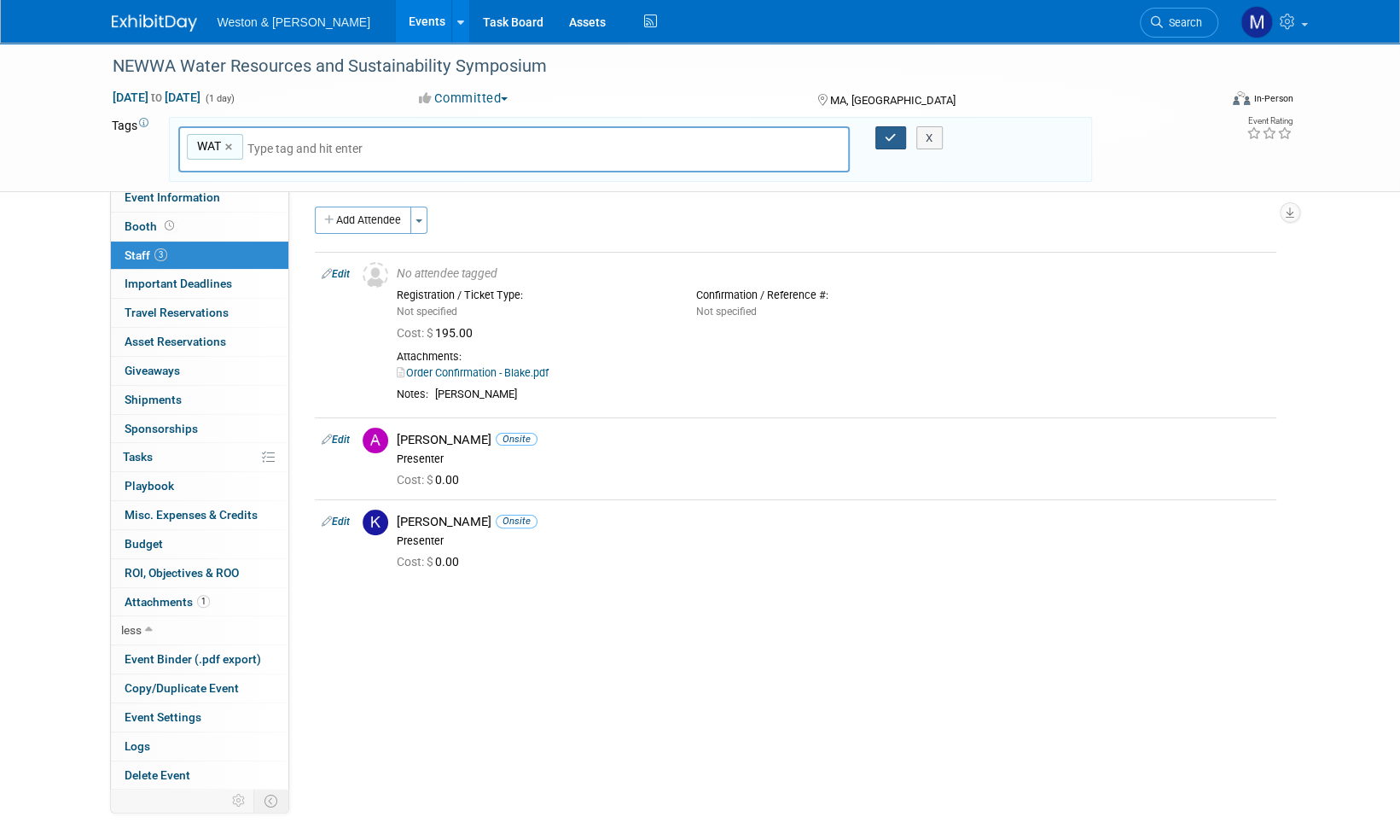
click at [894, 136] on icon "button" at bounding box center [891, 138] width 12 height 11
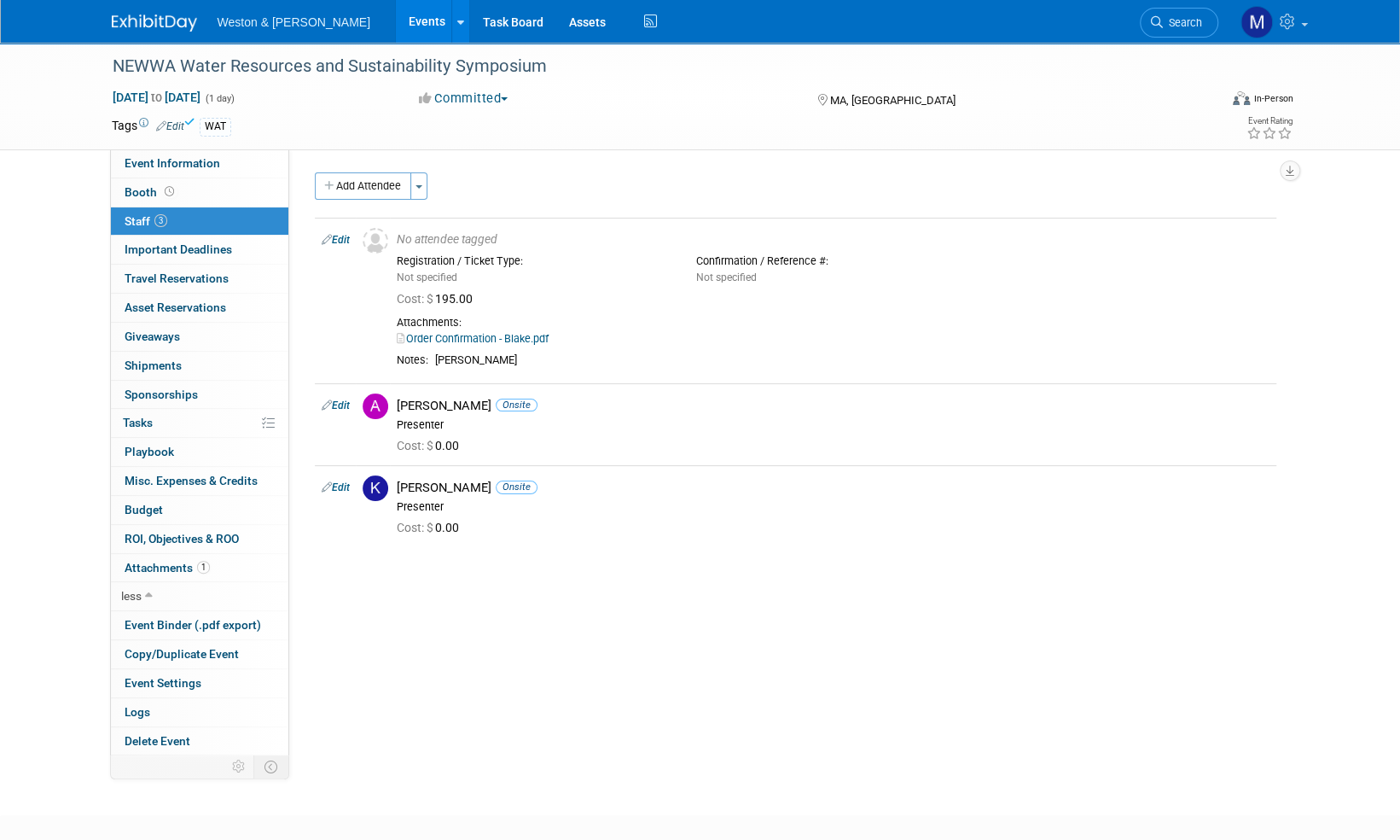
click at [144, 20] on img at bounding box center [154, 23] width 85 height 17
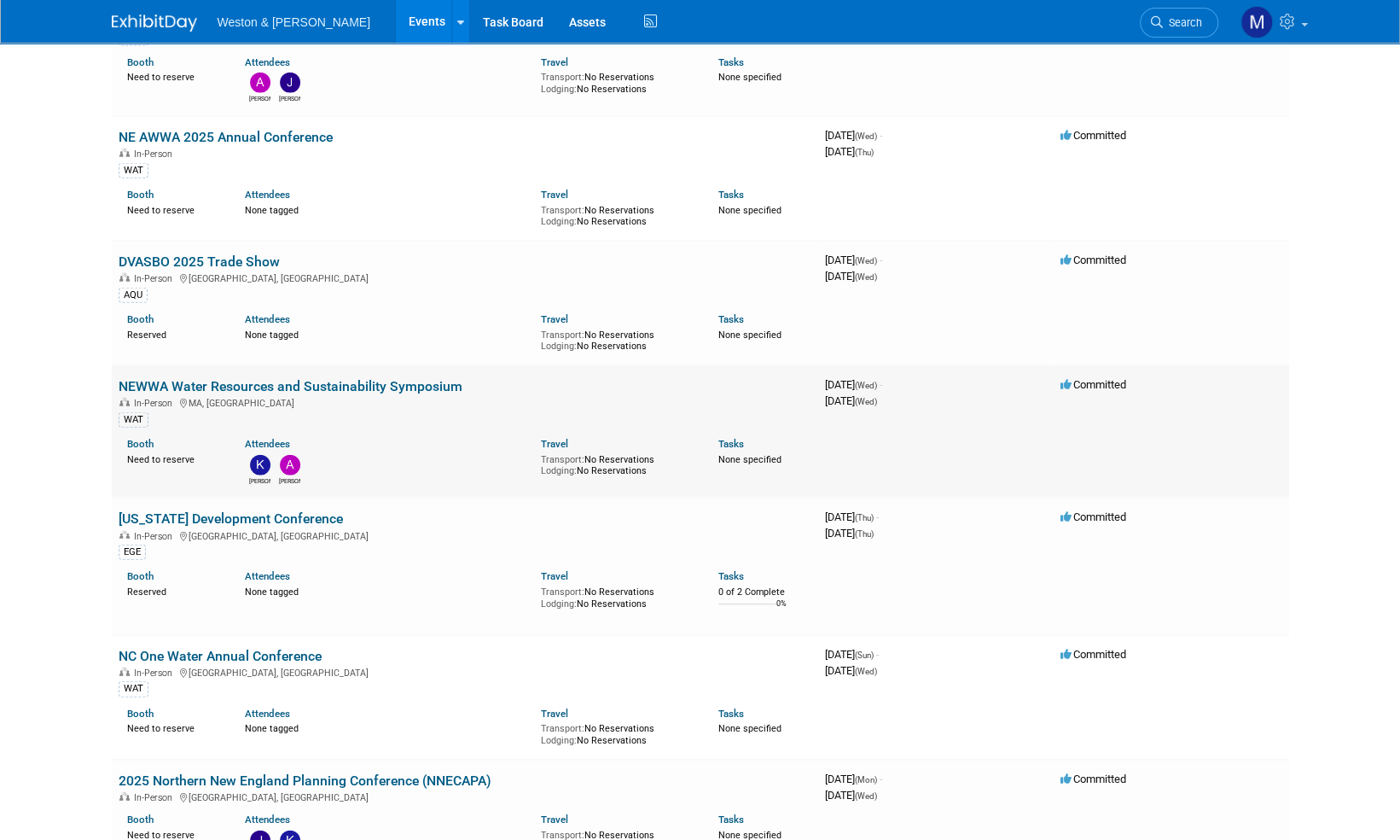
scroll to position [2816, 0]
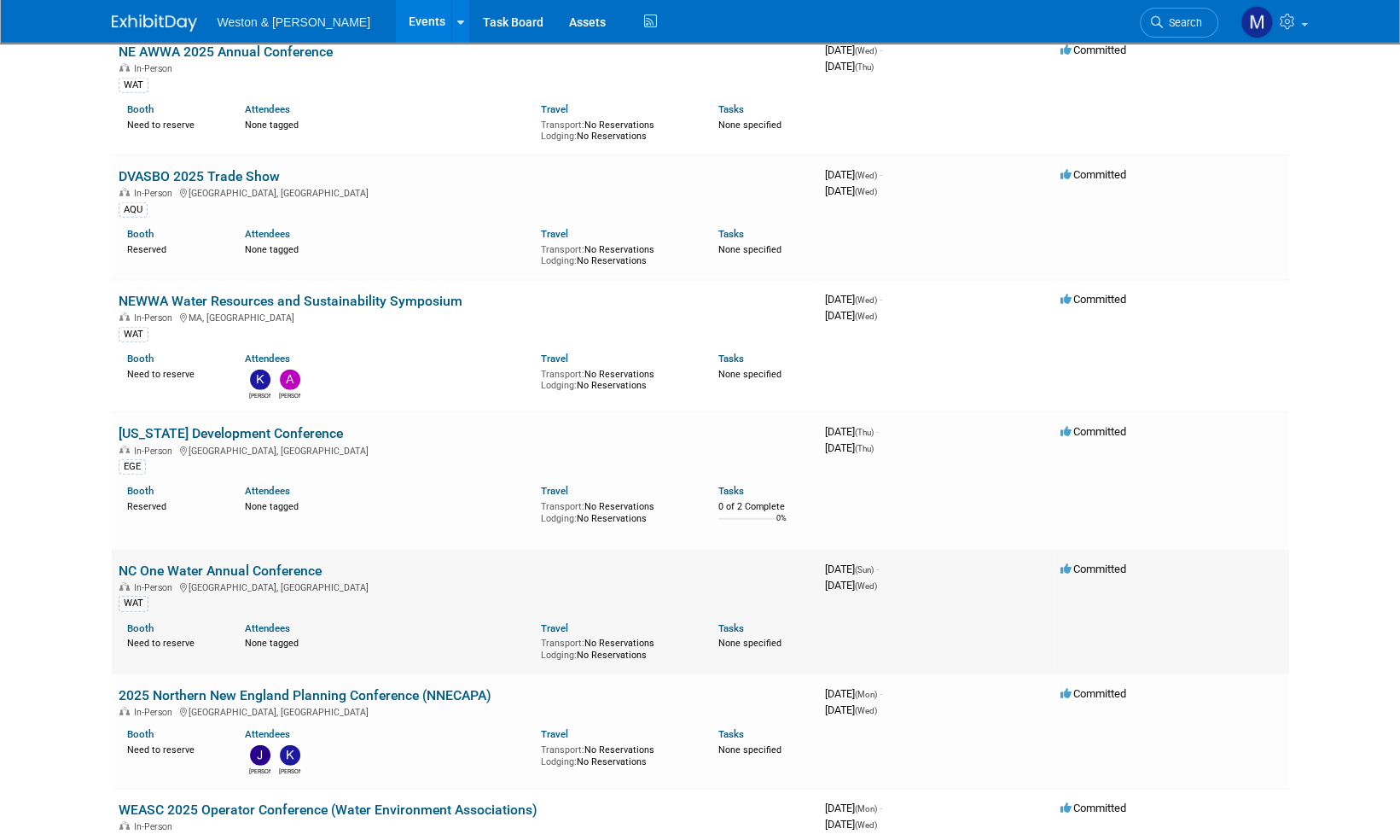
click at [320, 562] on link "NC One Water Annual Conference" at bounding box center [220, 570] width 204 height 16
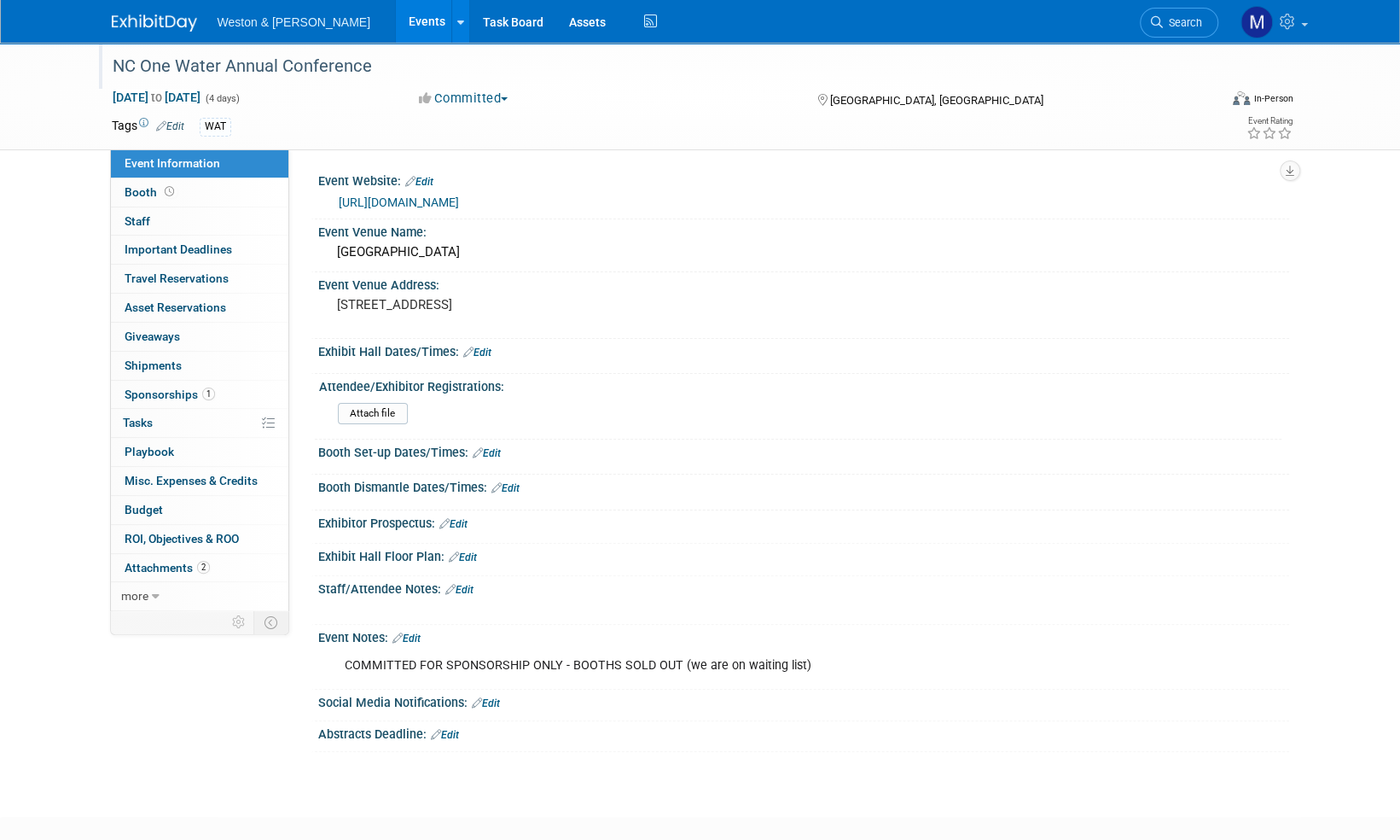
click at [387, 70] on div "NC One Water Annual Conference" at bounding box center [650, 67] width 1087 height 31
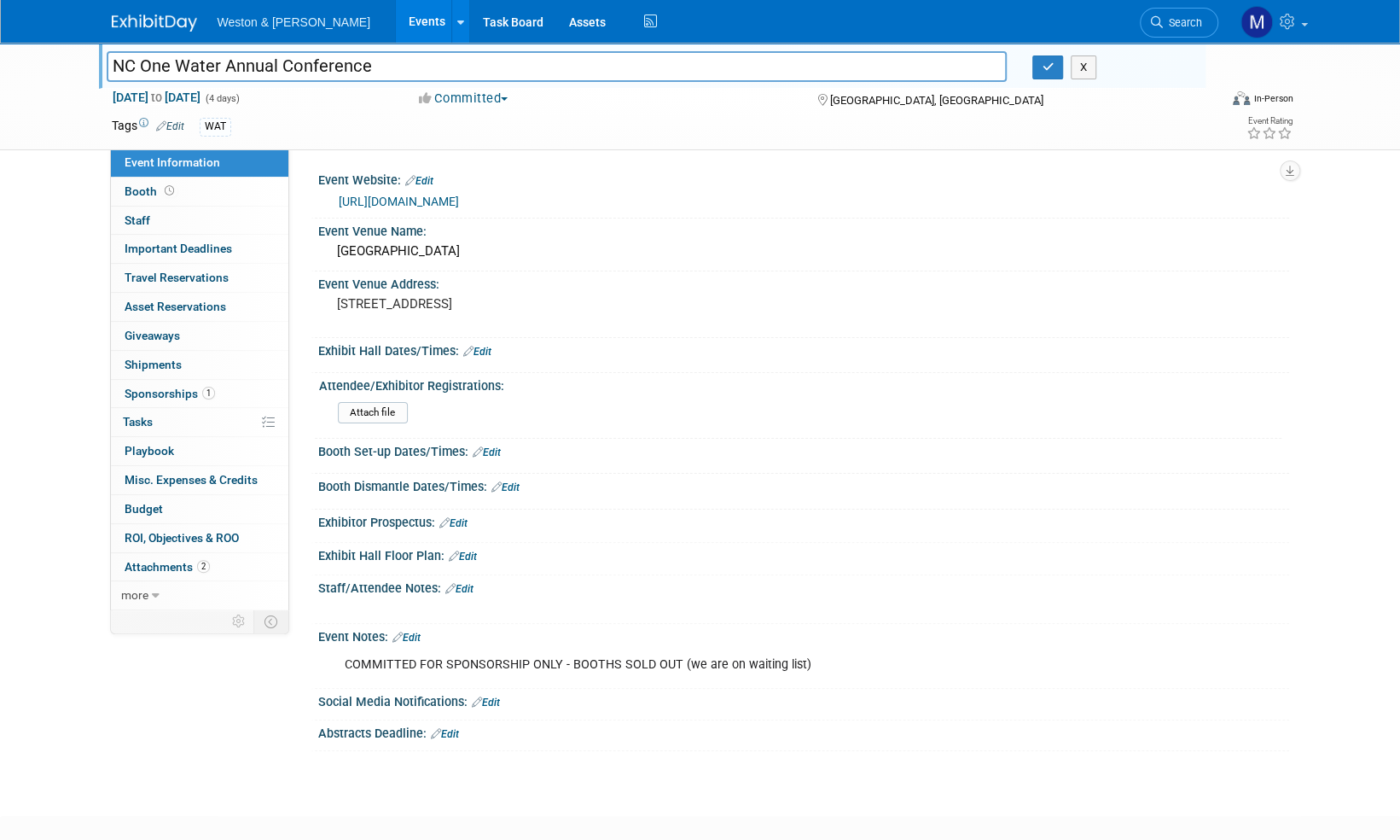
drag, startPoint x: 404, startPoint y: 61, endPoint x: 95, endPoint y: 78, distance: 309.5
click at [95, 78] on div "NC One Water Annual Conference" at bounding box center [557, 68] width 927 height 26
click at [1051, 73] on button "button" at bounding box center [1048, 67] width 31 height 24
